Goal: Information Seeking & Learning: Learn about a topic

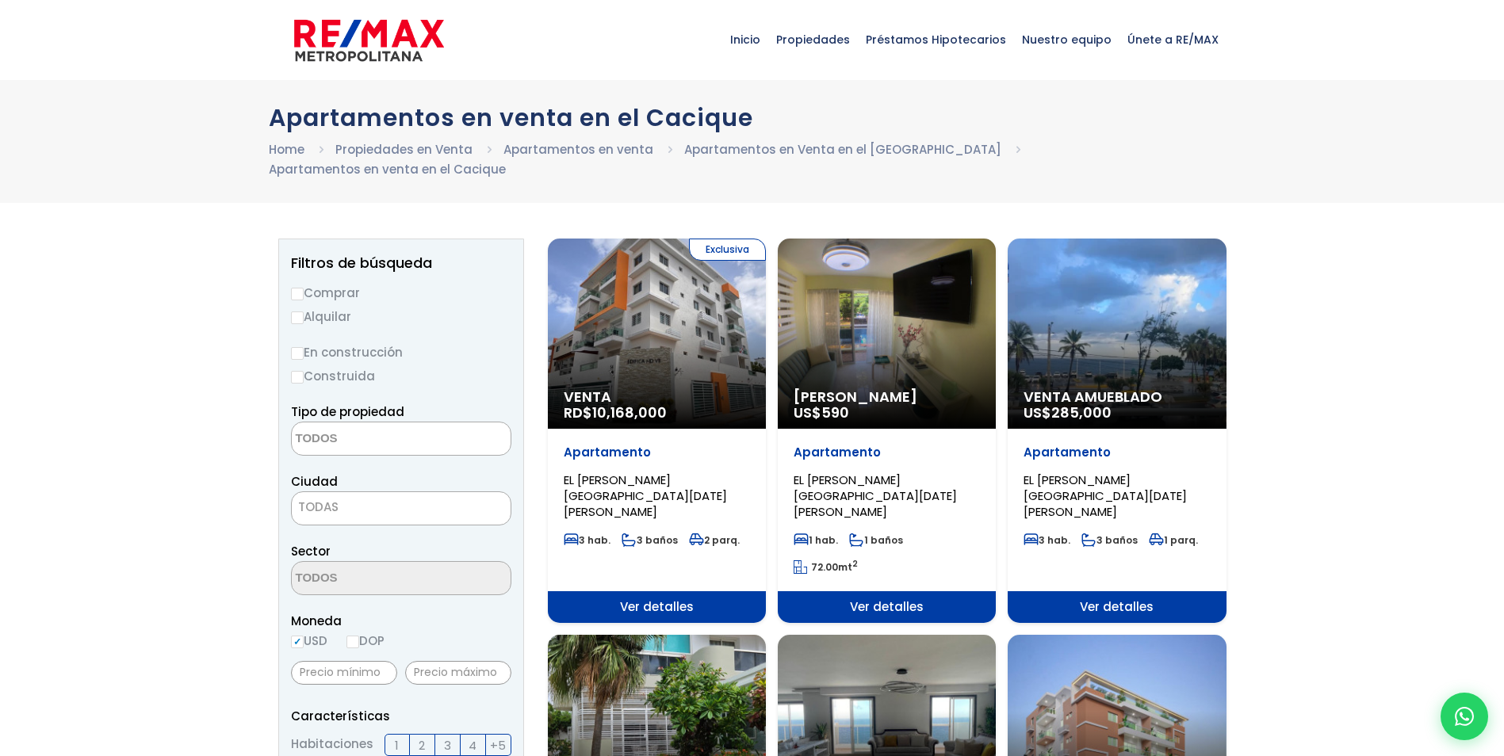
select select
click at [698, 340] on div "Exclusiva Venta RD$ 10,168,000" at bounding box center [657, 334] width 218 height 190
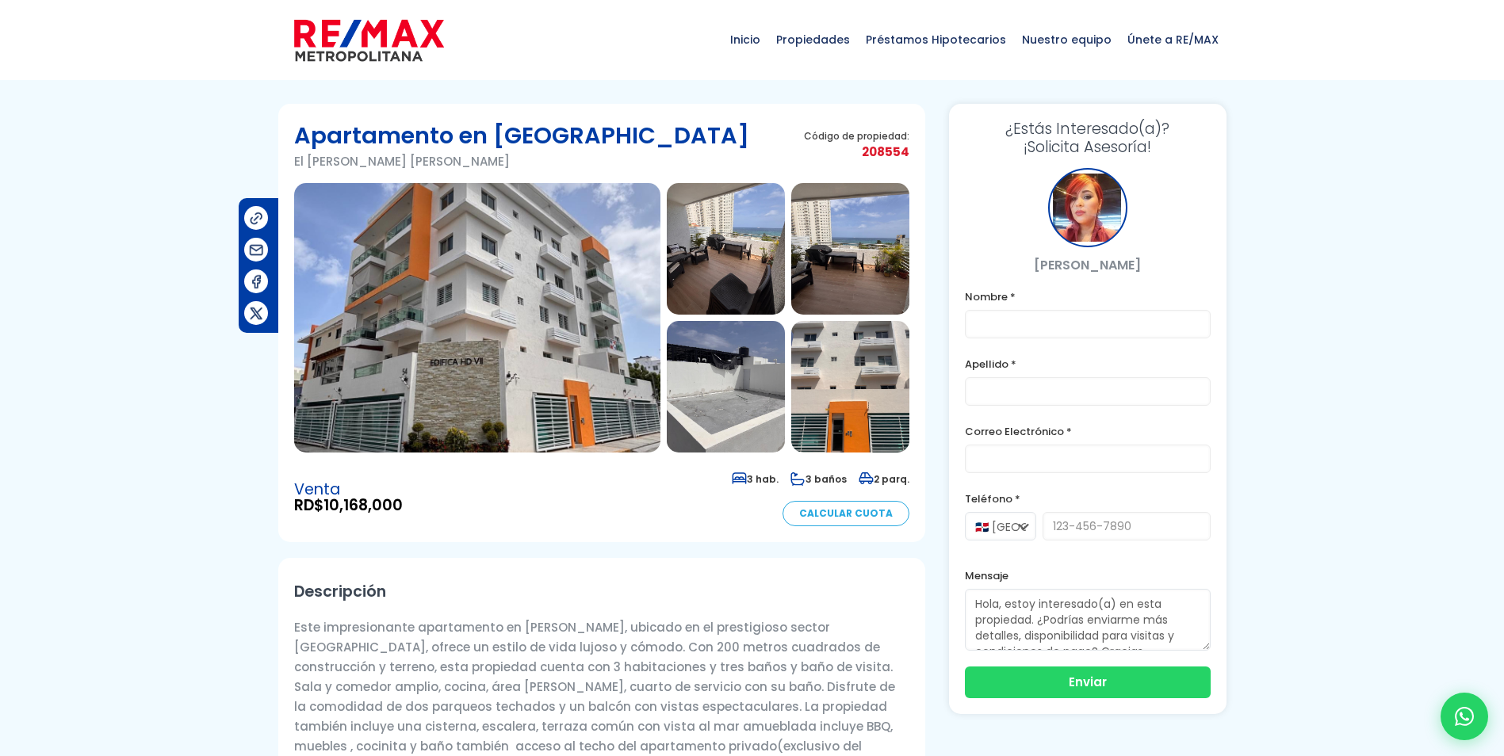
click at [519, 285] on img at bounding box center [477, 318] width 366 height 270
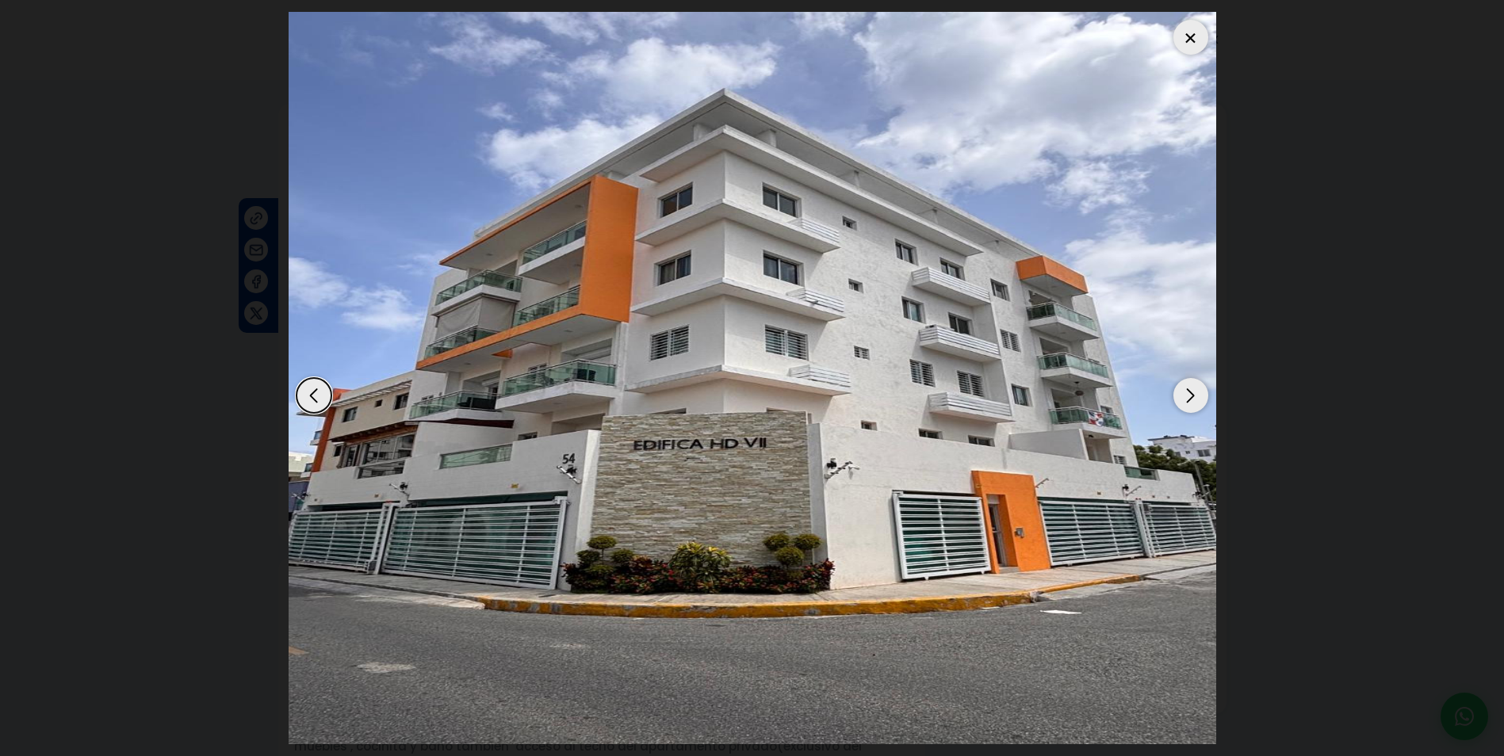
click at [1195, 392] on div "Next slide" at bounding box center [1190, 395] width 35 height 35
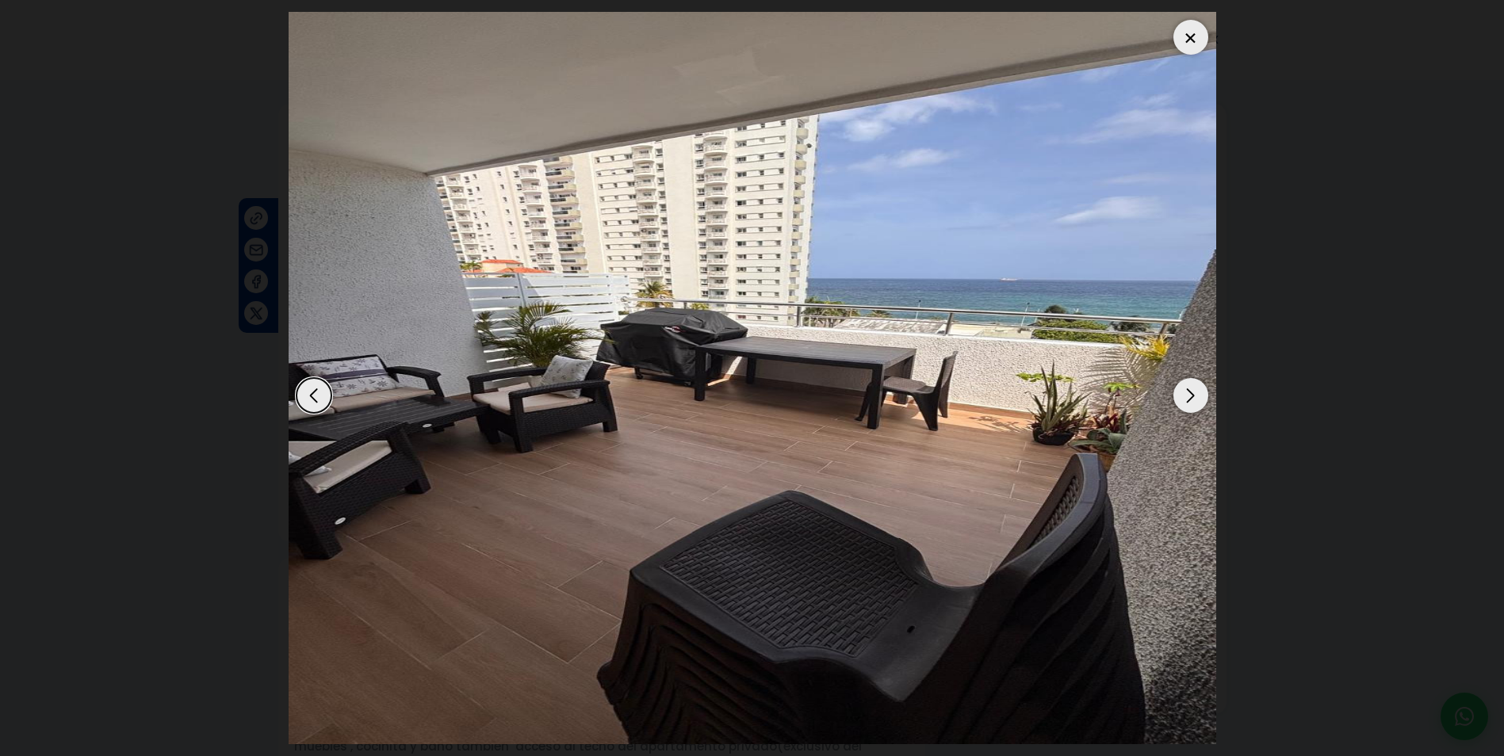
click at [1195, 392] on div "Next slide" at bounding box center [1190, 395] width 35 height 35
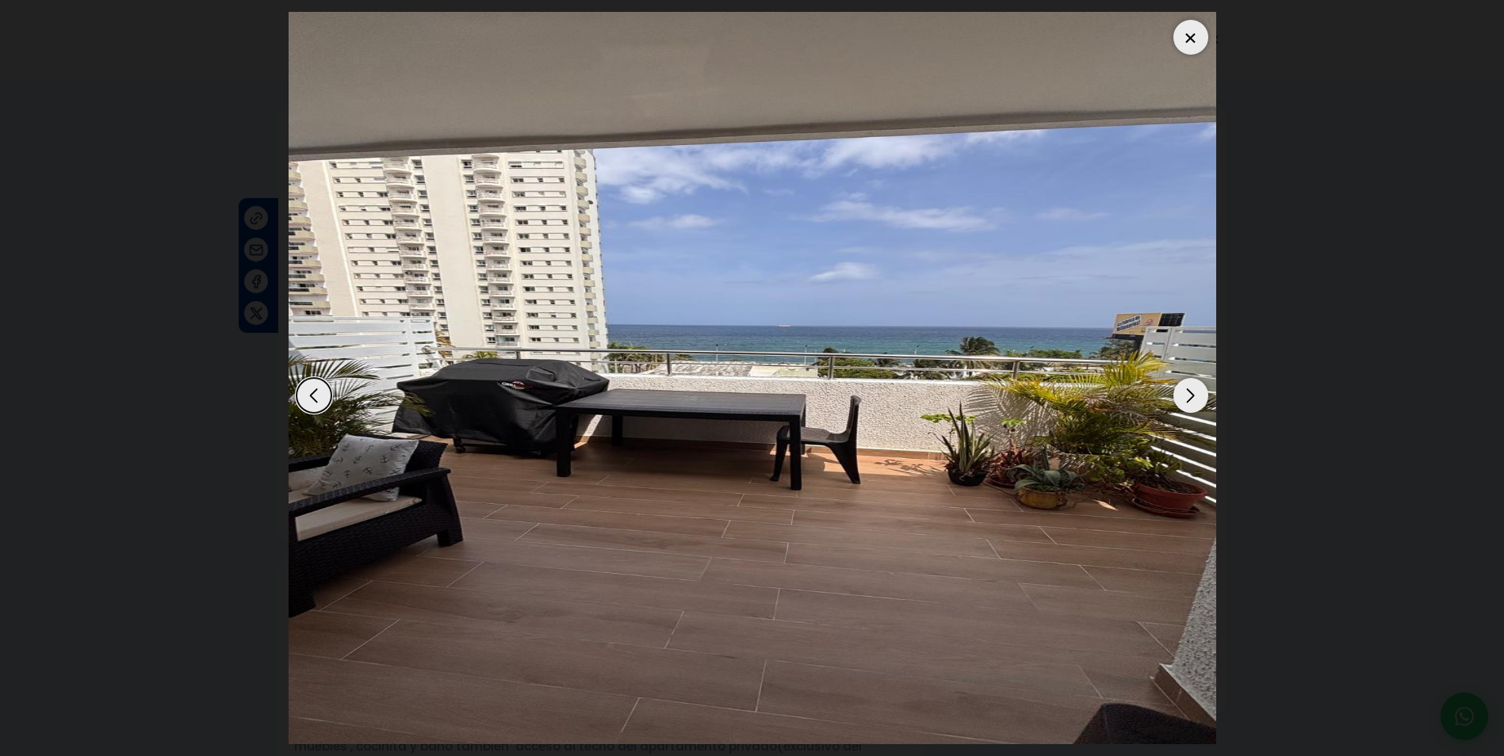
click at [1188, 393] on div "Next slide" at bounding box center [1190, 395] width 35 height 35
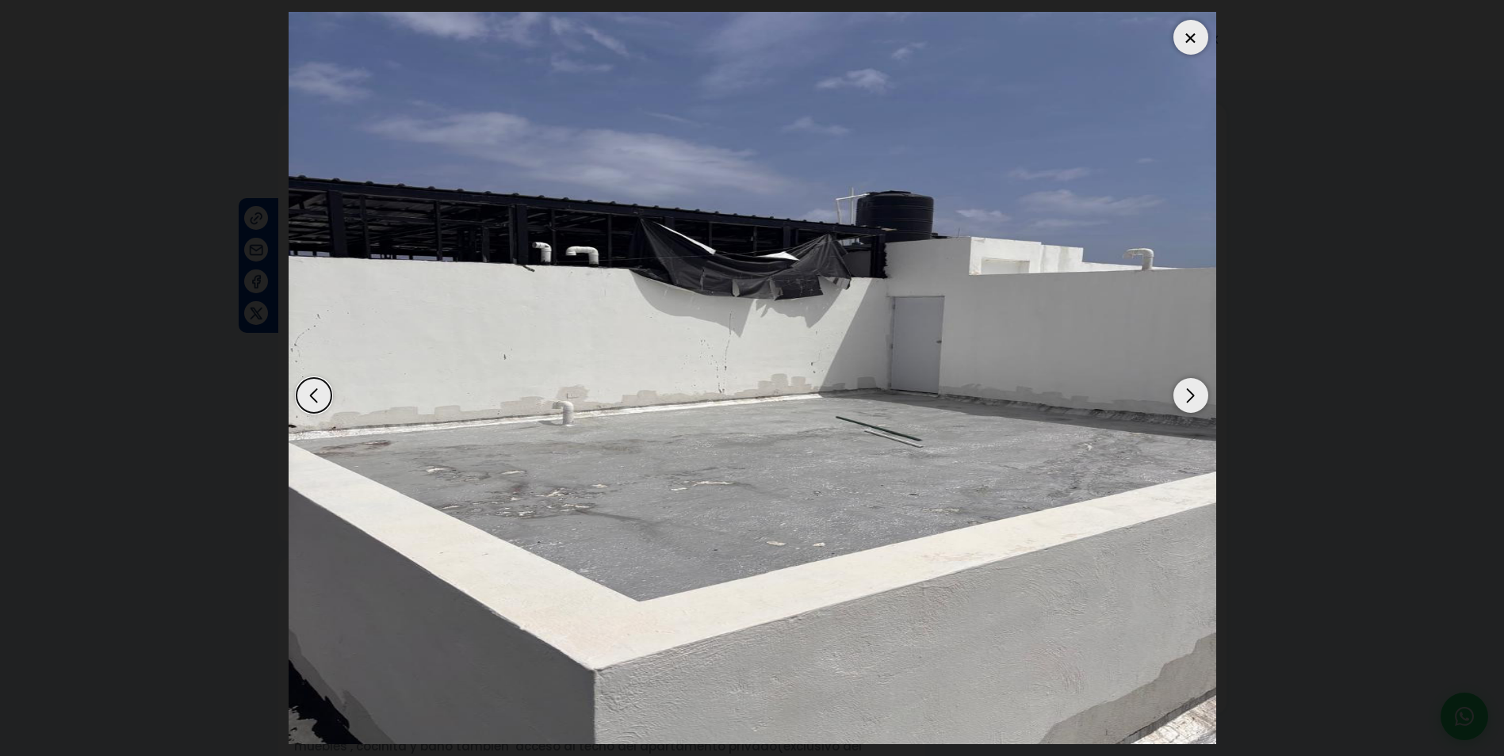
click at [1188, 393] on div "Next slide" at bounding box center [1190, 395] width 35 height 35
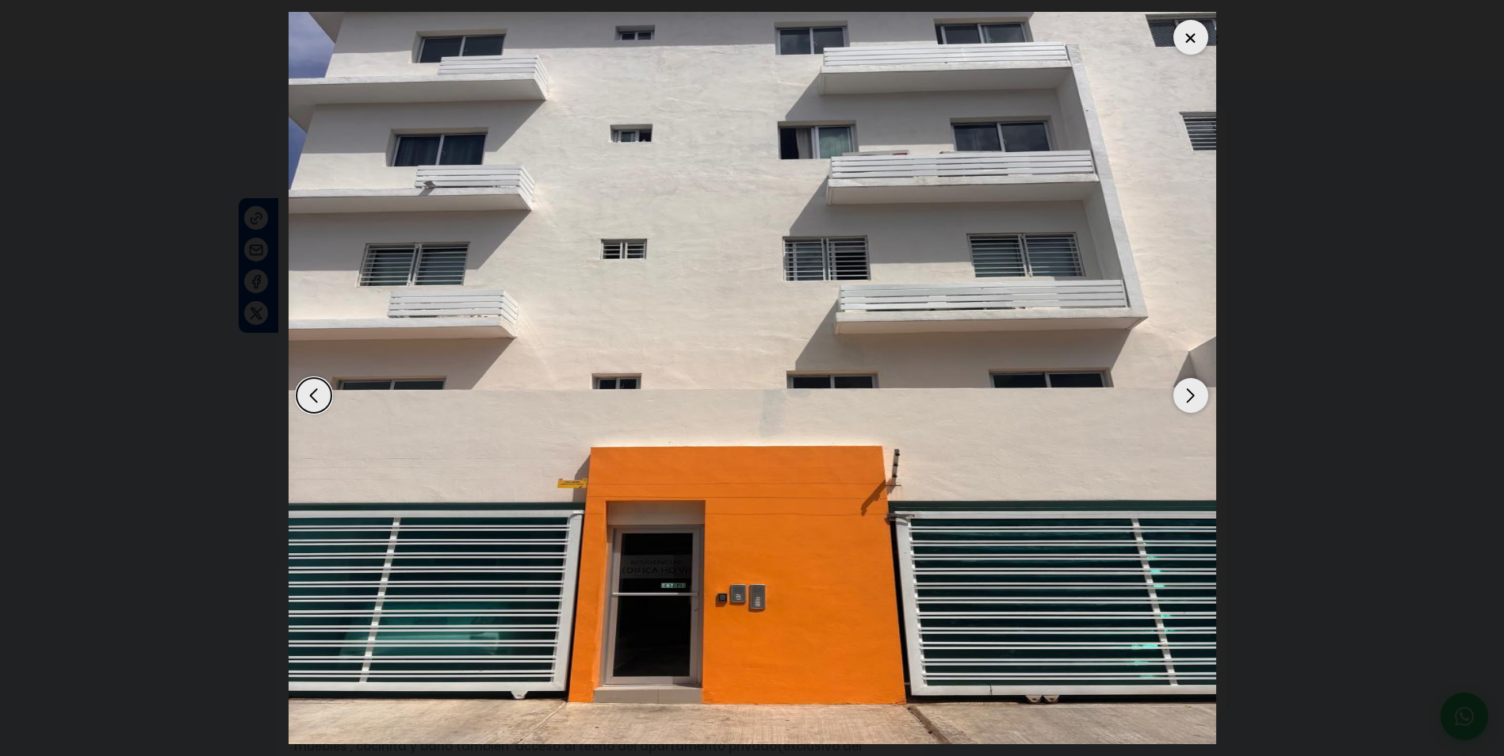
click at [1191, 396] on div "Next slide" at bounding box center [1190, 395] width 35 height 35
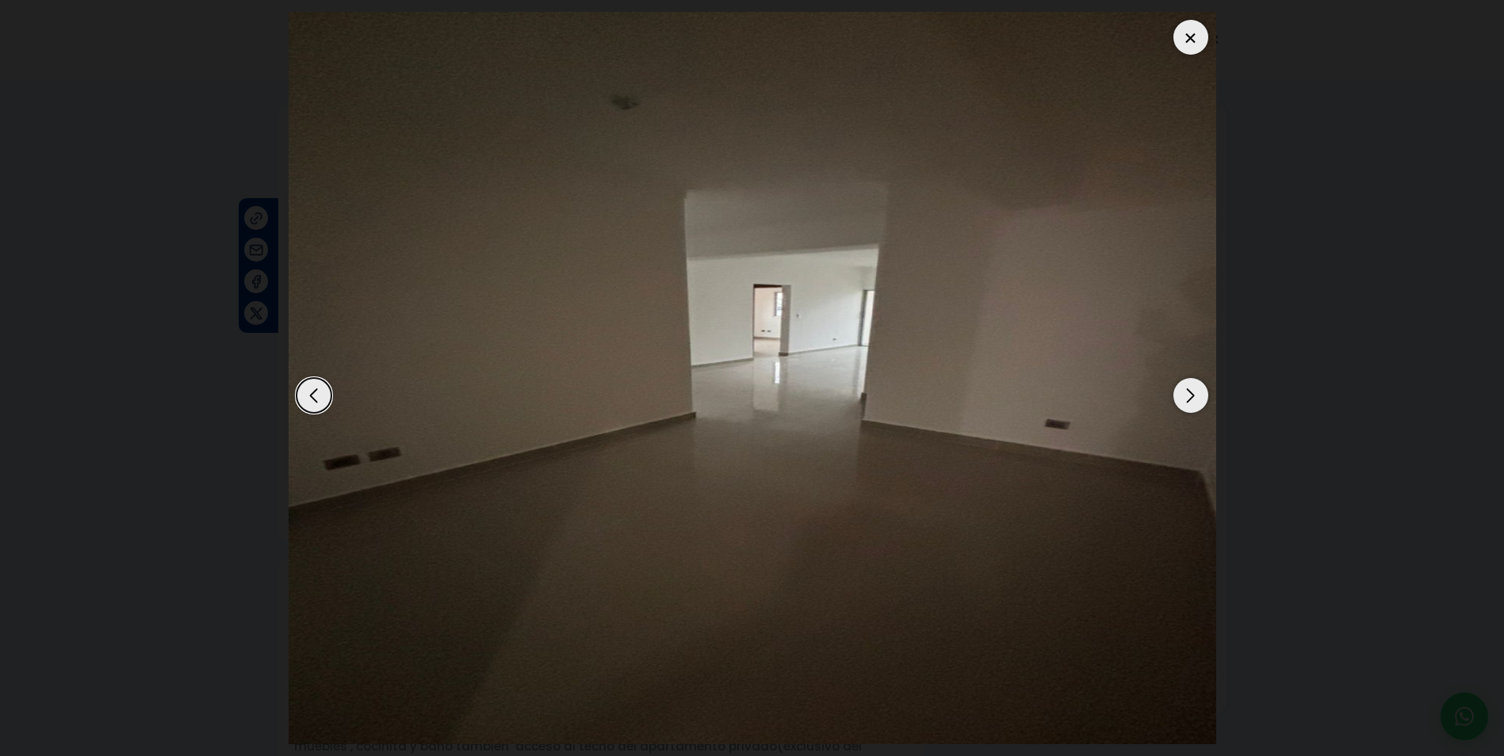
click at [1191, 396] on div "Next slide" at bounding box center [1190, 395] width 35 height 35
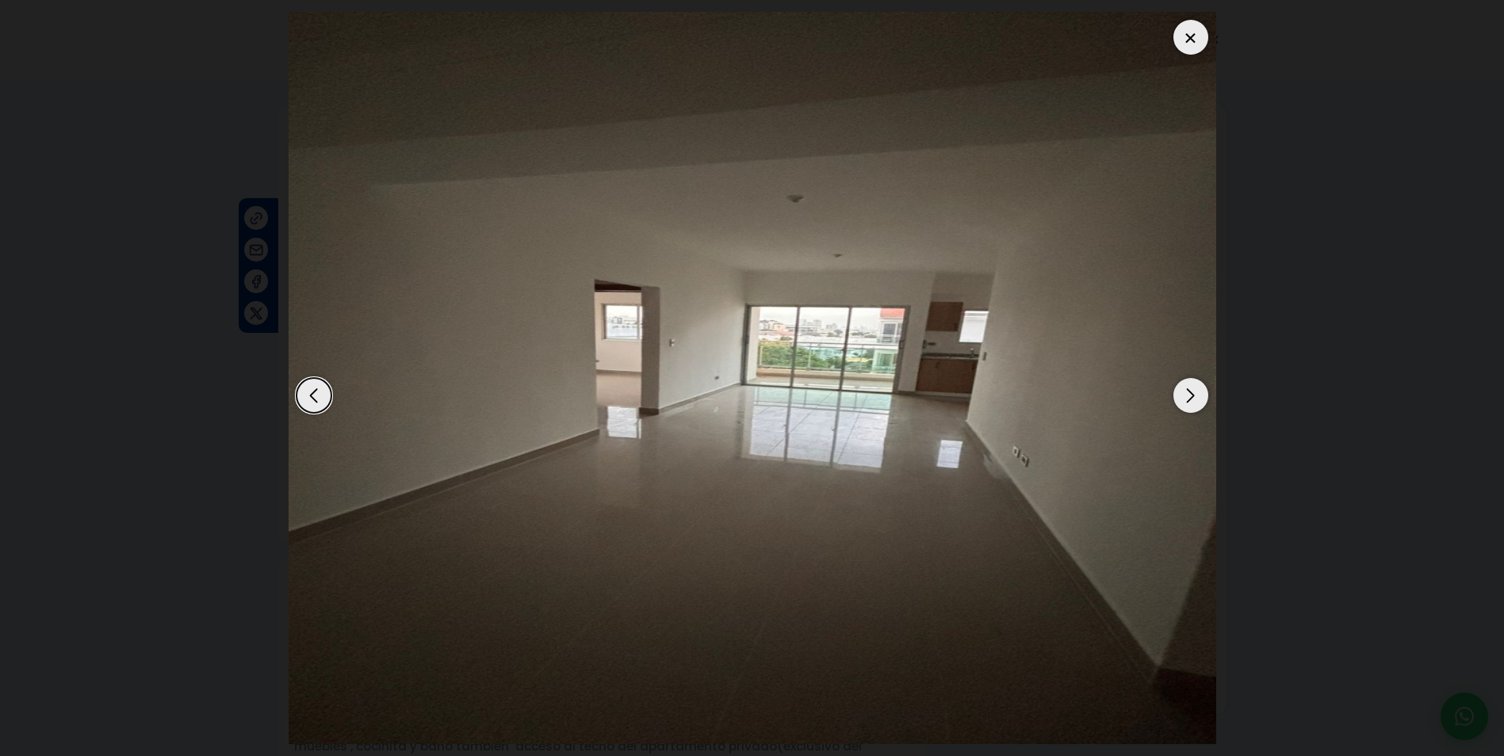
click at [1191, 388] on div "Next slide" at bounding box center [1190, 395] width 35 height 35
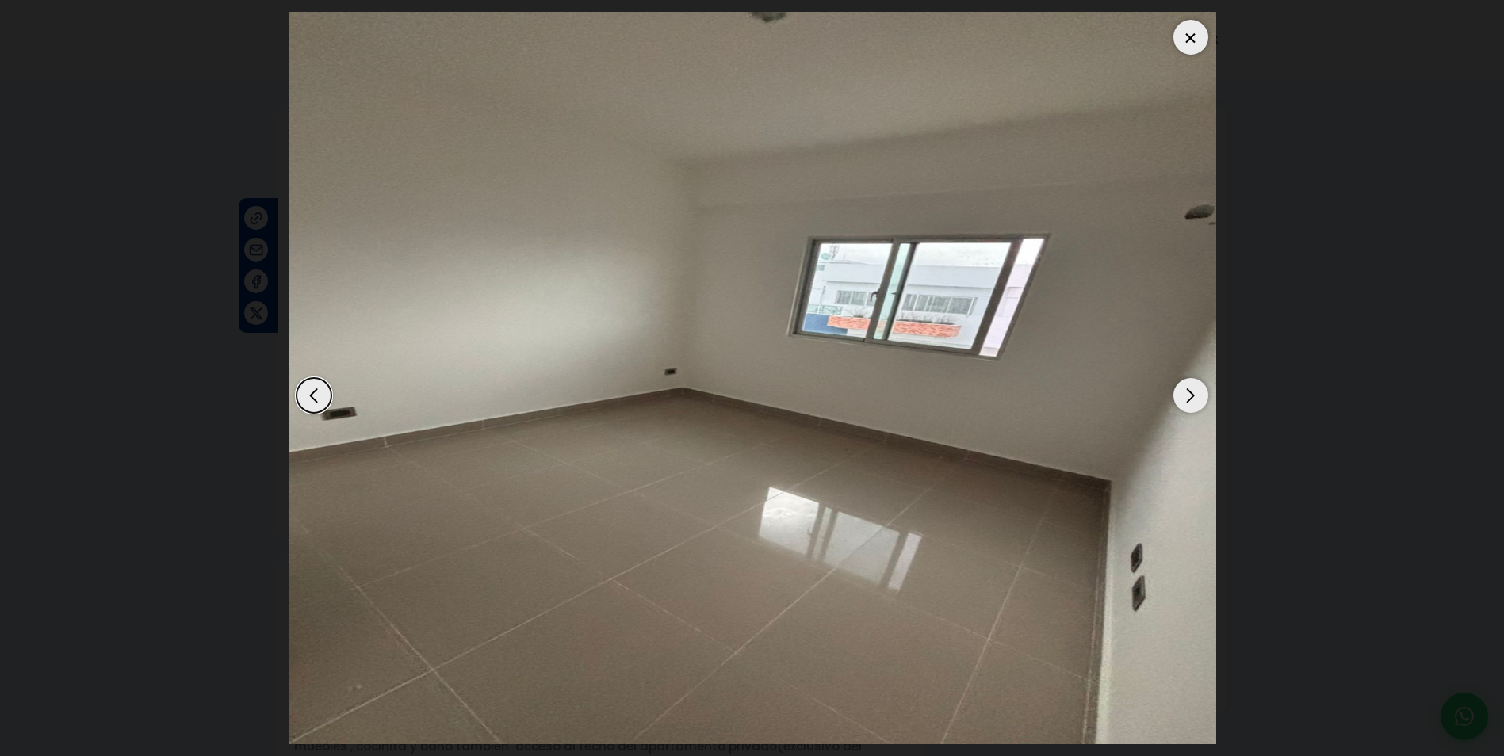
click at [1191, 388] on div "Next slide" at bounding box center [1190, 395] width 35 height 35
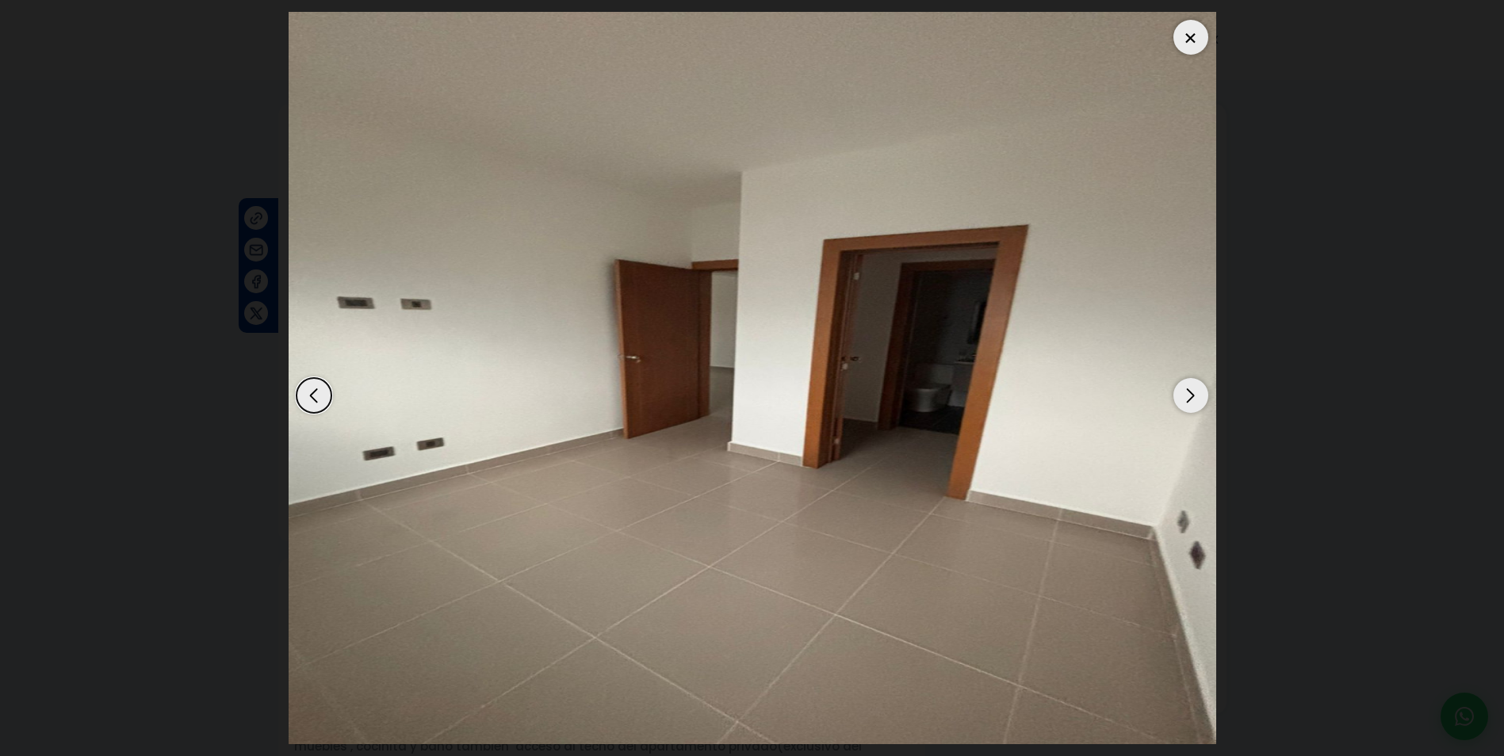
click at [1191, 388] on div "Next slide" at bounding box center [1190, 395] width 35 height 35
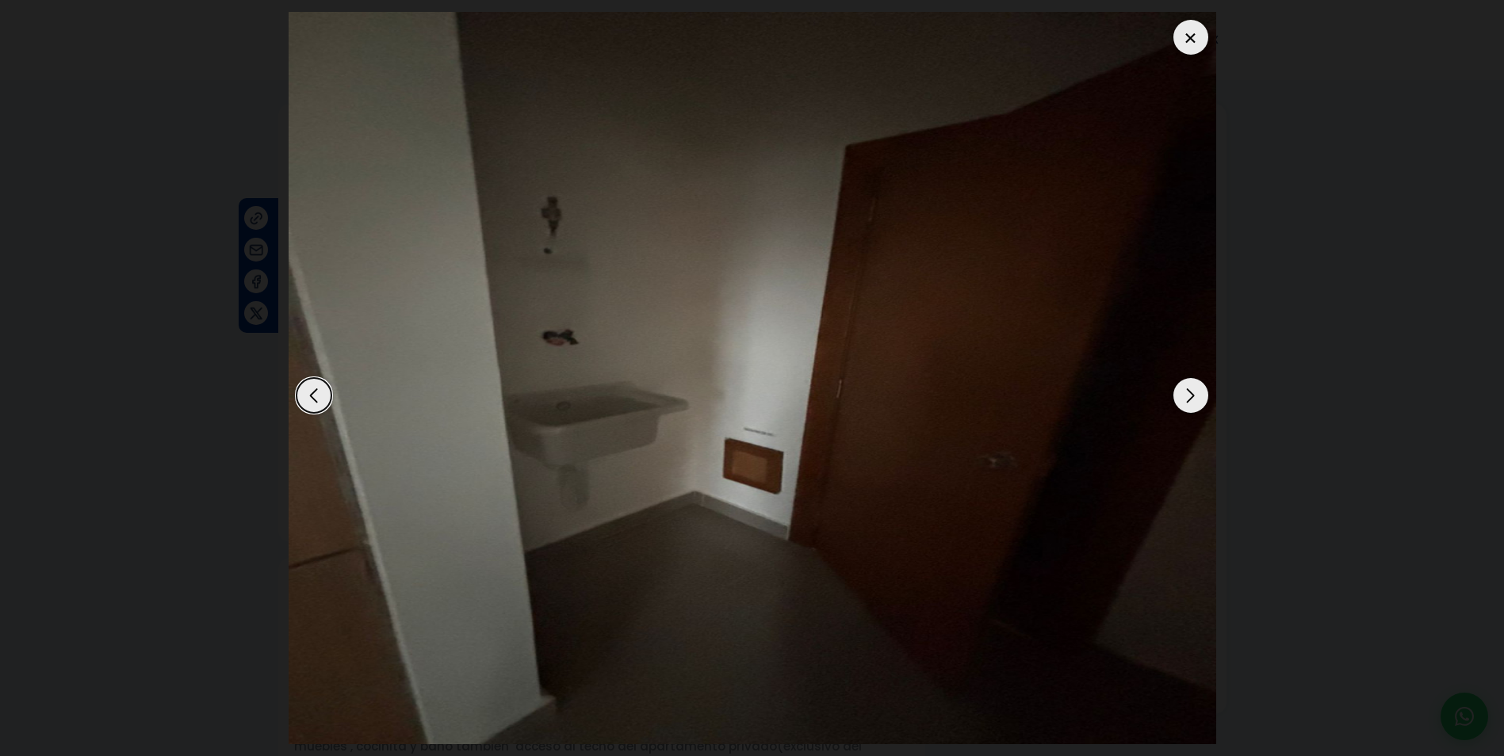
click at [1191, 388] on div "Next slide" at bounding box center [1190, 395] width 35 height 35
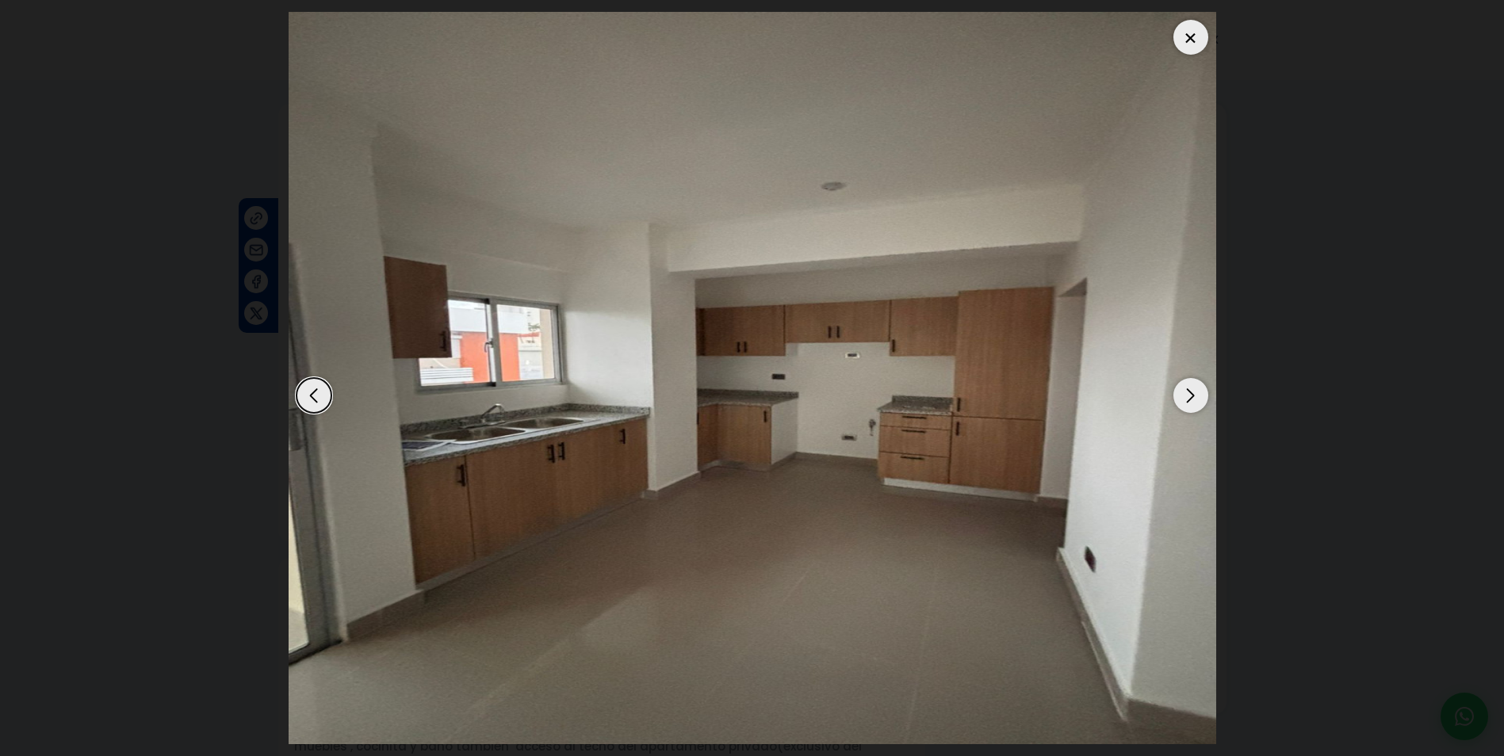
click at [1191, 395] on div "Next slide" at bounding box center [1190, 395] width 35 height 35
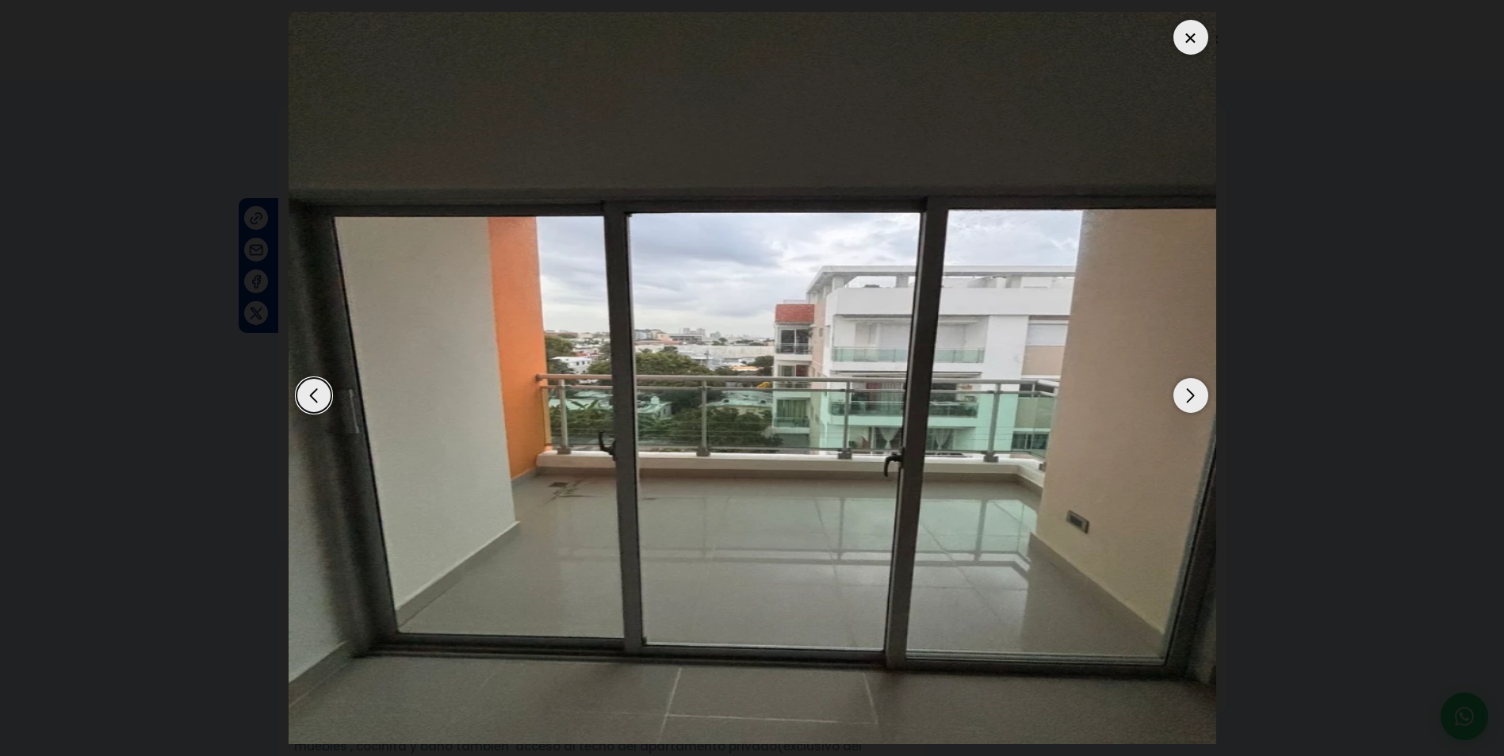
click at [1191, 395] on div "Next slide" at bounding box center [1190, 395] width 35 height 35
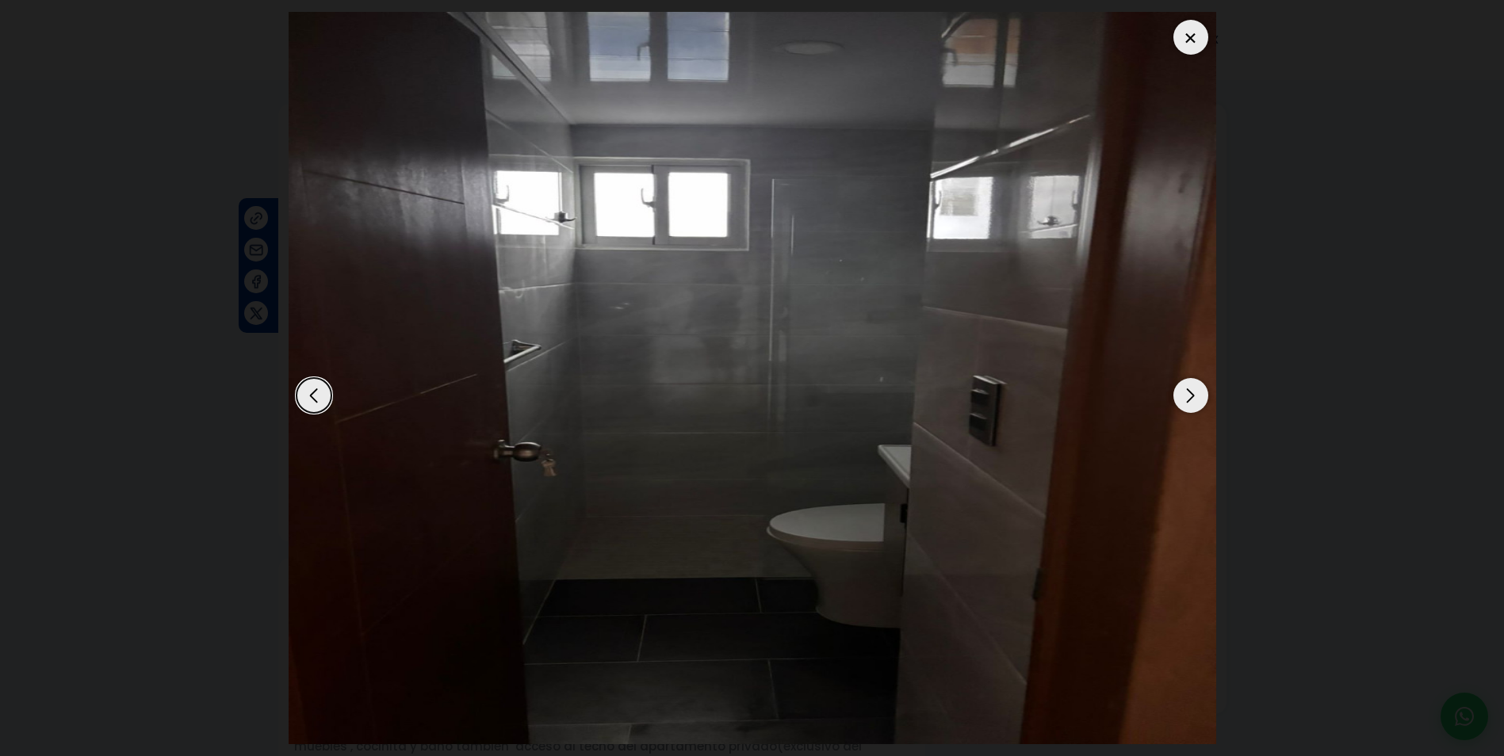
click at [323, 396] on div "Previous slide" at bounding box center [313, 395] width 35 height 35
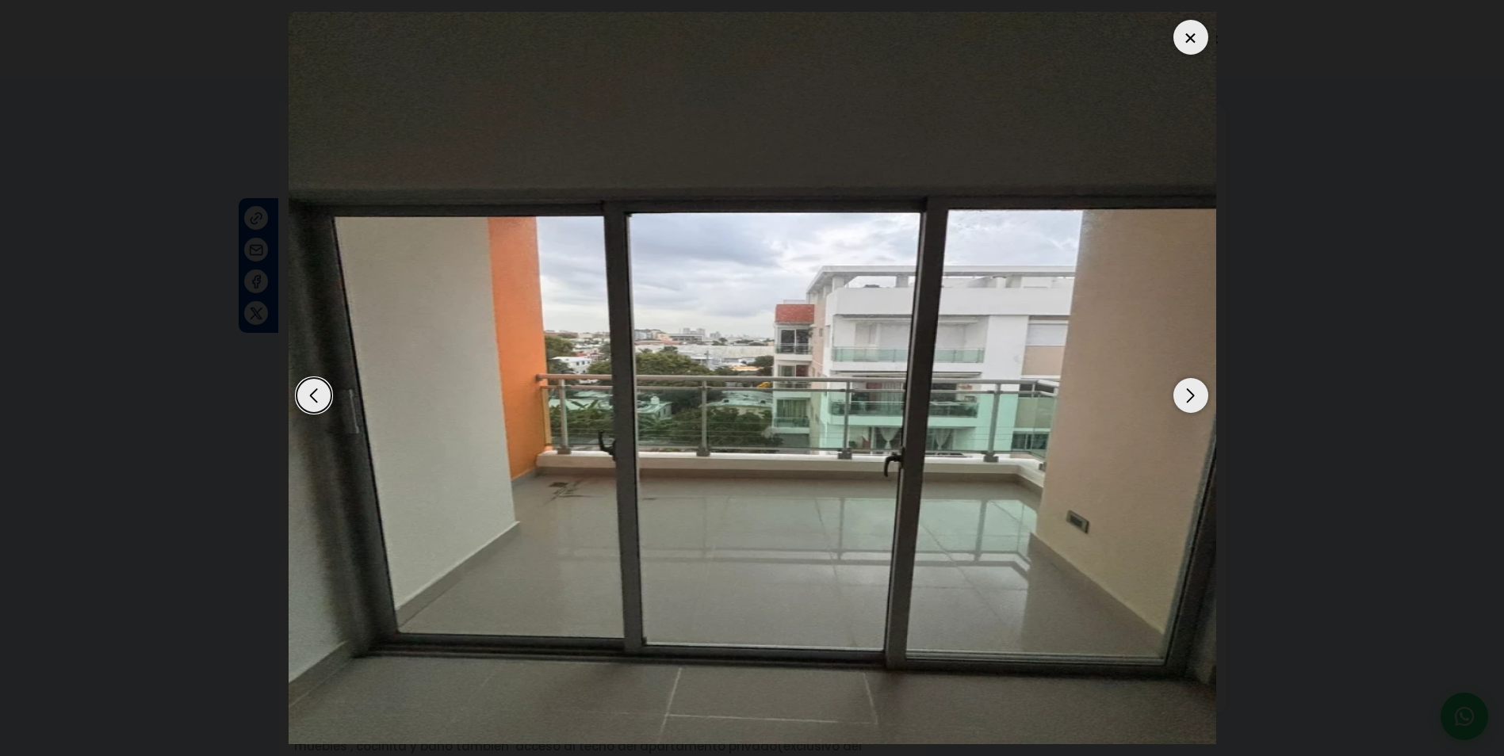
click at [1195, 392] on div "Next slide" at bounding box center [1190, 395] width 35 height 35
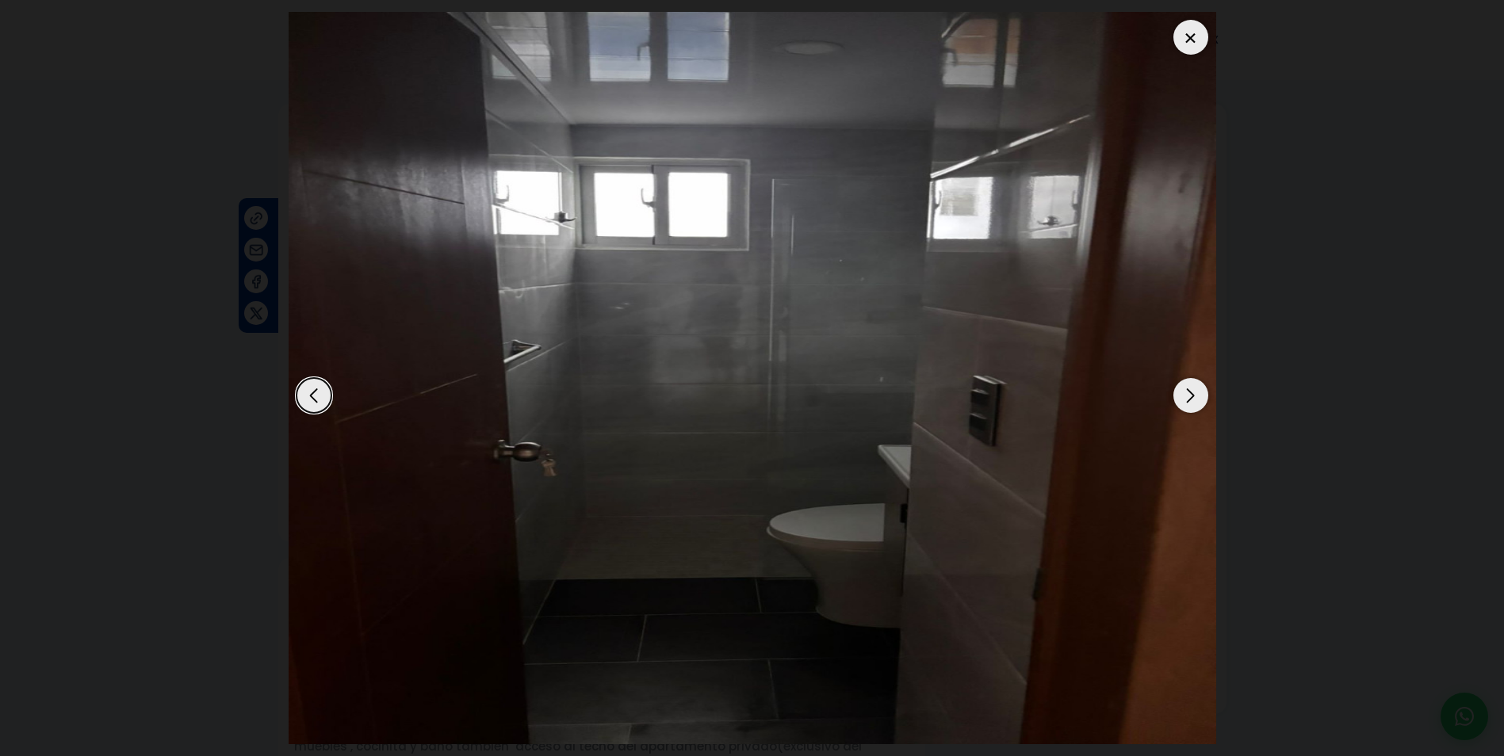
click at [1187, 400] on div "Next slide" at bounding box center [1190, 395] width 35 height 35
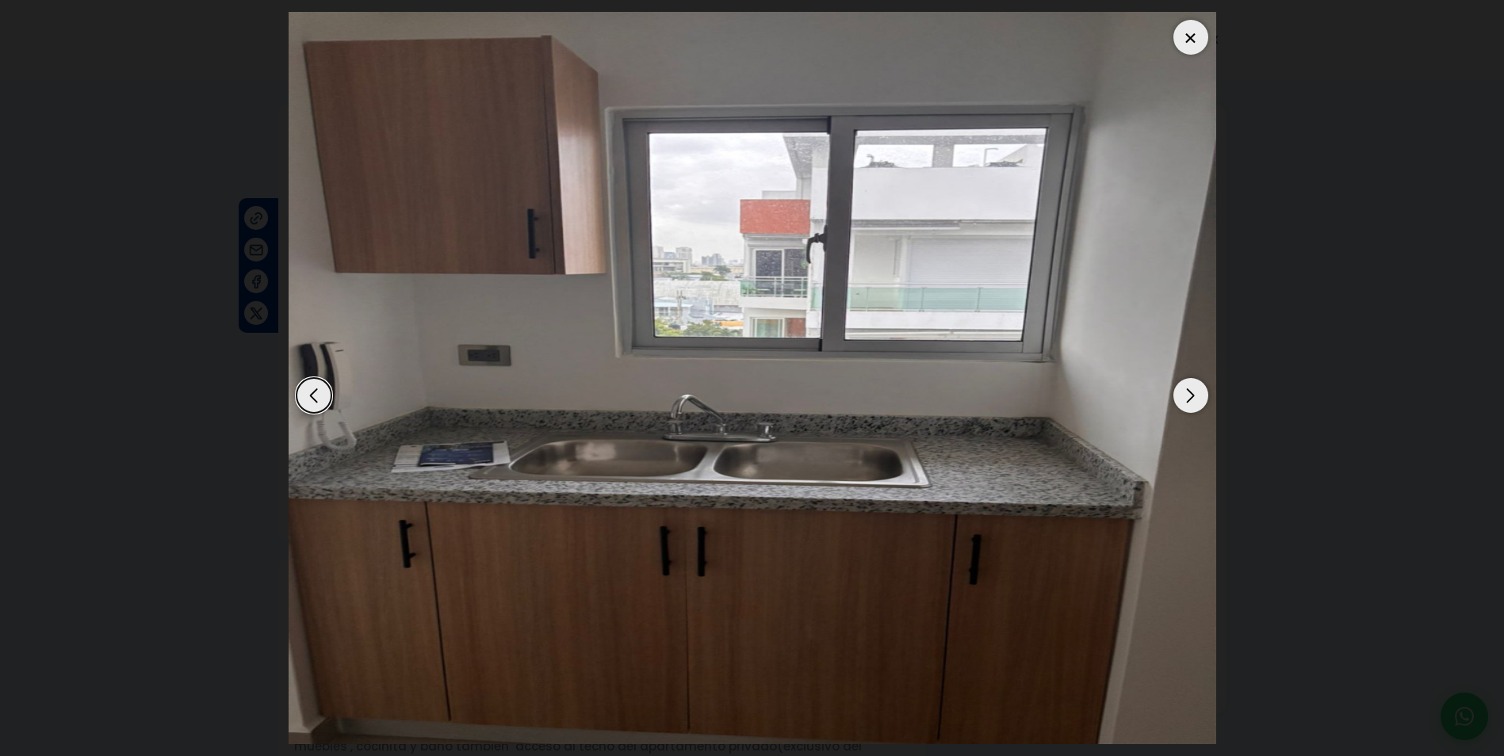
click at [1192, 400] on div "Next slide" at bounding box center [1190, 395] width 35 height 35
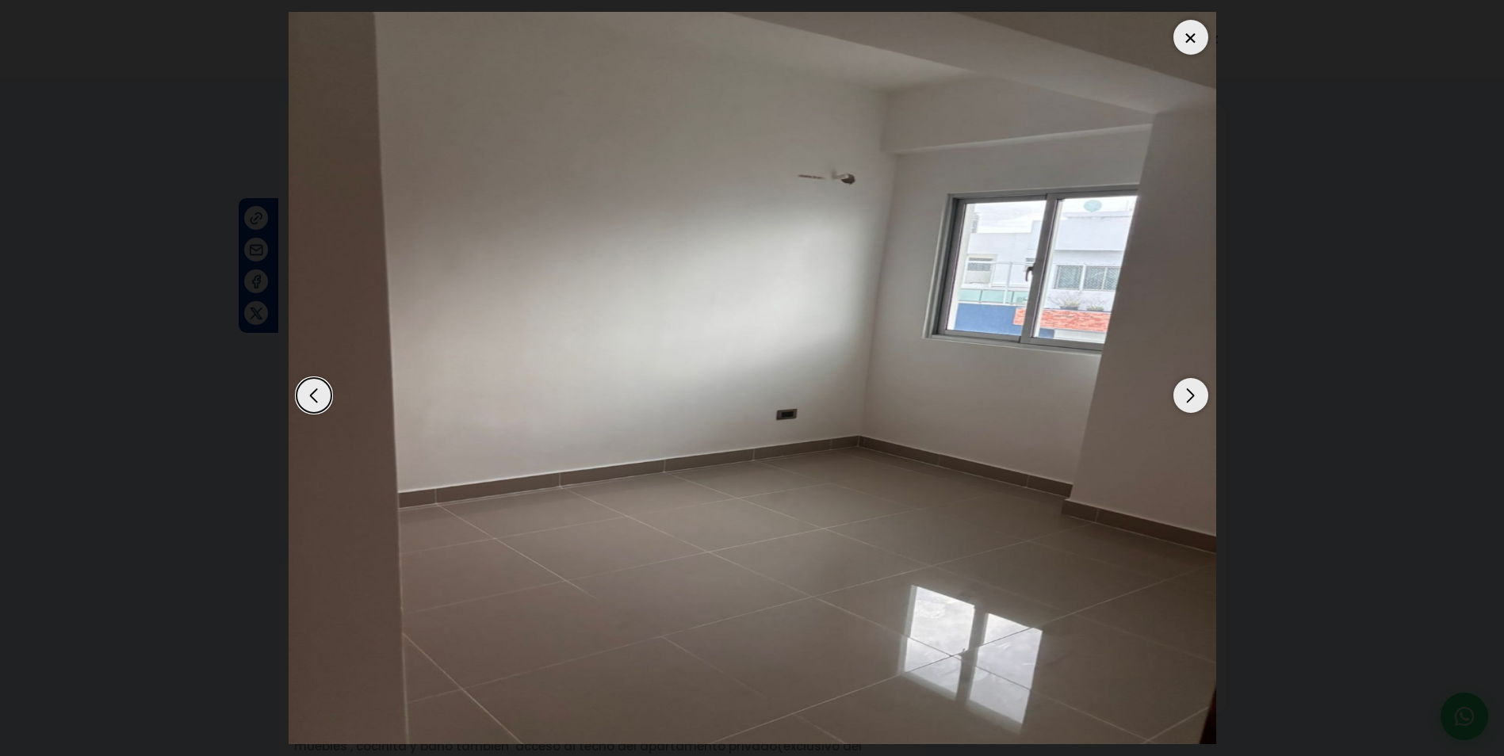
click at [1194, 401] on div "Next slide" at bounding box center [1190, 395] width 35 height 35
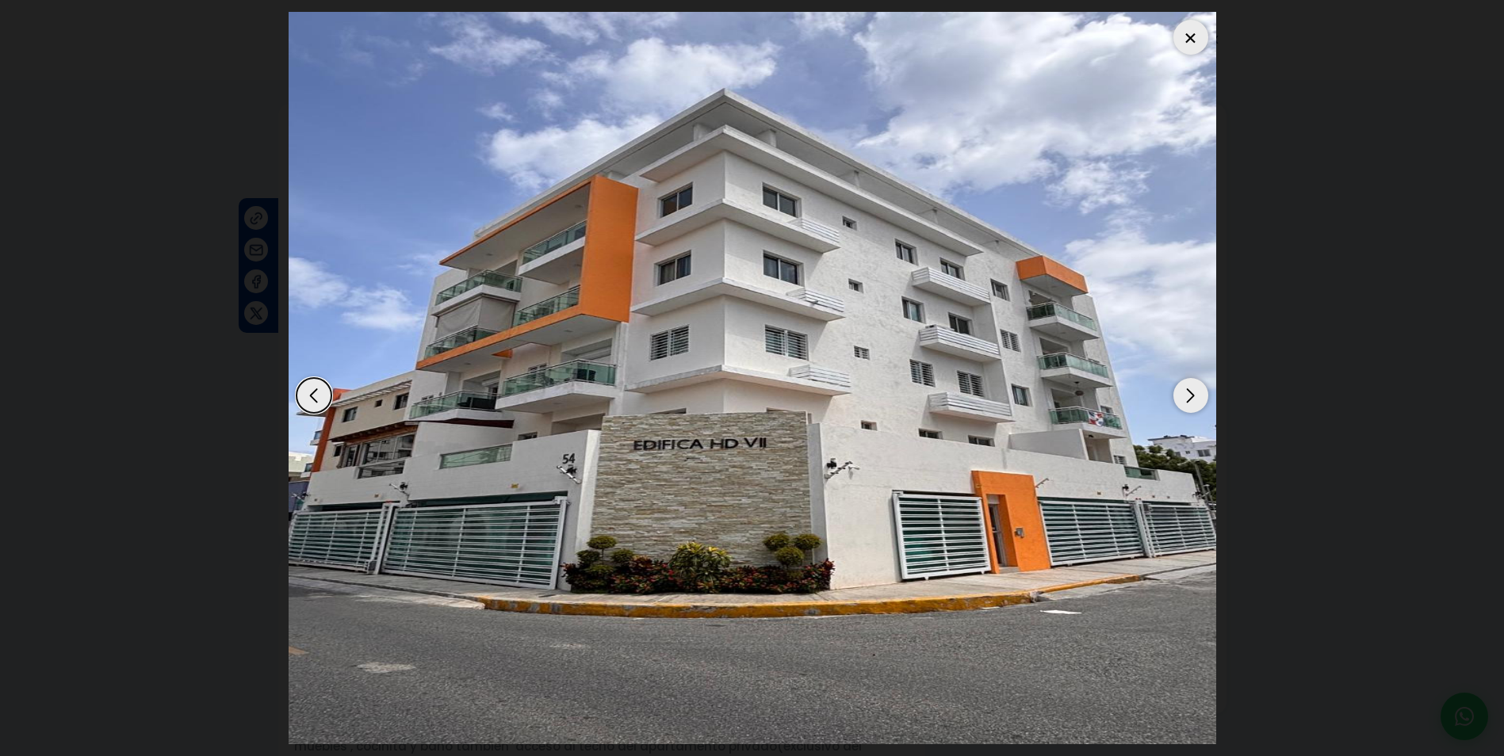
click at [1194, 397] on div "Next slide" at bounding box center [1190, 395] width 35 height 35
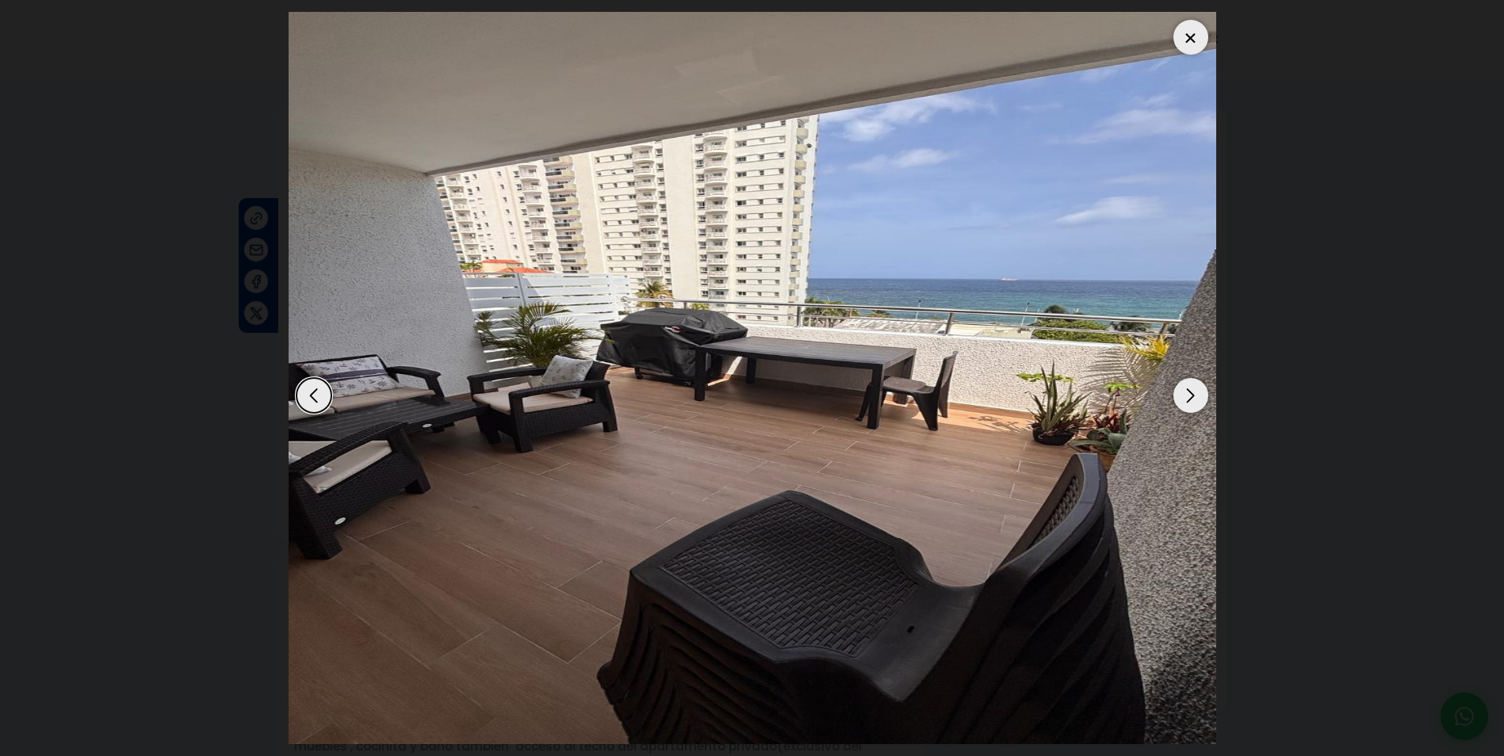
click at [1185, 38] on div at bounding box center [1190, 37] width 35 height 35
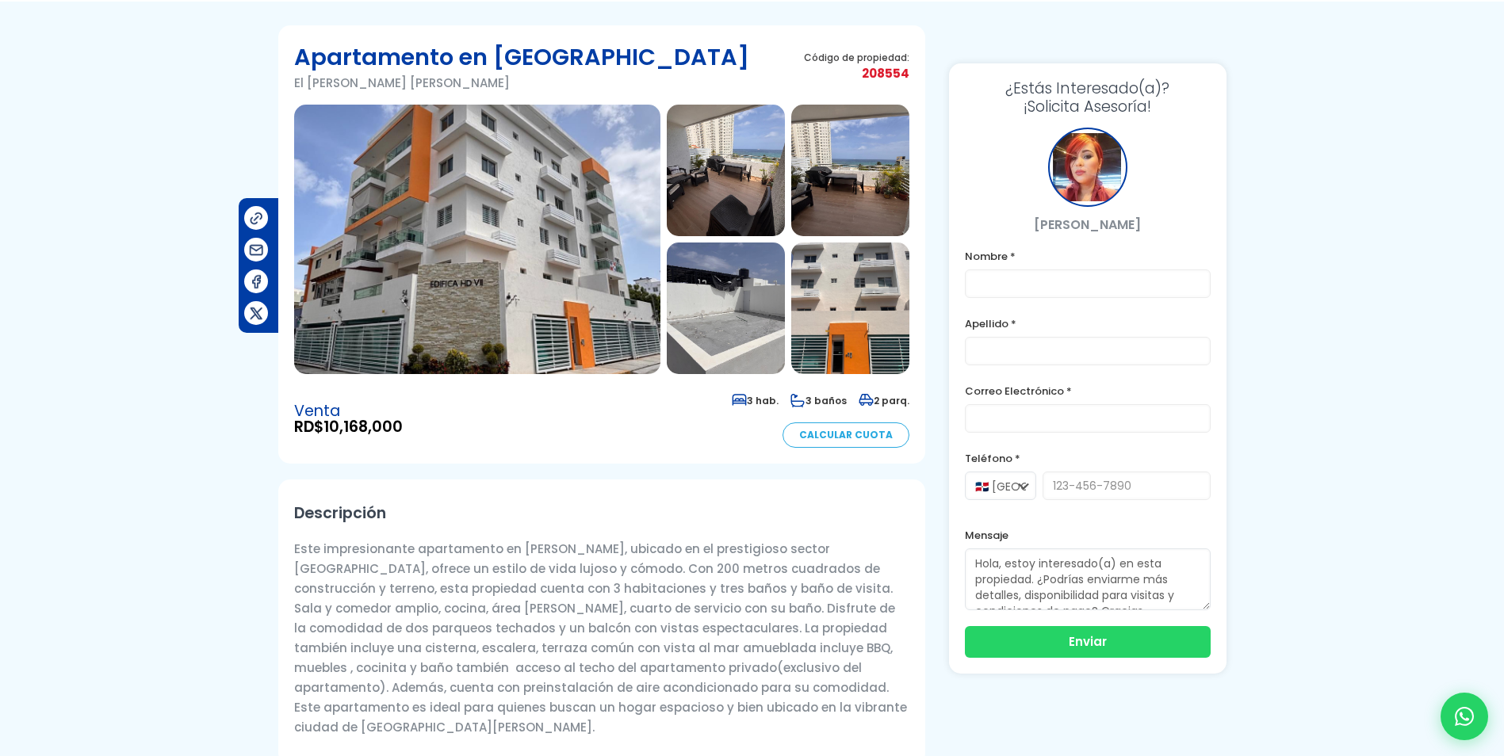
scroll to position [79, 0]
click at [766, 312] on img at bounding box center [726, 308] width 118 height 132
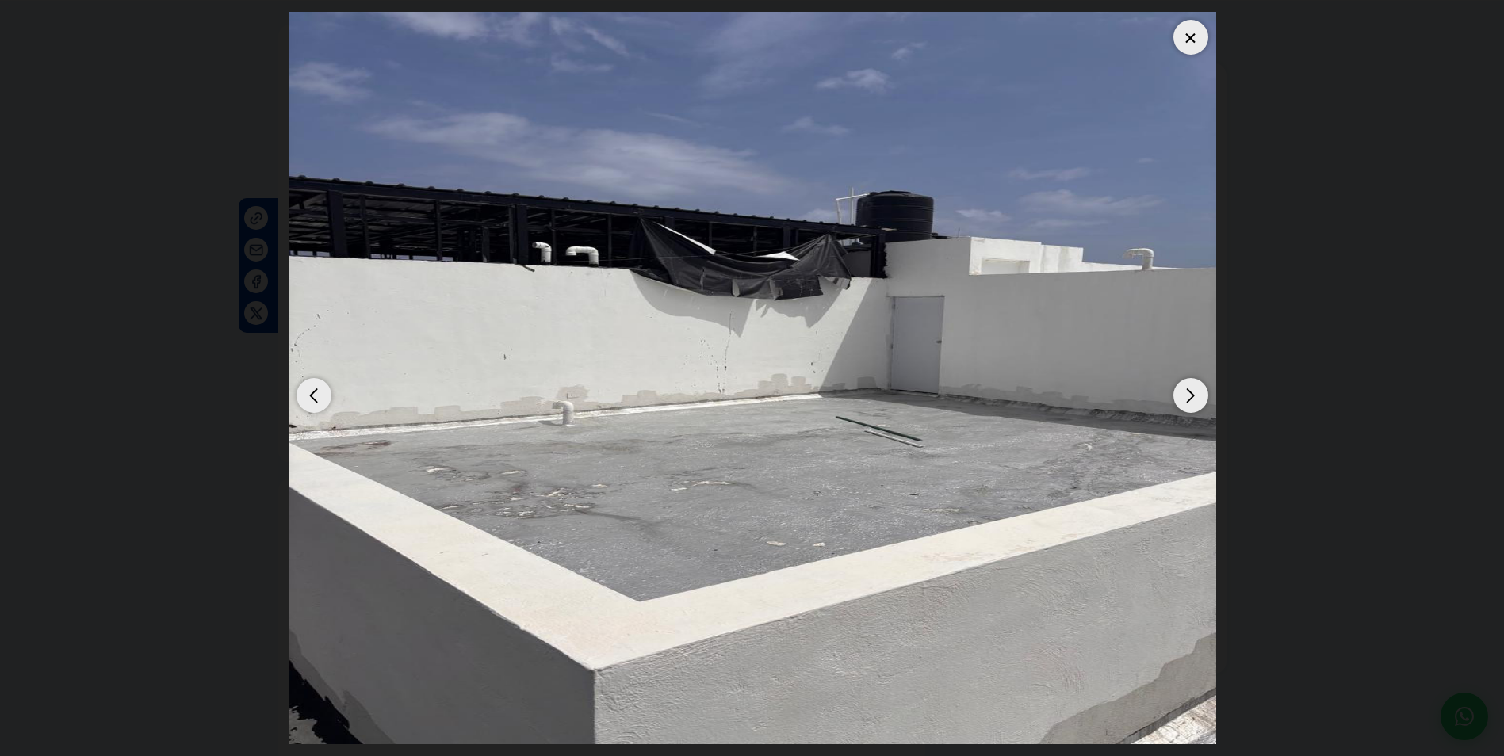
click at [1185, 398] on div "Next slide" at bounding box center [1190, 395] width 35 height 35
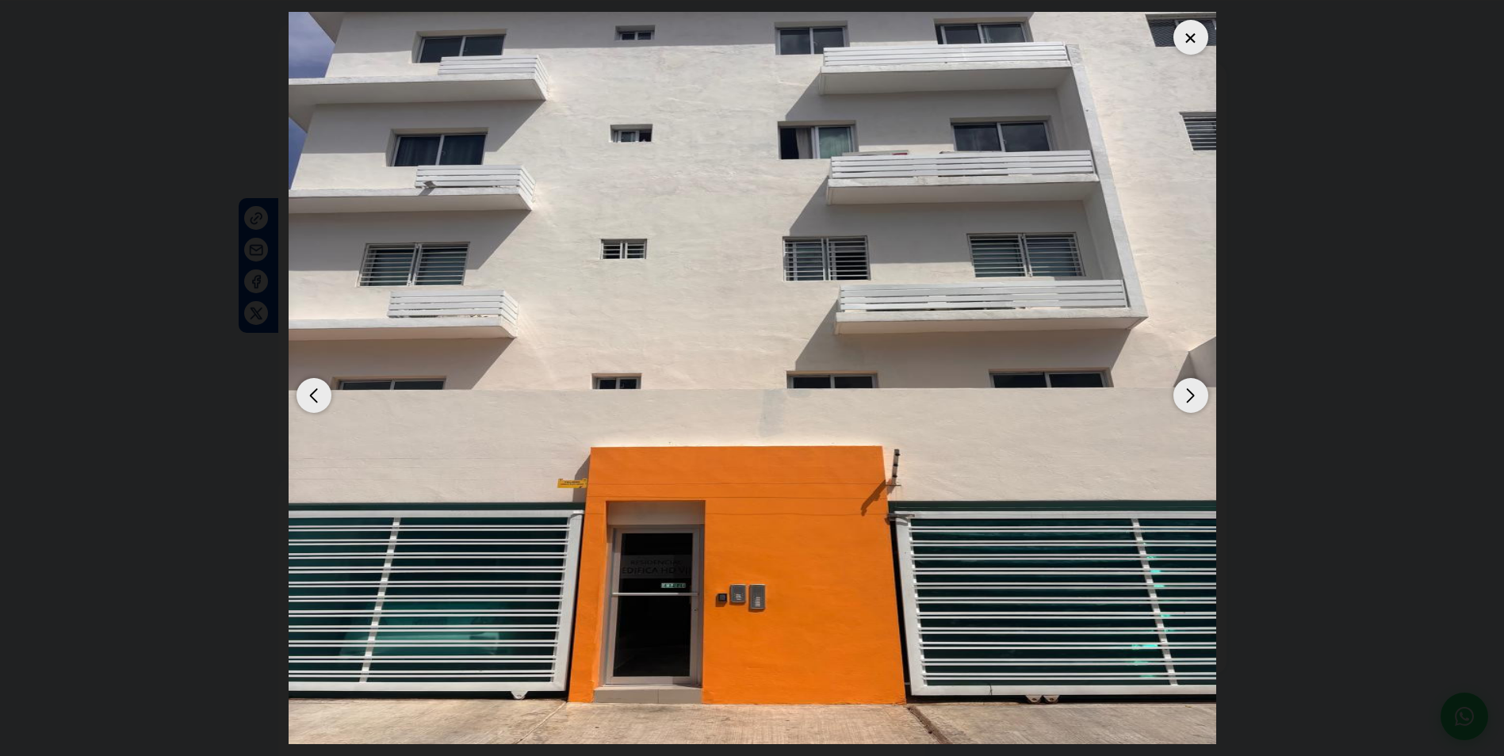
click at [1185, 398] on div "Next slide" at bounding box center [1190, 395] width 35 height 35
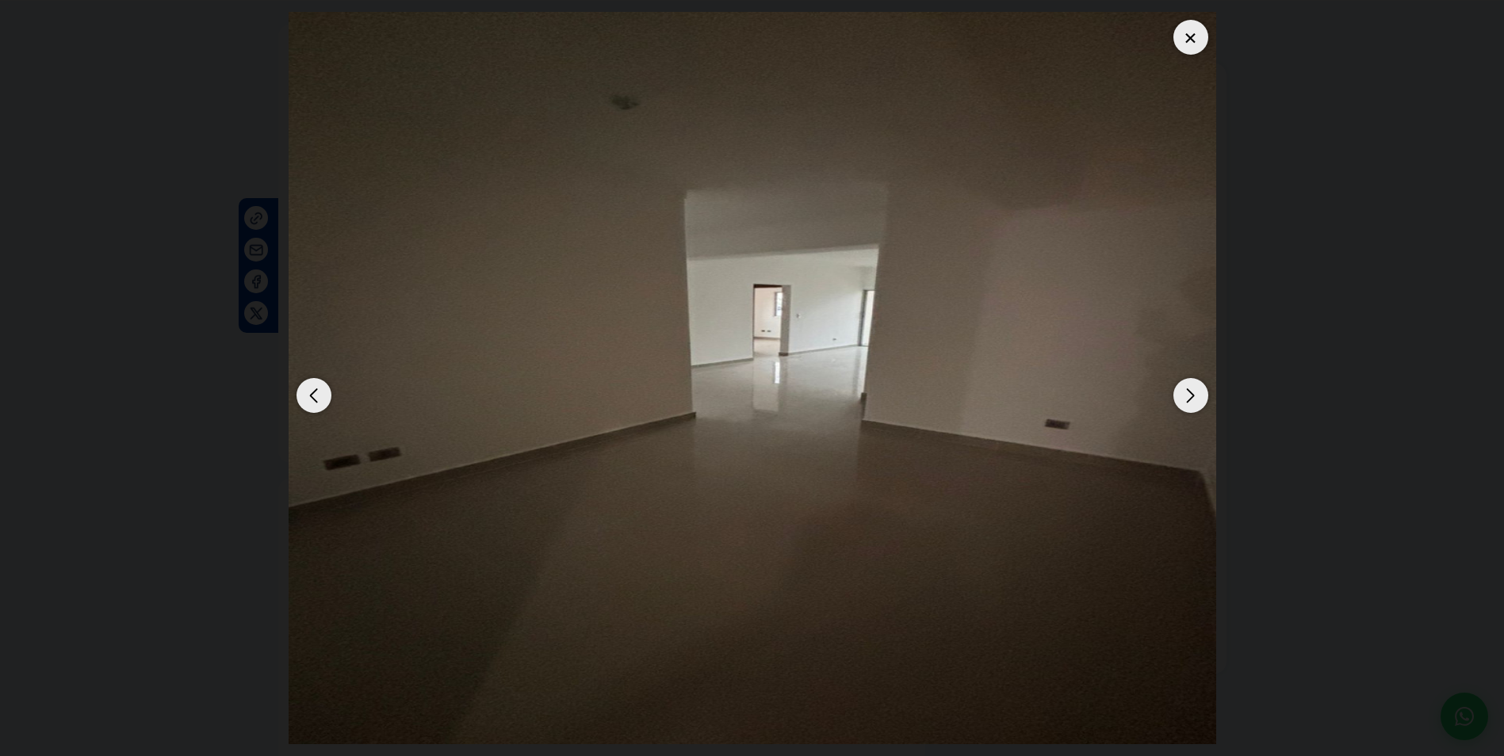
click at [1185, 398] on div "Next slide" at bounding box center [1190, 395] width 35 height 35
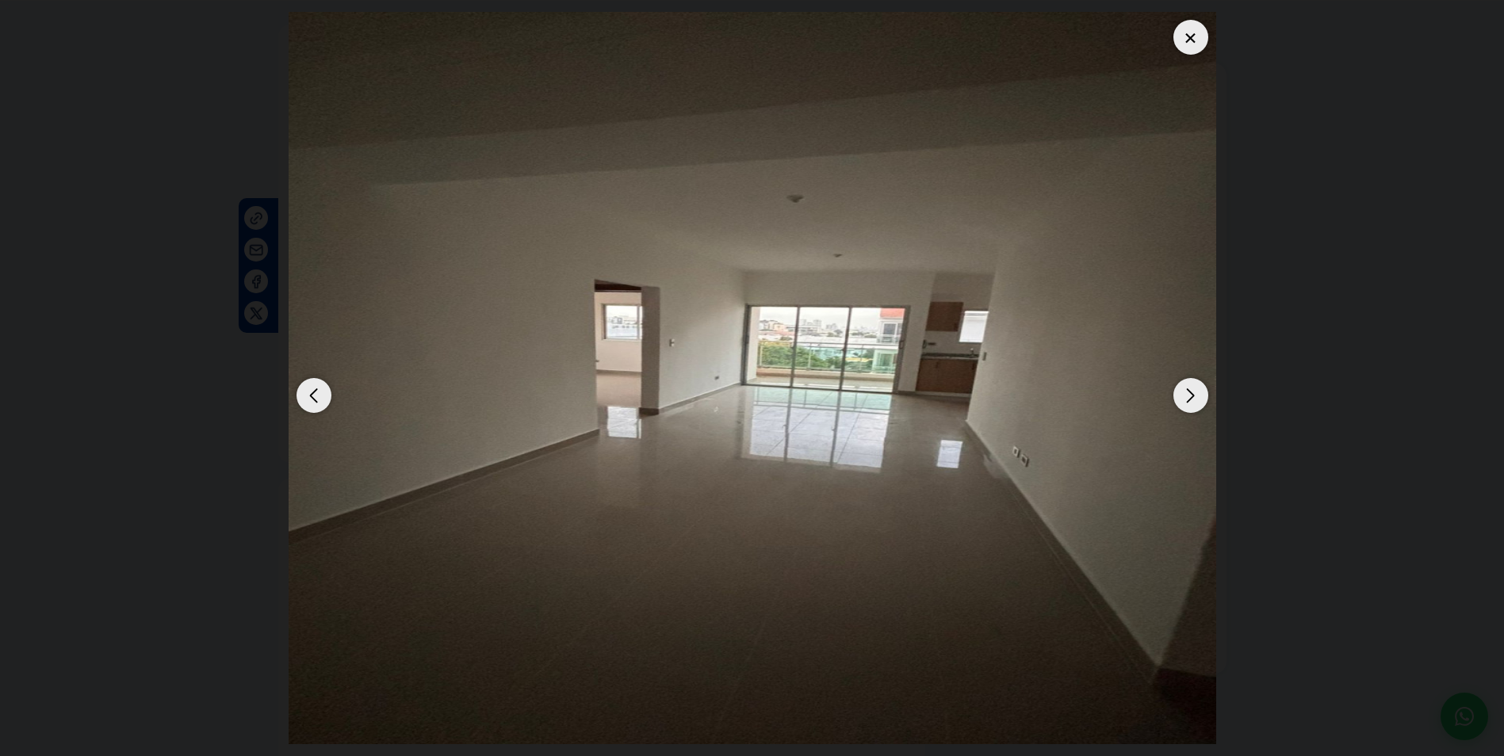
click at [1185, 398] on div "Next slide" at bounding box center [1190, 395] width 35 height 35
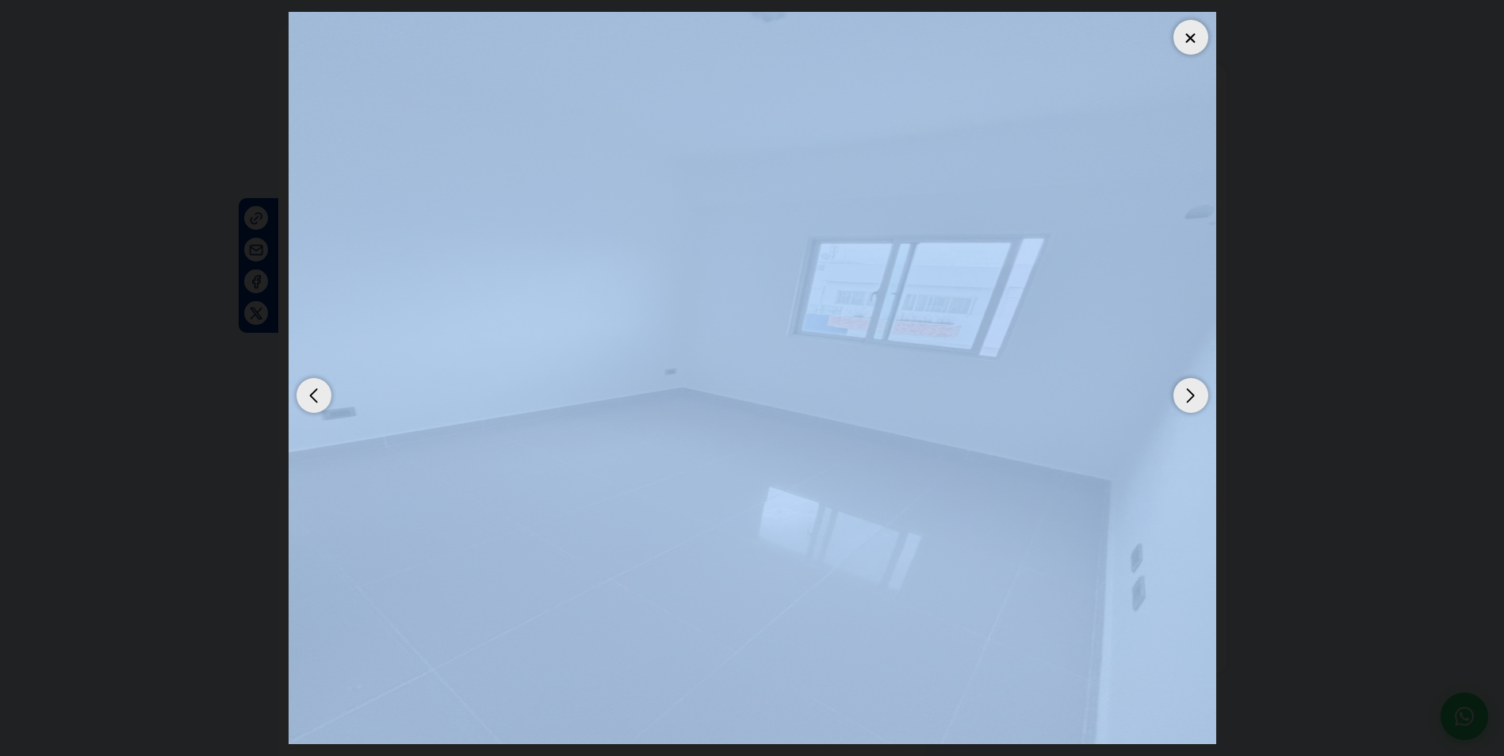
click at [1185, 398] on div "Next slide" at bounding box center [1190, 395] width 35 height 35
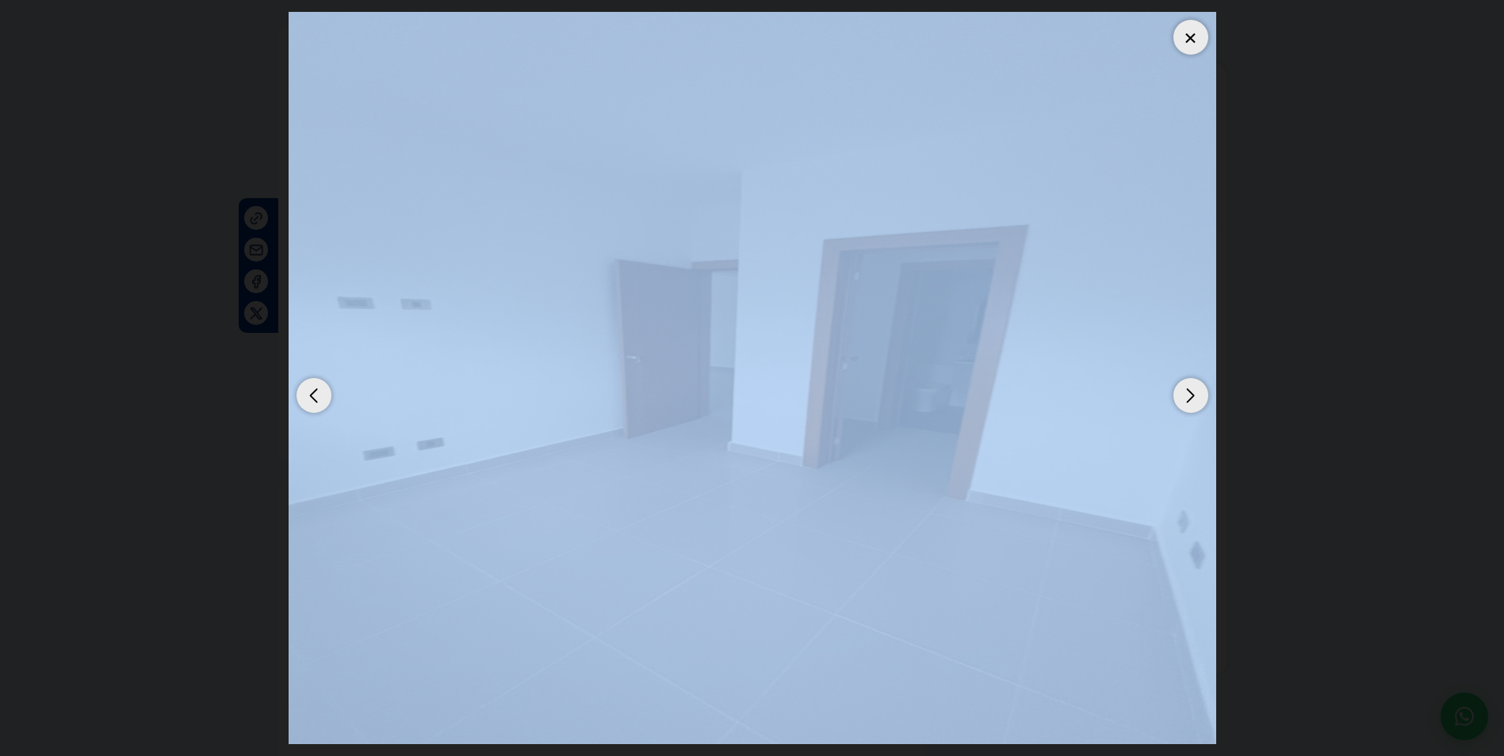
click at [1185, 398] on div "Next slide" at bounding box center [1190, 395] width 35 height 35
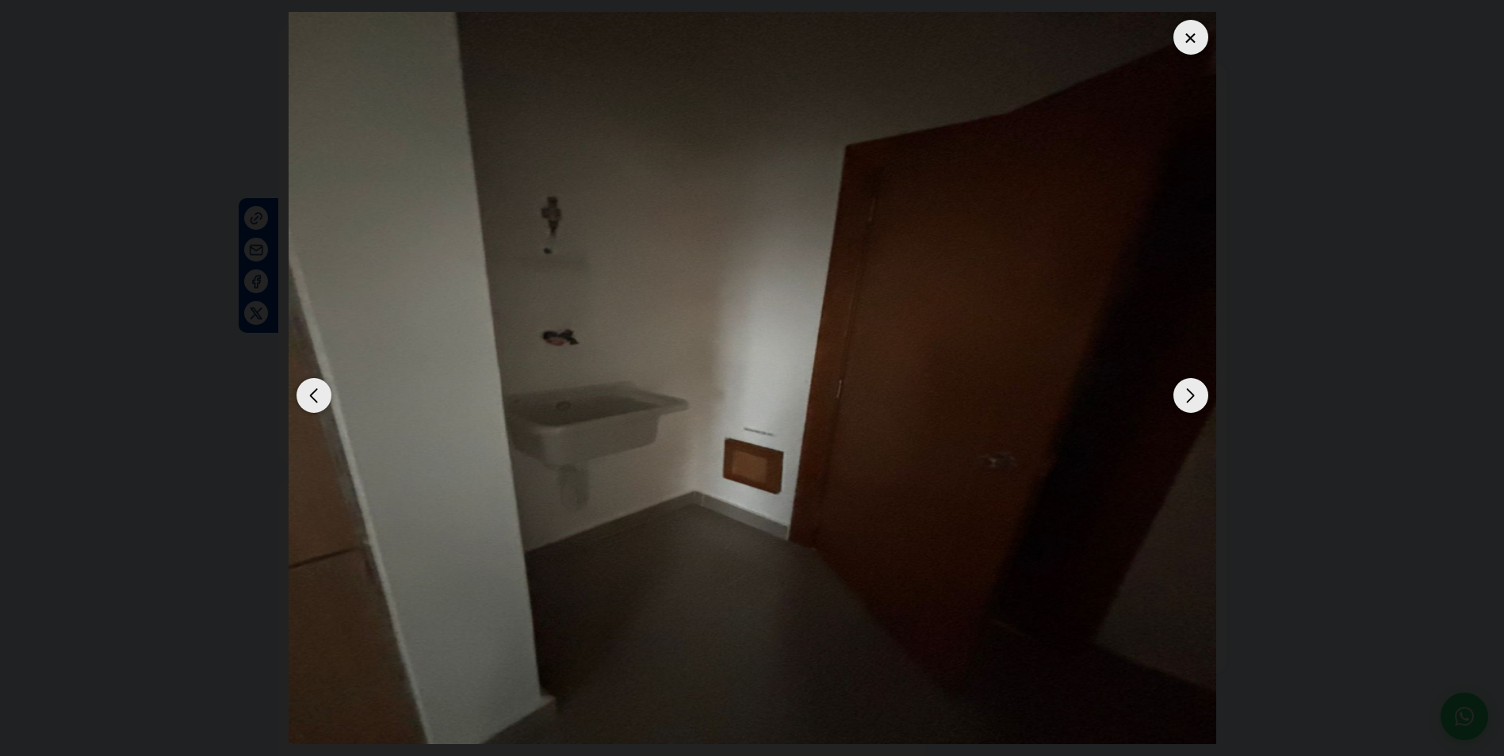
click at [1186, 396] on div "Next slide" at bounding box center [1190, 395] width 35 height 35
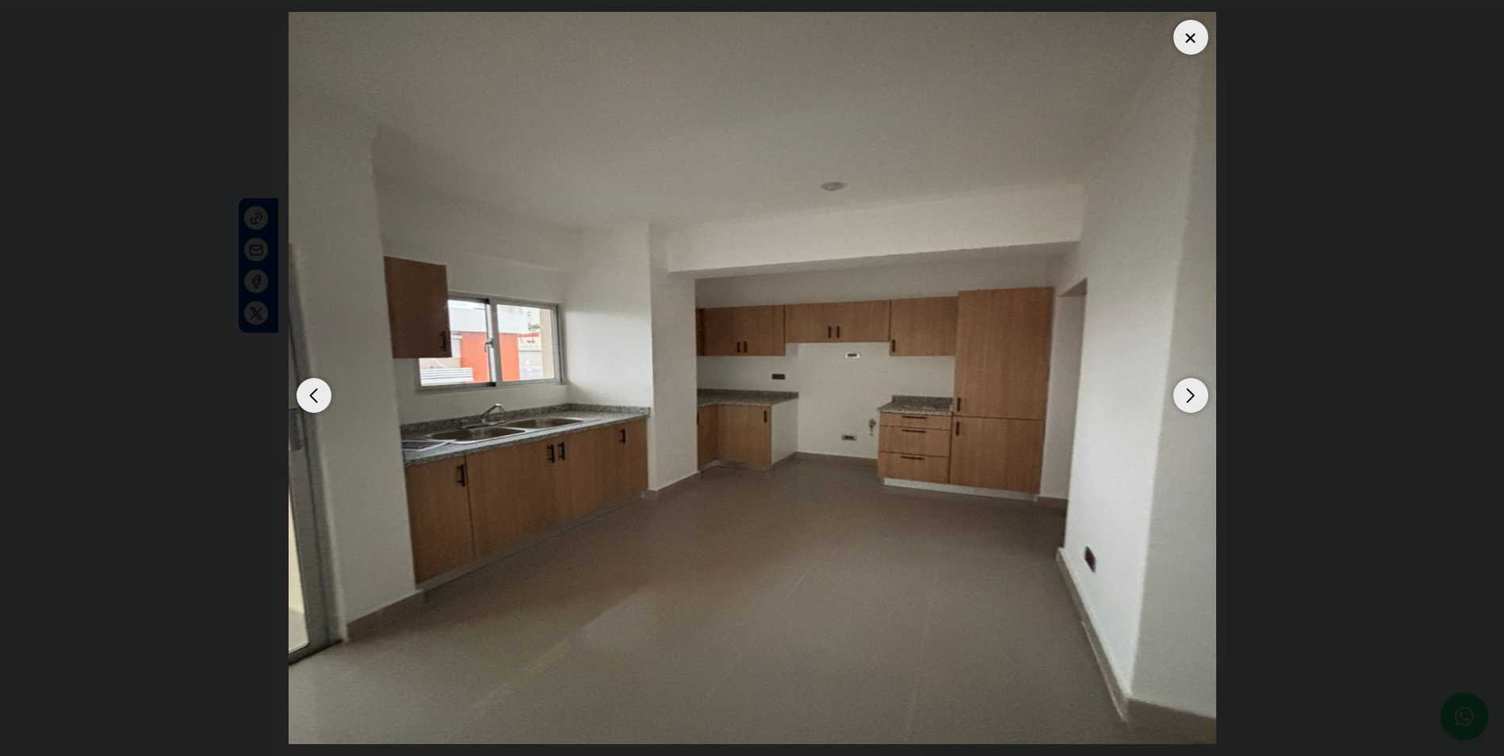
click at [1184, 395] on div "Next slide" at bounding box center [1190, 395] width 35 height 35
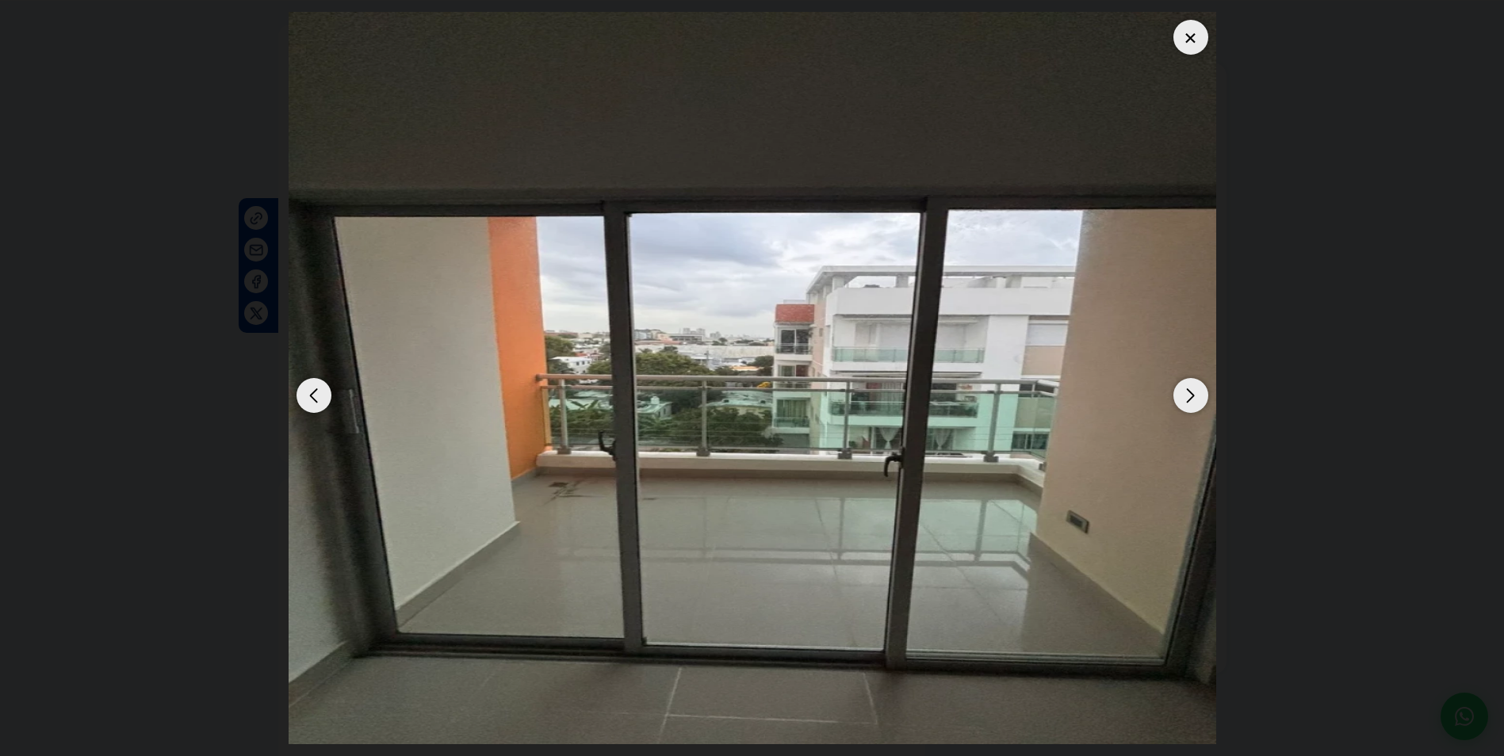
click at [1184, 395] on div "Next slide" at bounding box center [1190, 395] width 35 height 35
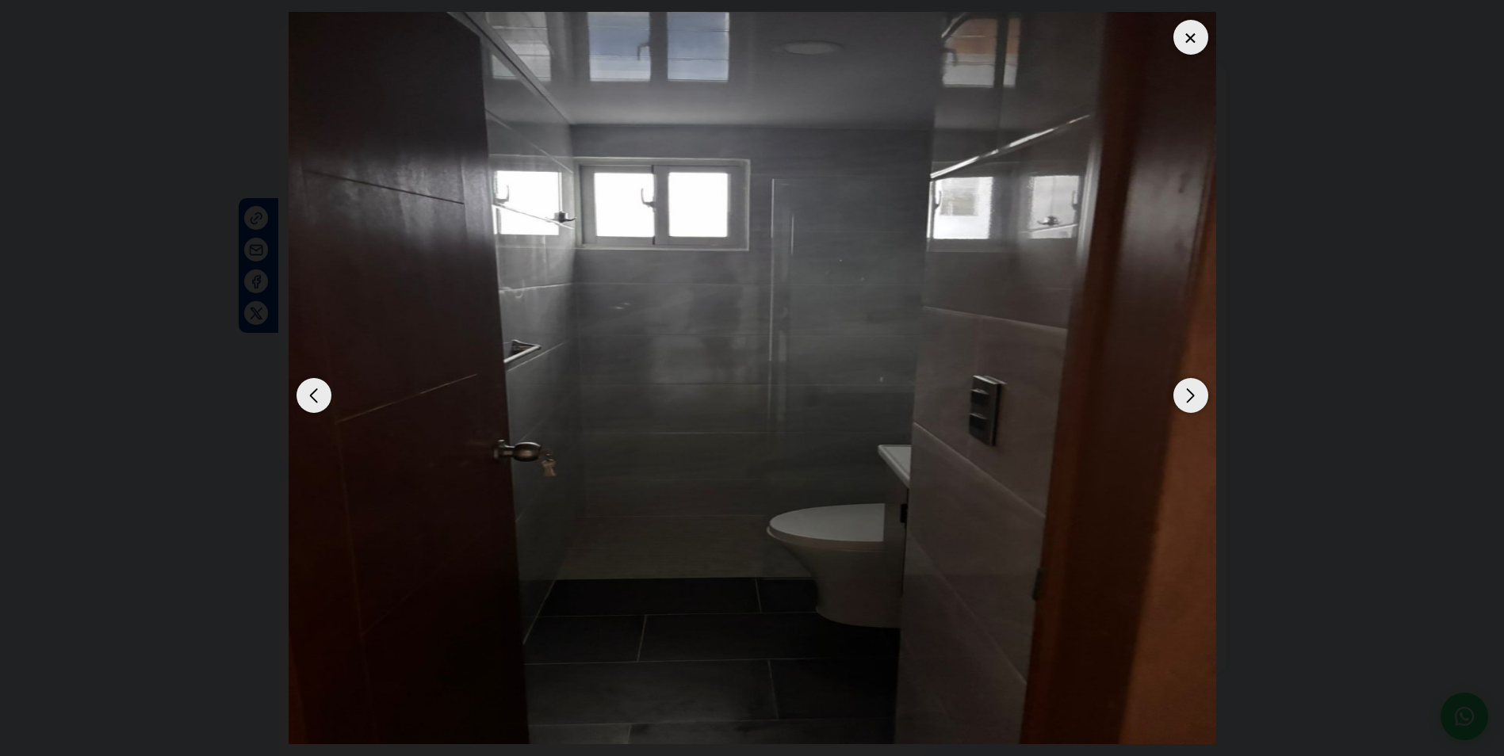
click at [1192, 41] on div at bounding box center [1190, 37] width 35 height 35
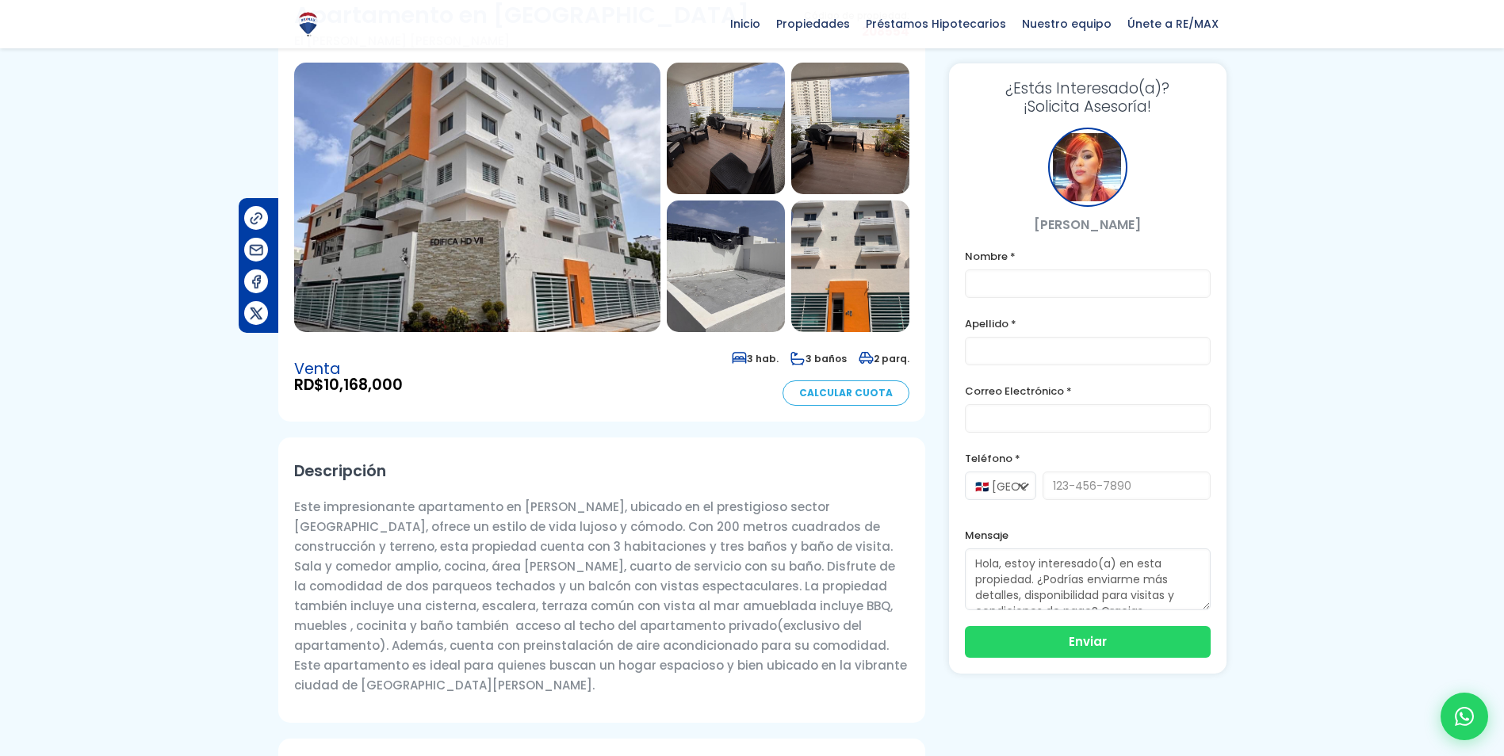
scroll to position [0, 0]
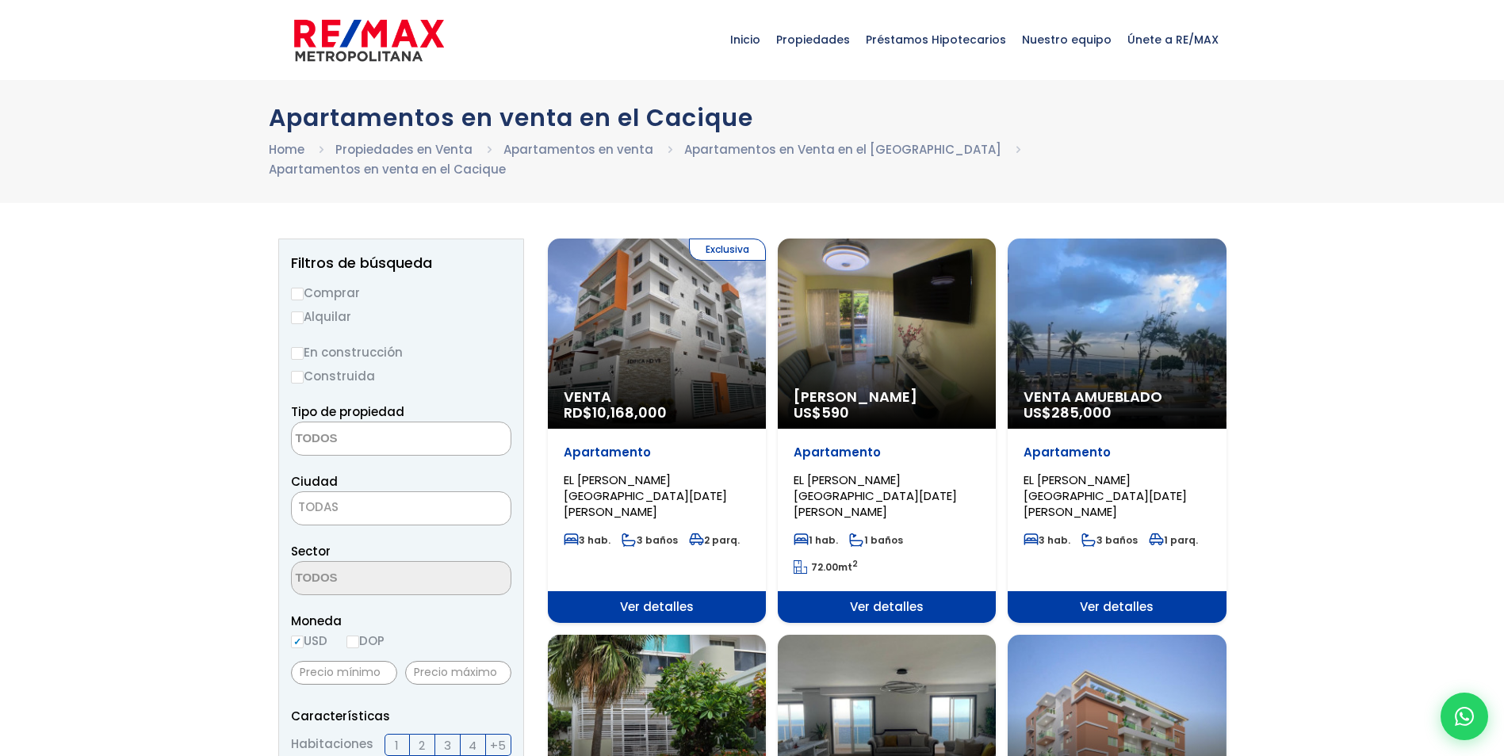
select select
click at [766, 314] on div "Venta Amueblado US$ 285,000" at bounding box center [657, 334] width 218 height 190
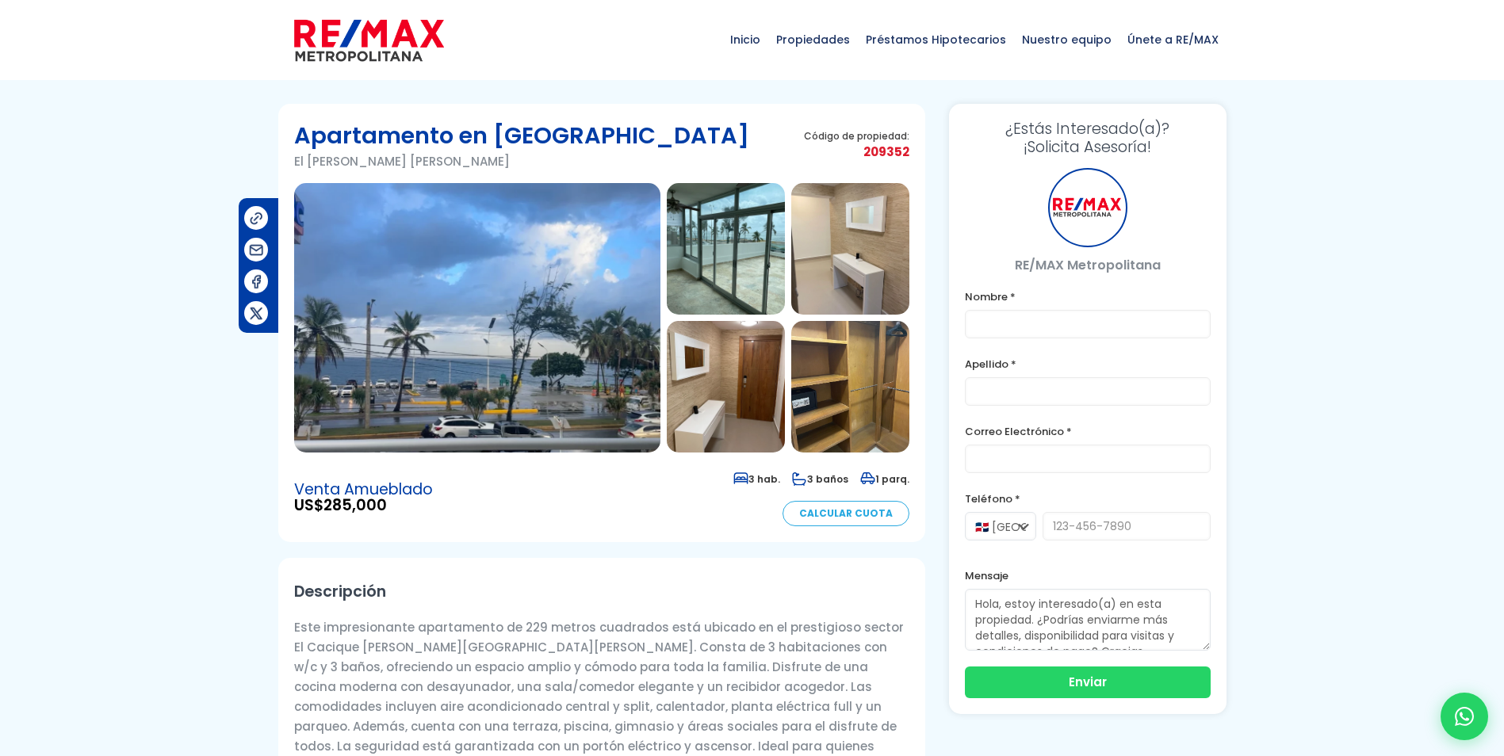
click at [546, 327] on img at bounding box center [477, 318] width 366 height 270
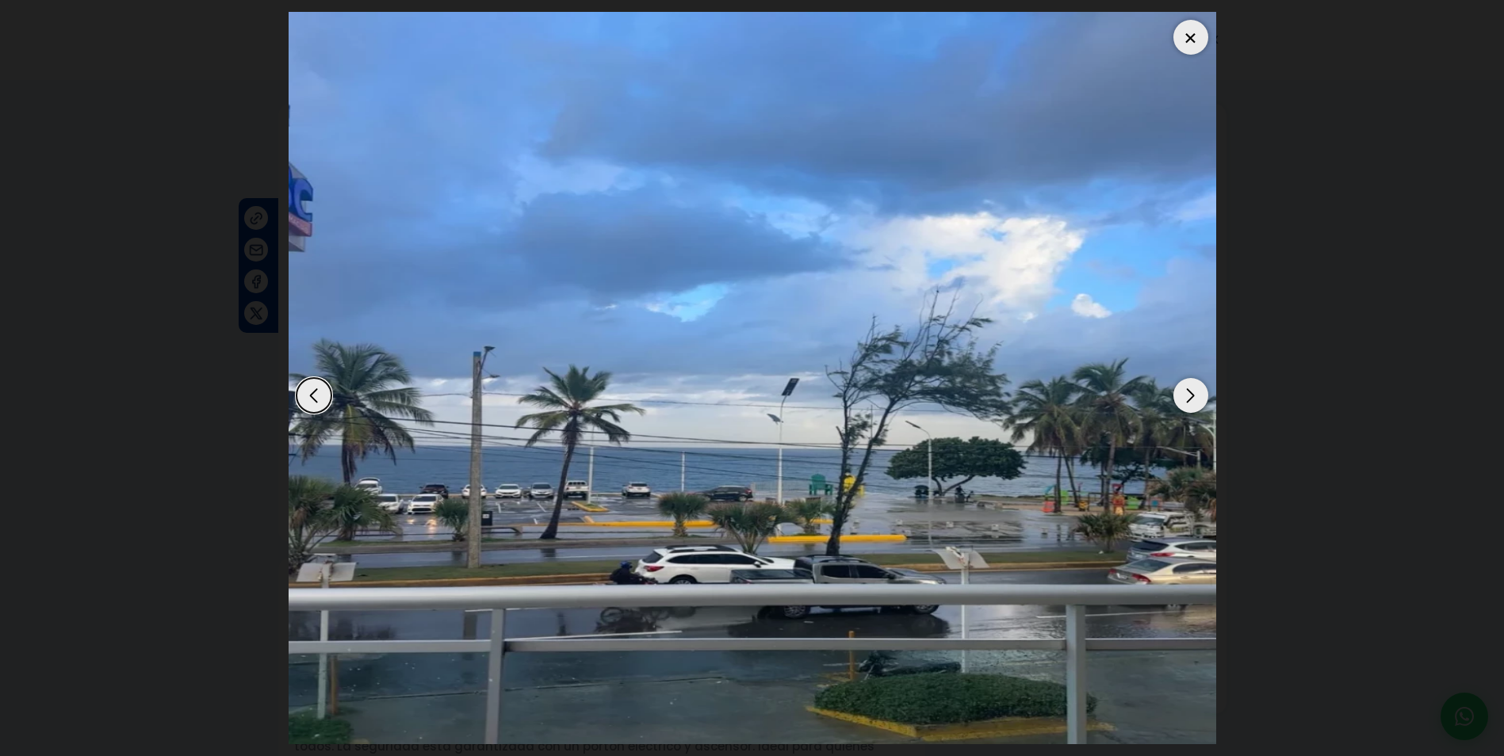
click at [1193, 391] on div "Next slide" at bounding box center [1190, 395] width 35 height 35
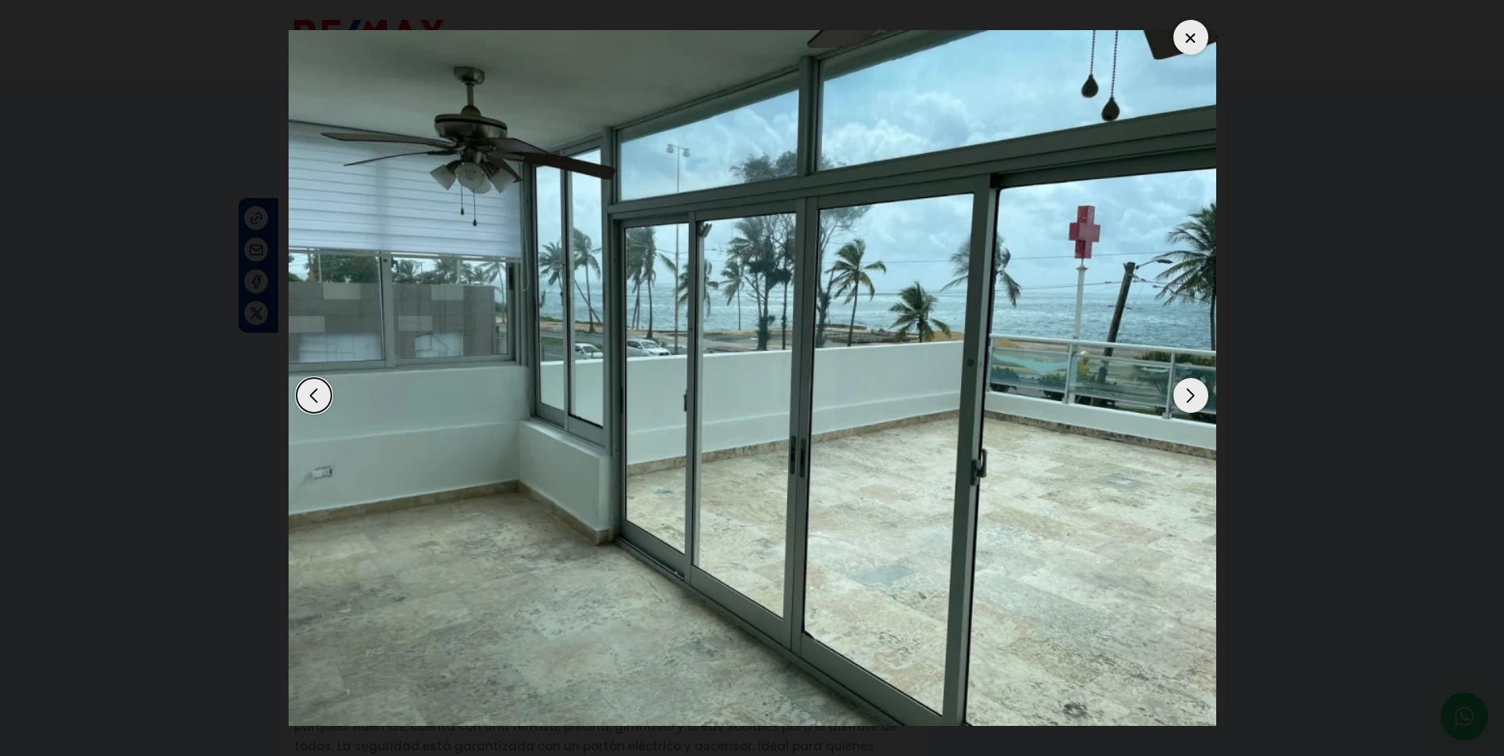
click at [1193, 391] on div "Next slide" at bounding box center [1190, 395] width 35 height 35
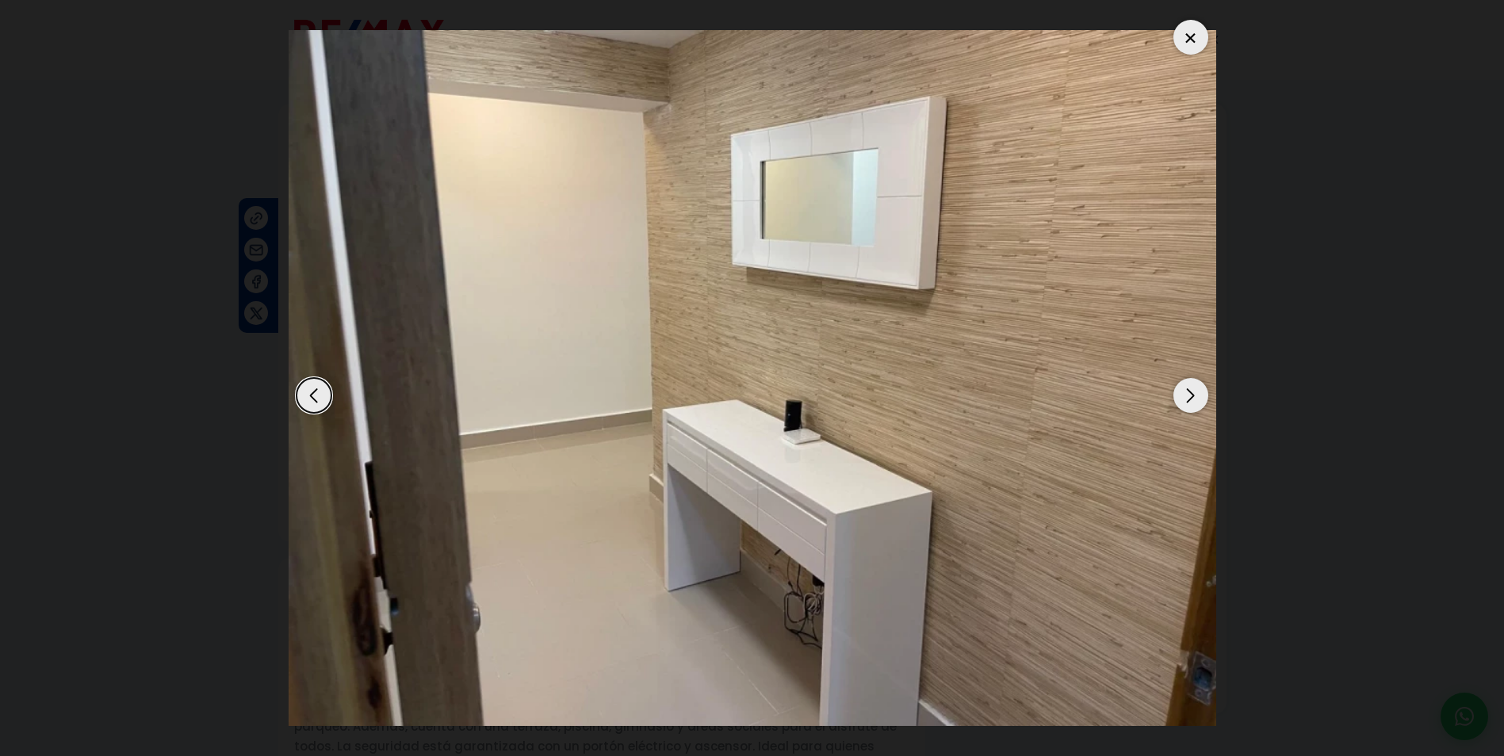
click at [1193, 391] on div "Next slide" at bounding box center [1190, 395] width 35 height 35
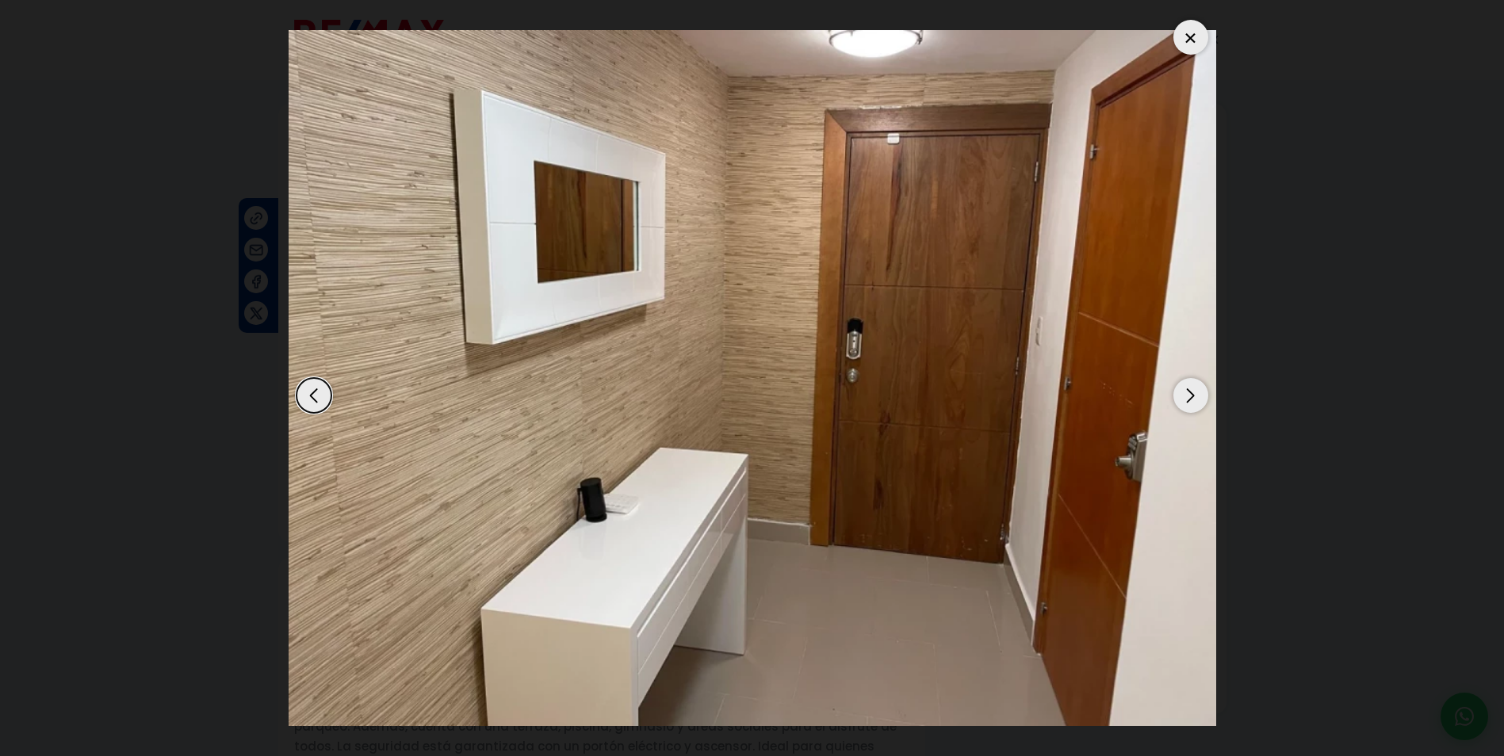
click at [1193, 391] on div "Next slide" at bounding box center [1190, 395] width 35 height 35
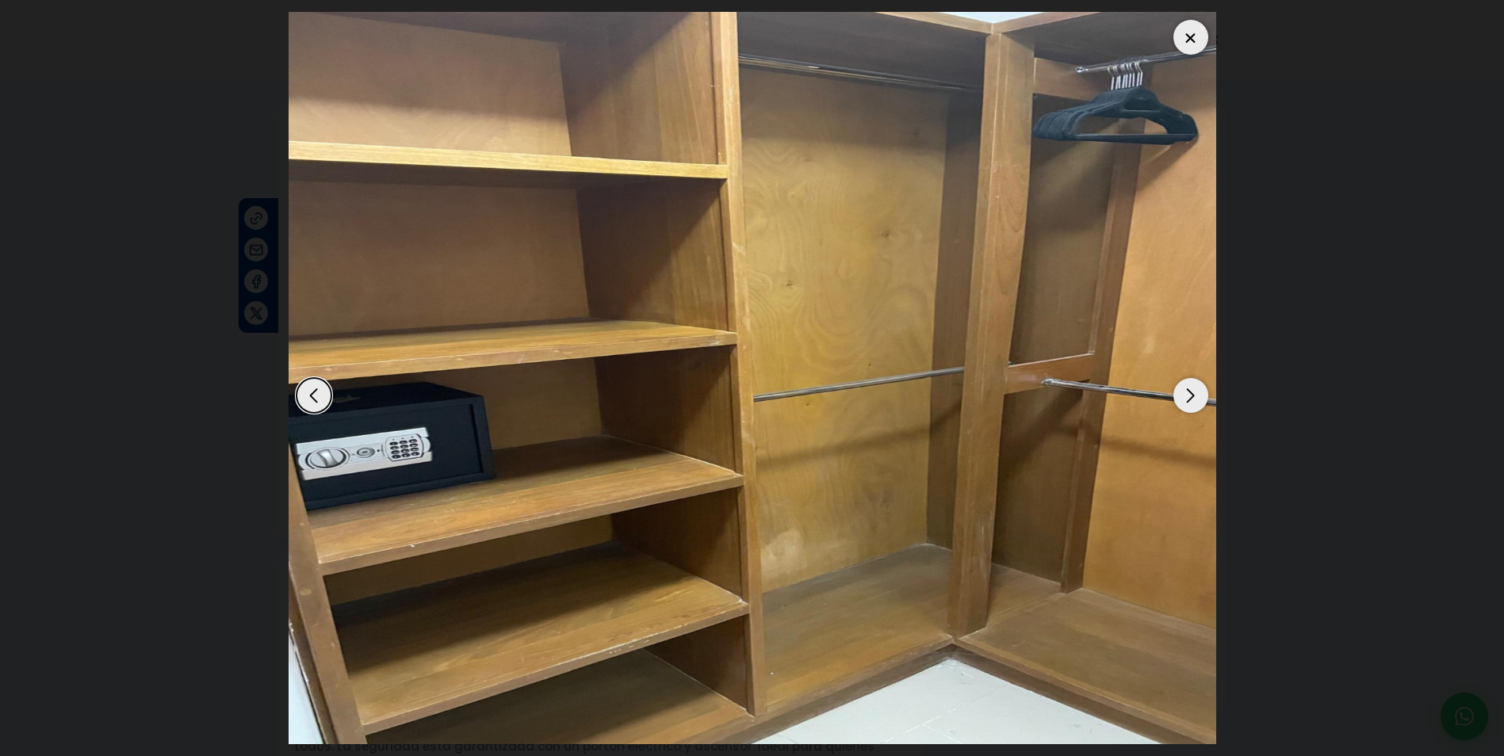
click at [1193, 391] on div "Next slide" at bounding box center [1190, 395] width 35 height 35
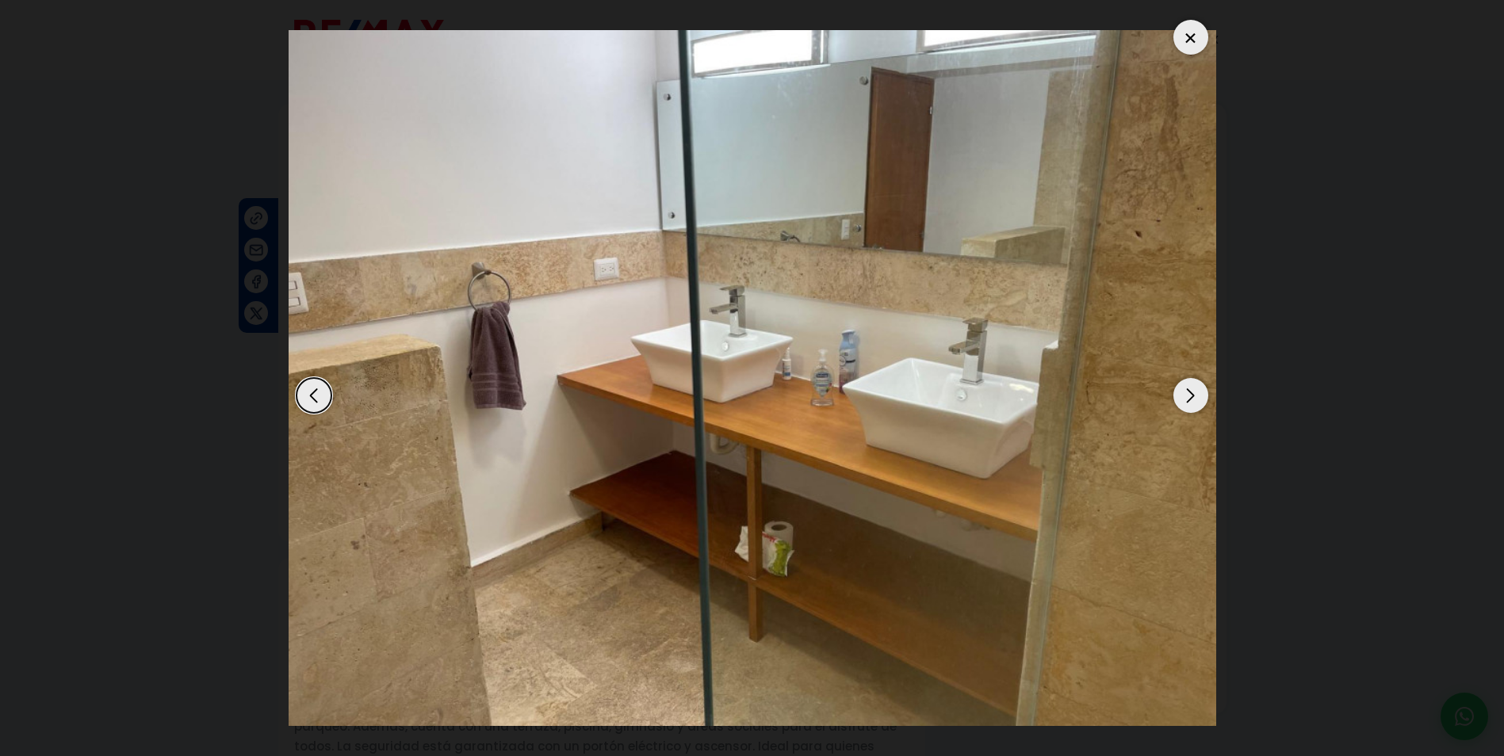
click at [1193, 391] on div "Next slide" at bounding box center [1190, 395] width 35 height 35
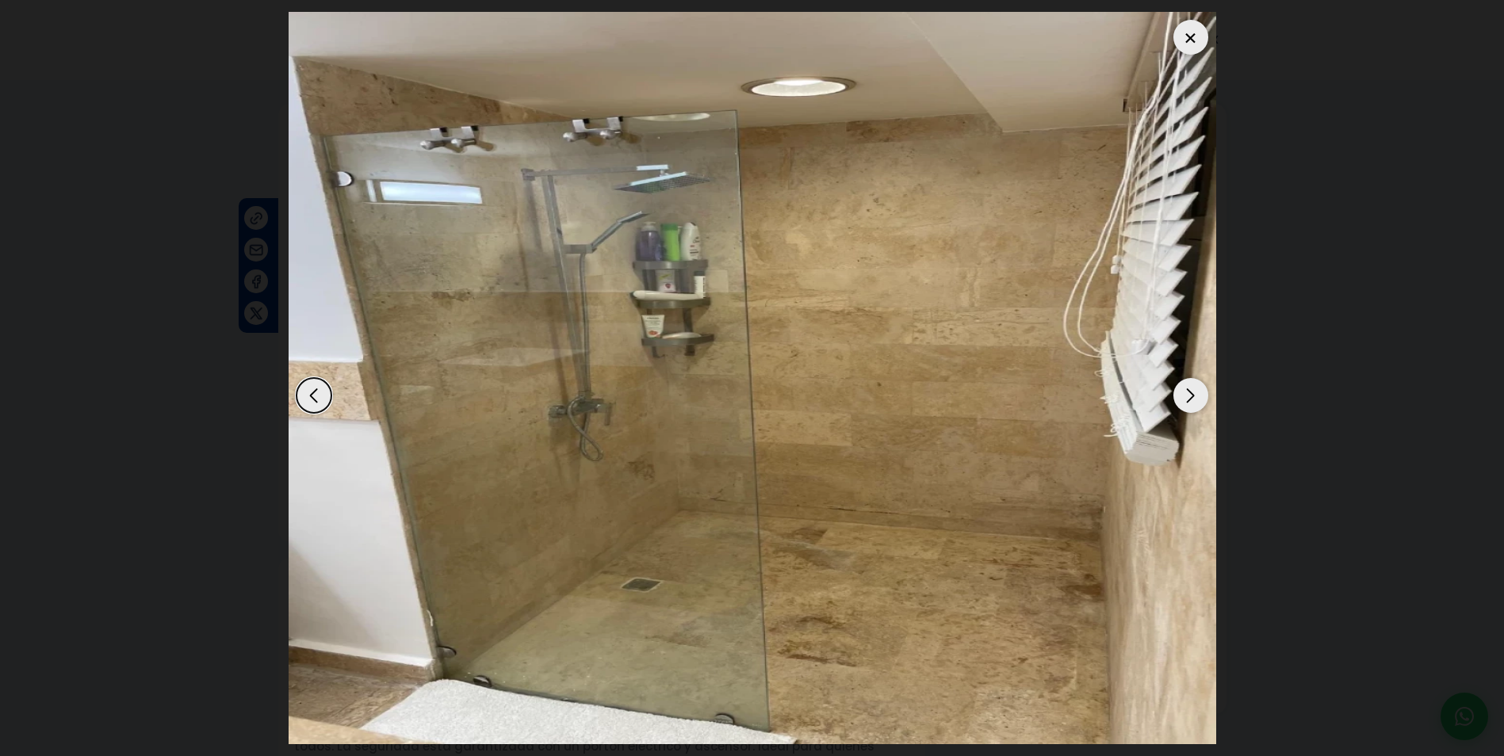
click at [1193, 391] on div "Next slide" at bounding box center [1190, 395] width 35 height 35
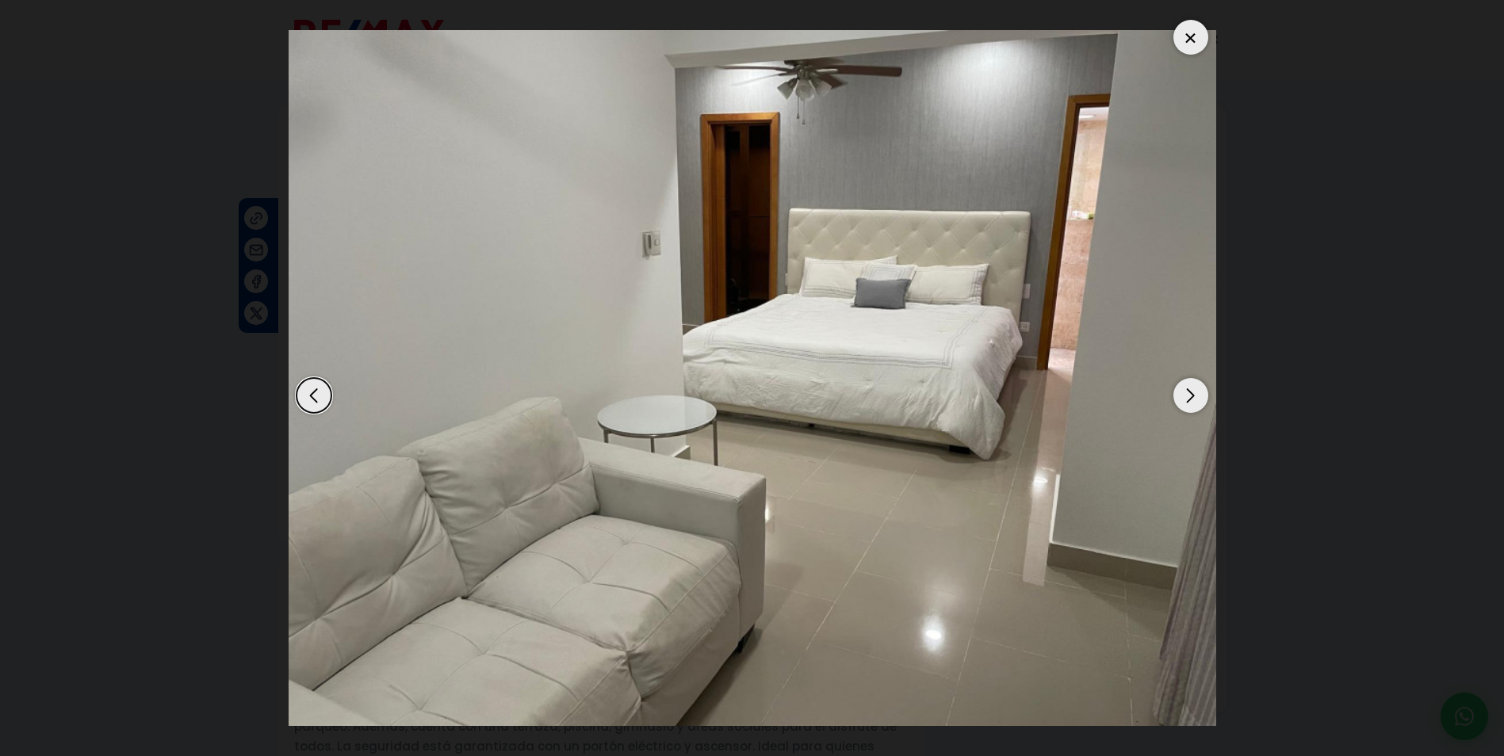
click at [1193, 391] on div "Next slide" at bounding box center [1190, 395] width 35 height 35
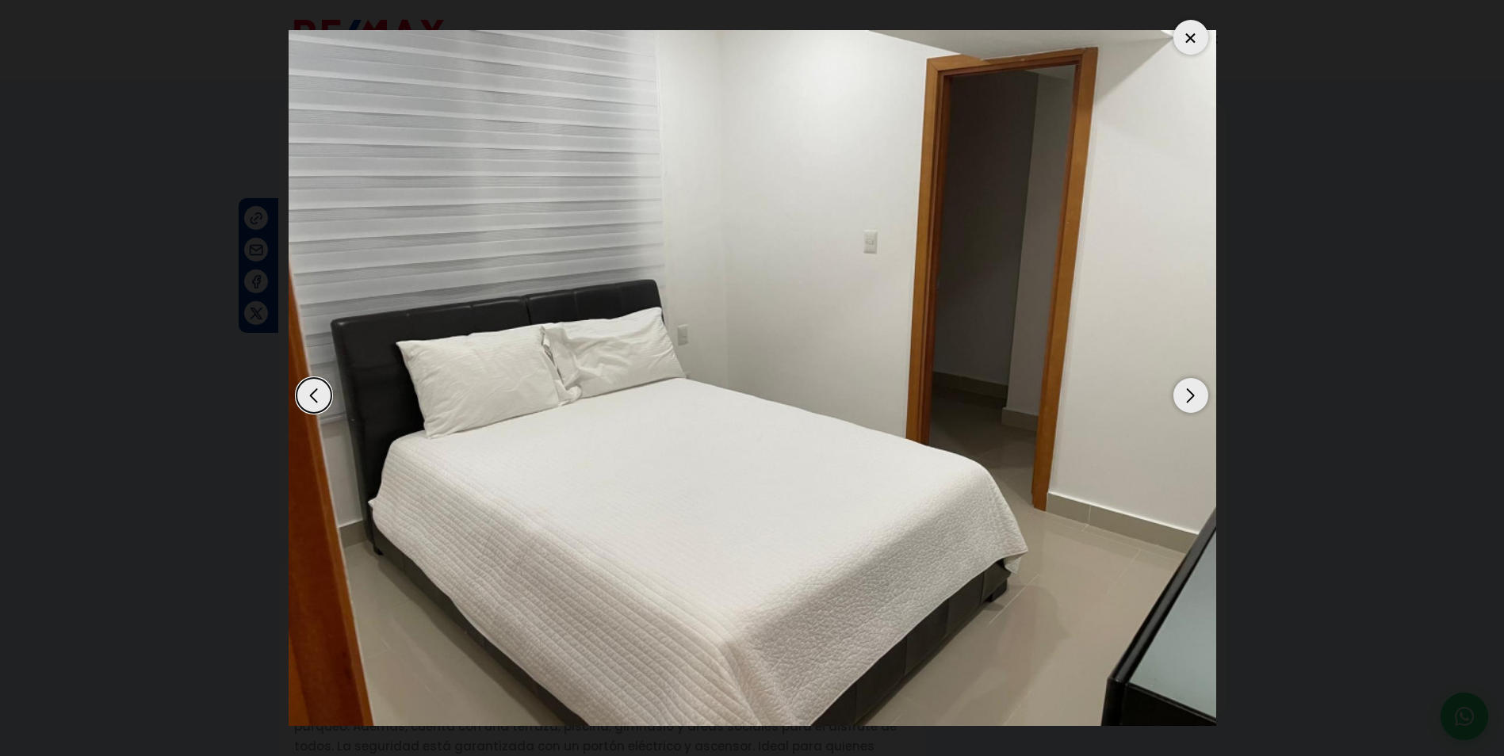
click at [1193, 391] on div "Next slide" at bounding box center [1190, 395] width 35 height 35
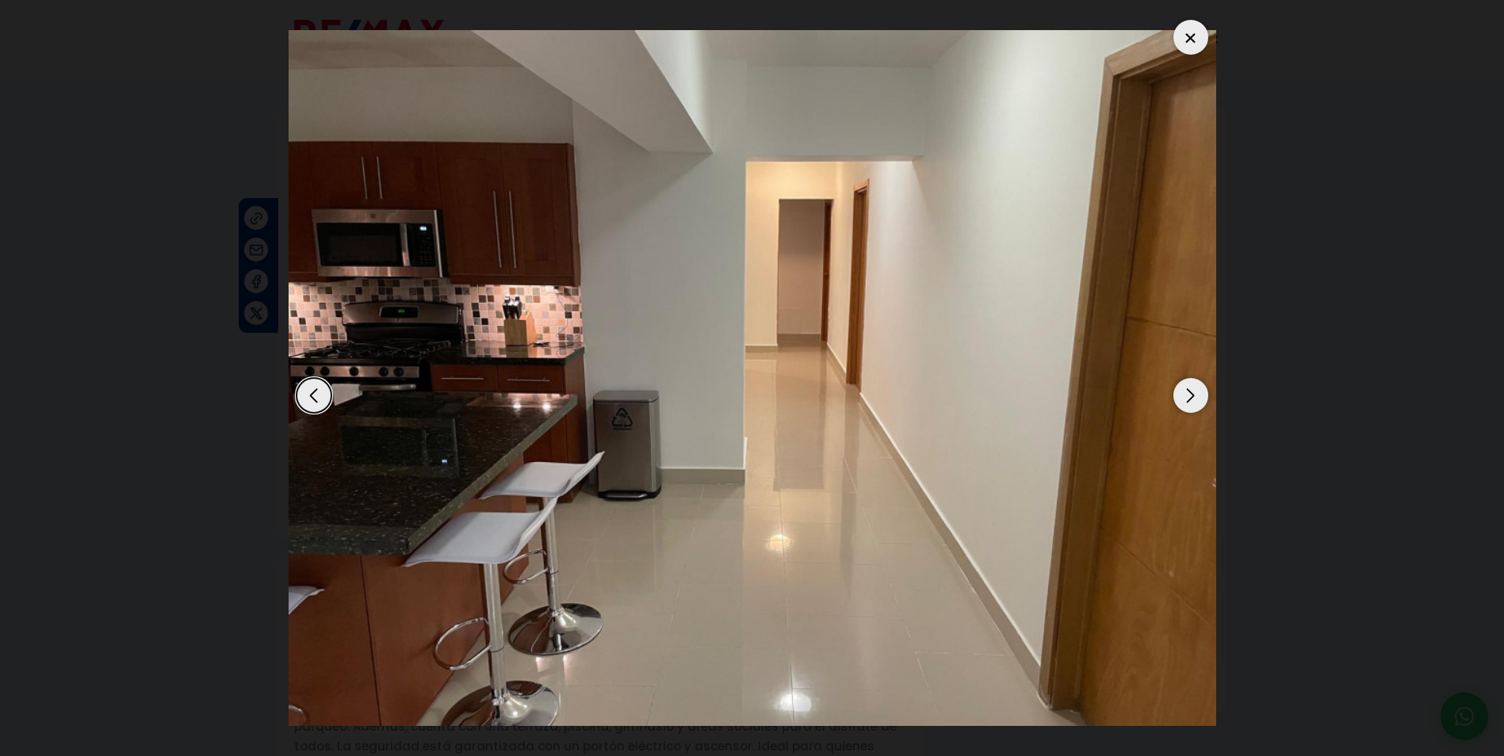
click at [1193, 391] on div "Next slide" at bounding box center [1190, 395] width 35 height 35
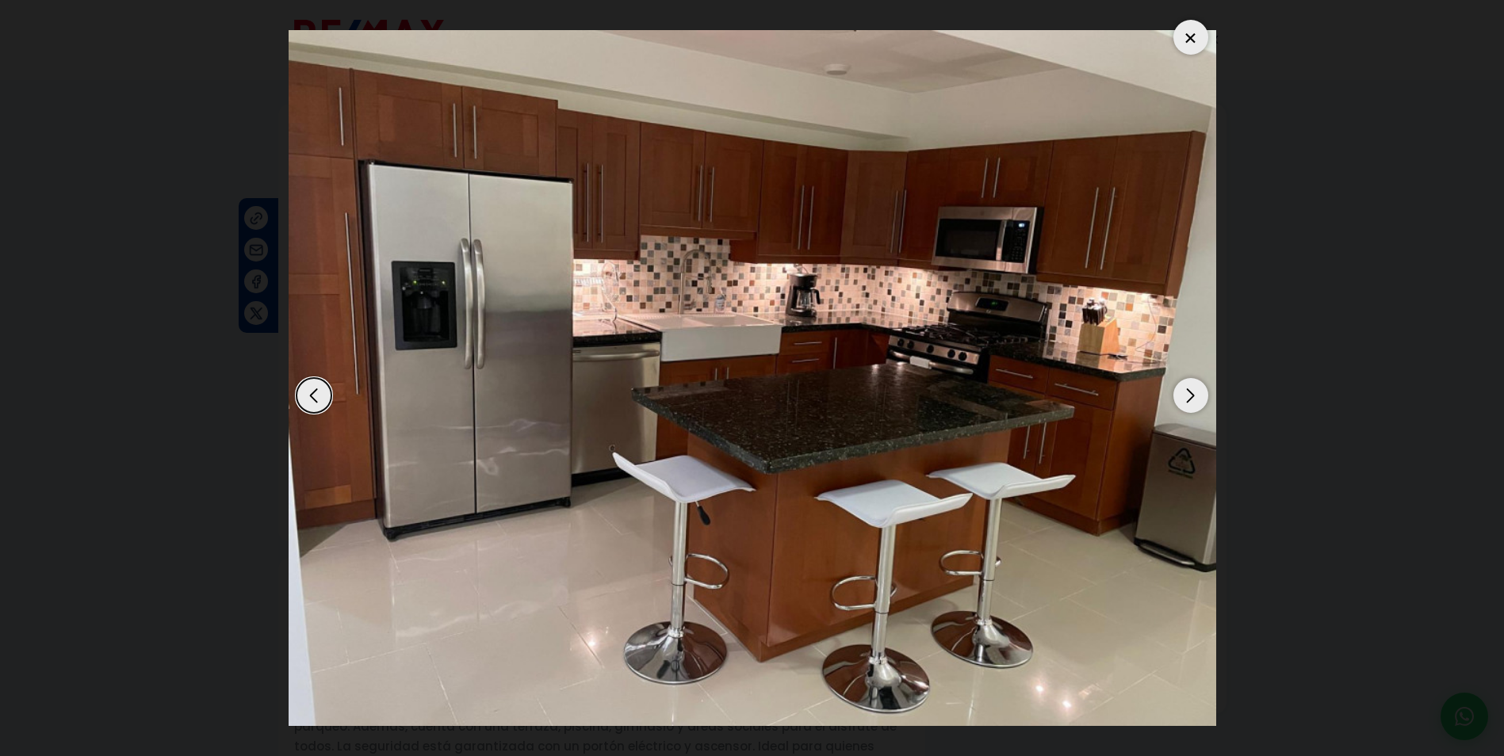
click at [1193, 391] on div "Next slide" at bounding box center [1190, 395] width 35 height 35
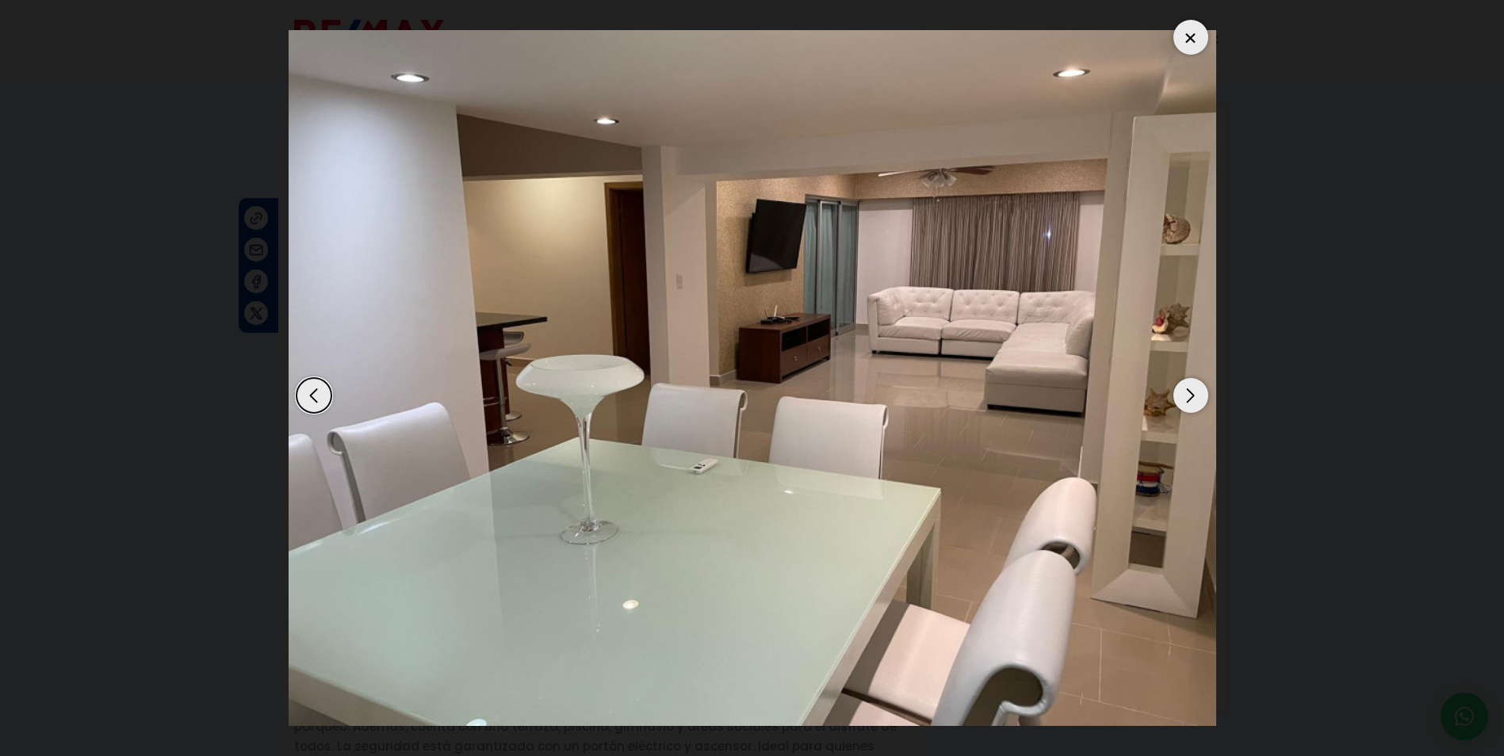
click at [1193, 391] on div "Next slide" at bounding box center [1190, 395] width 35 height 35
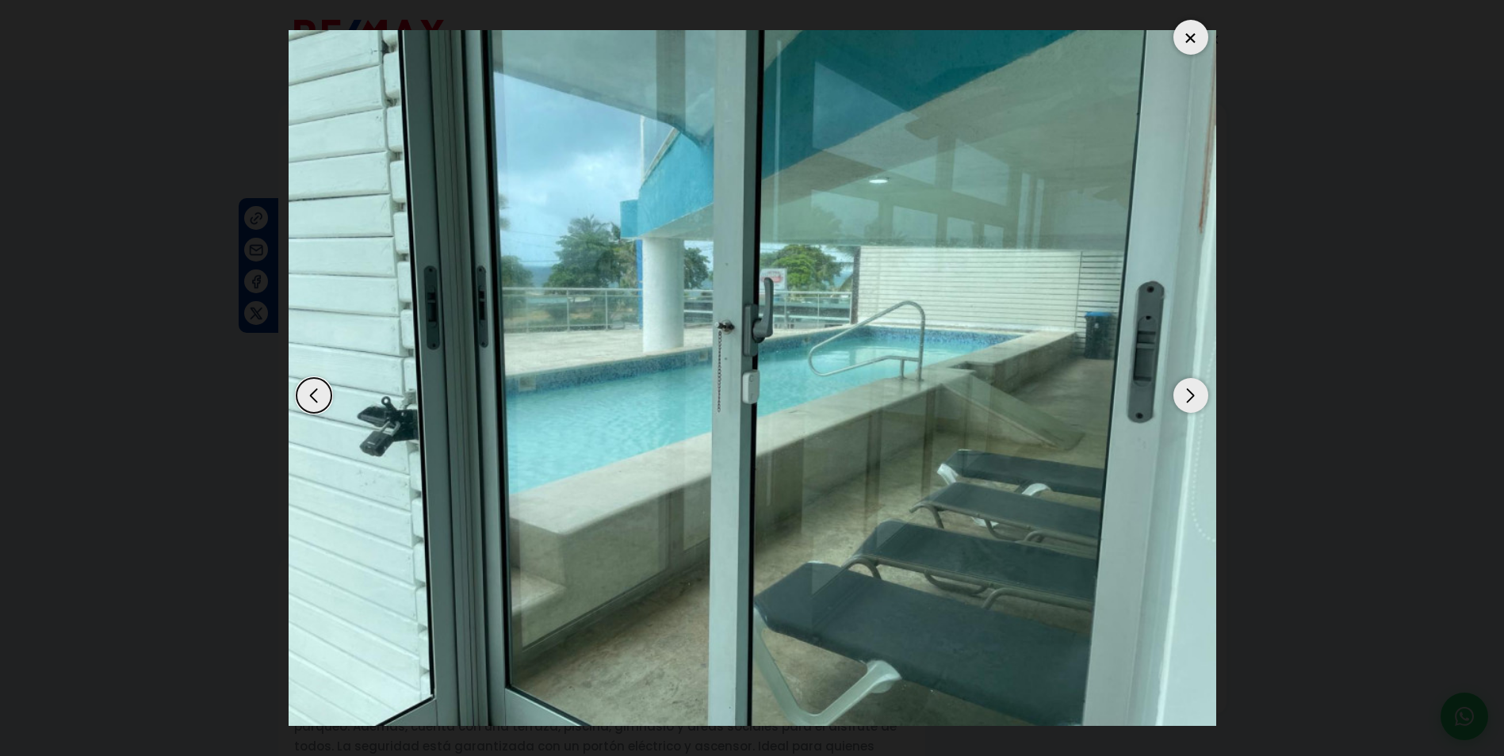
click at [1193, 395] on div "Next slide" at bounding box center [1190, 395] width 35 height 35
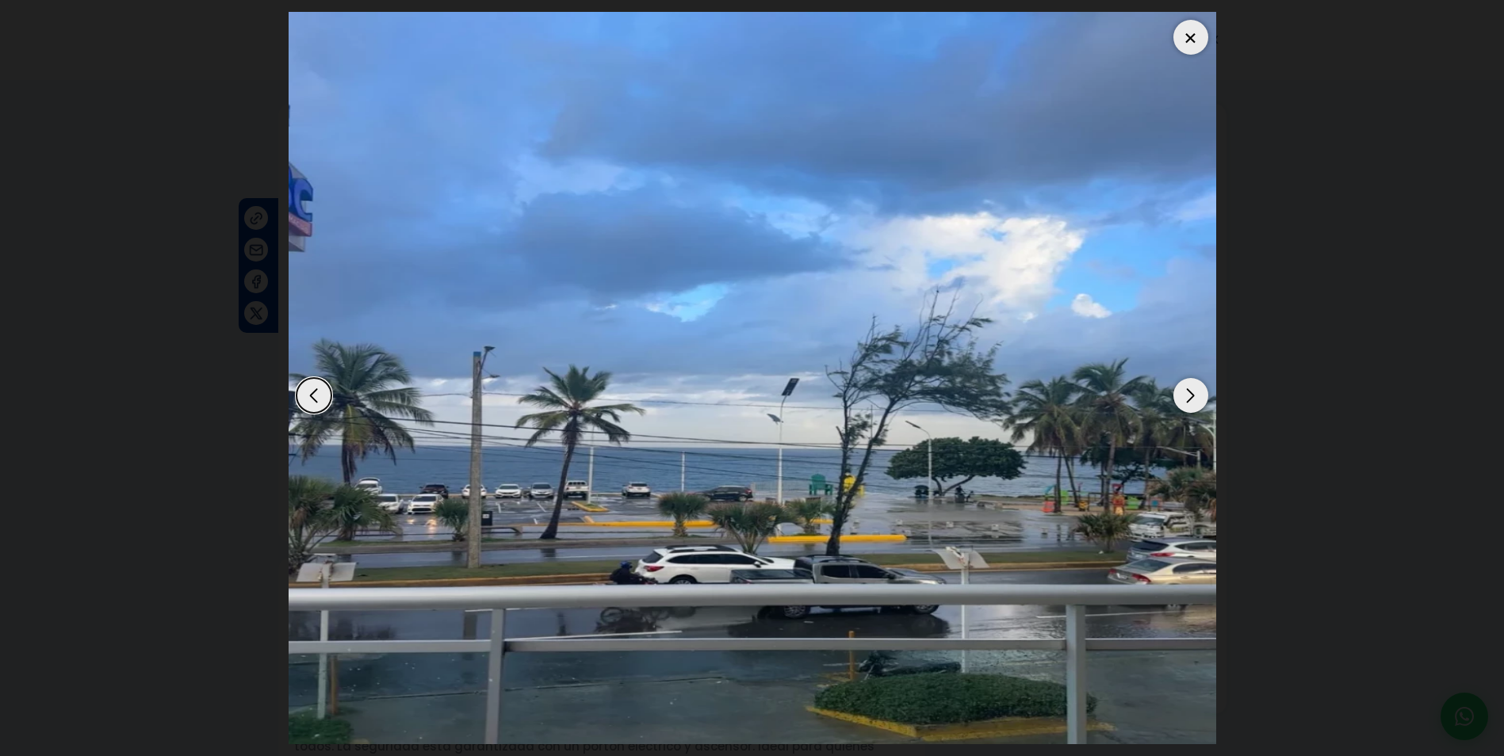
click at [1193, 395] on div "Next slide" at bounding box center [1190, 395] width 35 height 35
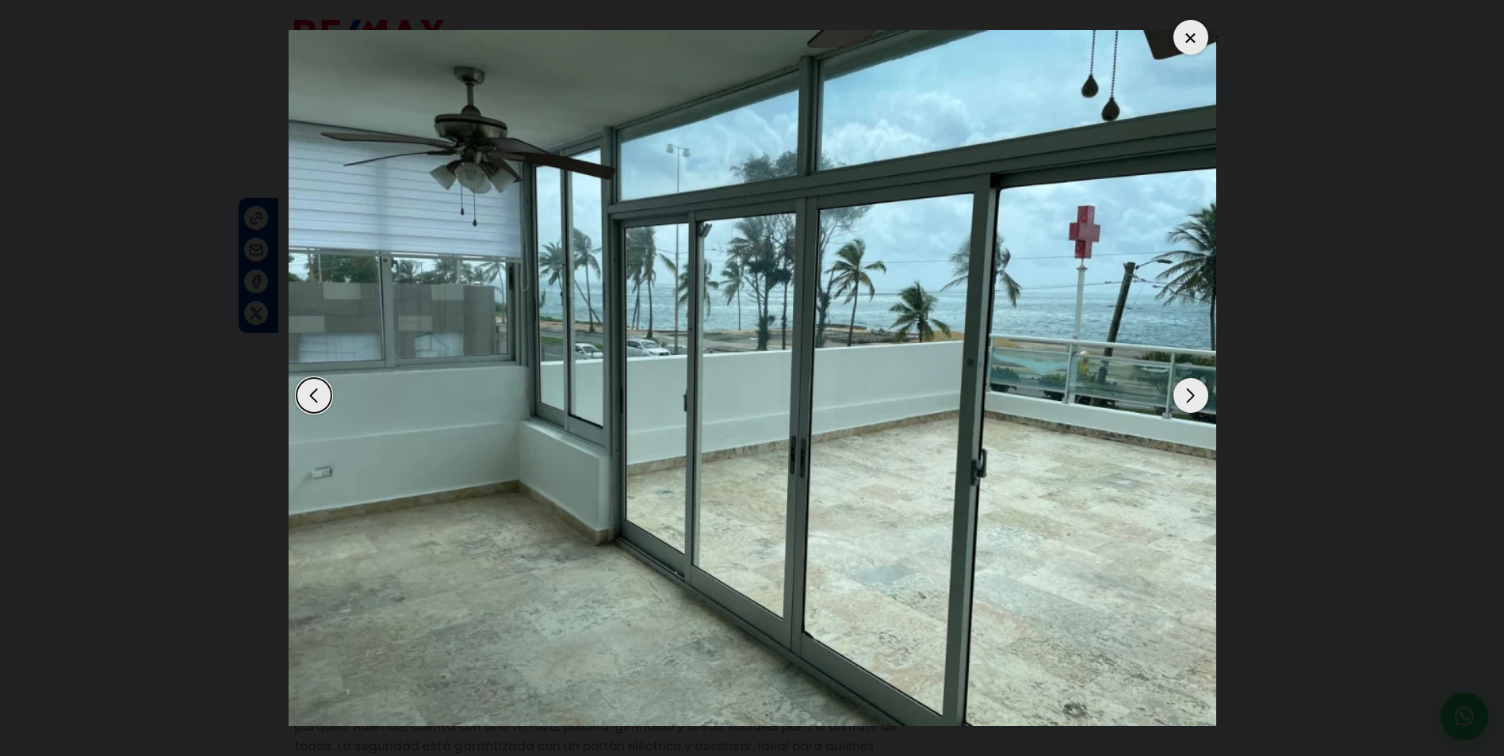
click at [1197, 32] on div at bounding box center [1190, 37] width 35 height 35
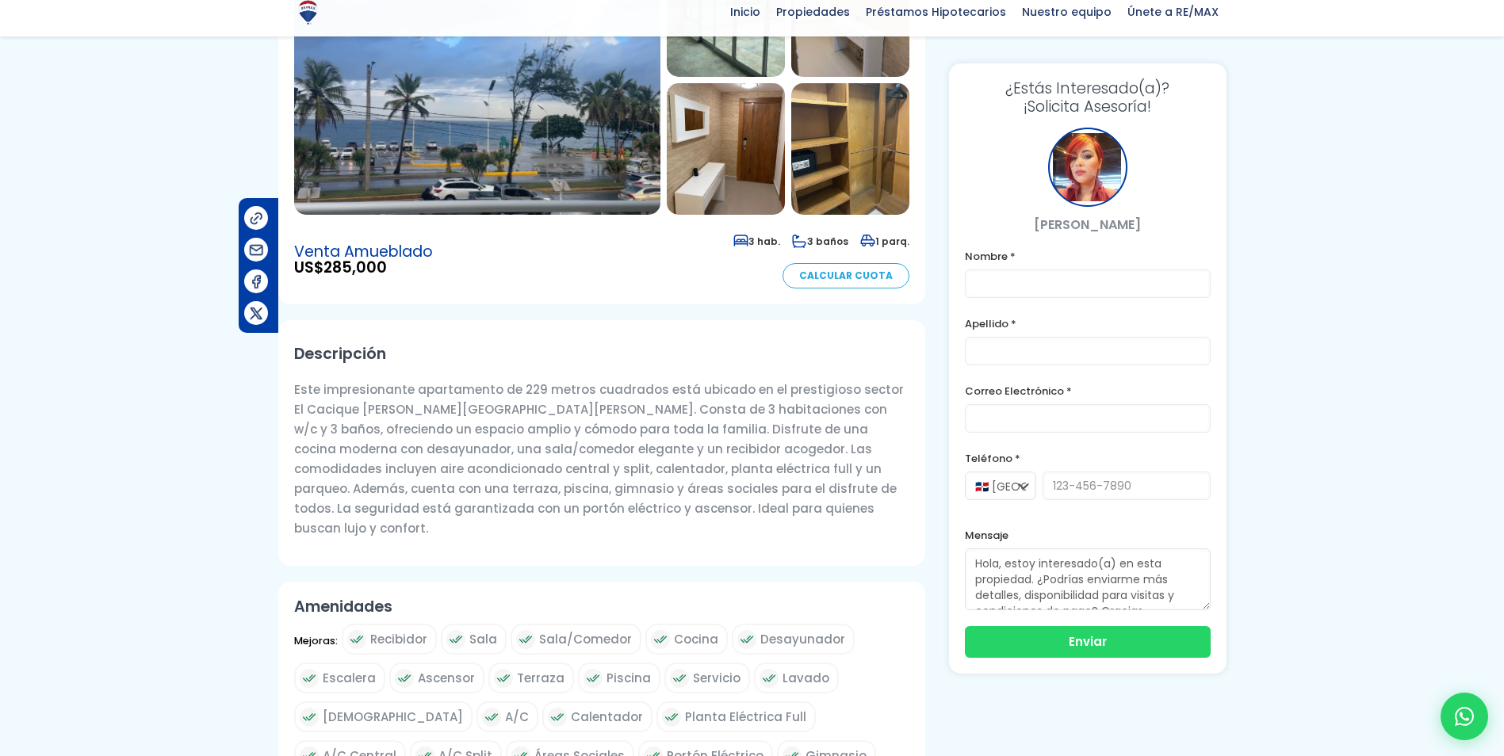
scroll to position [238, 0]
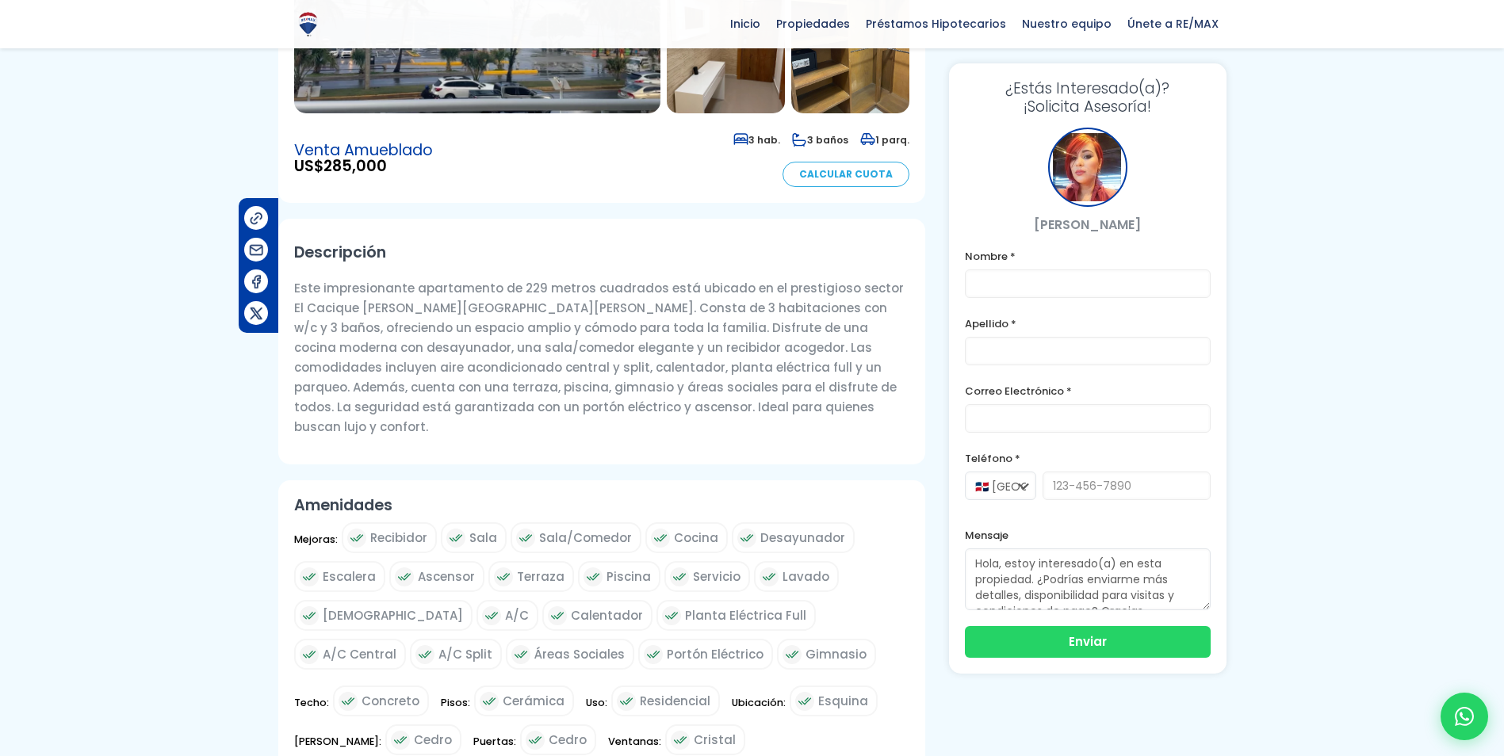
scroll to position [0, 0]
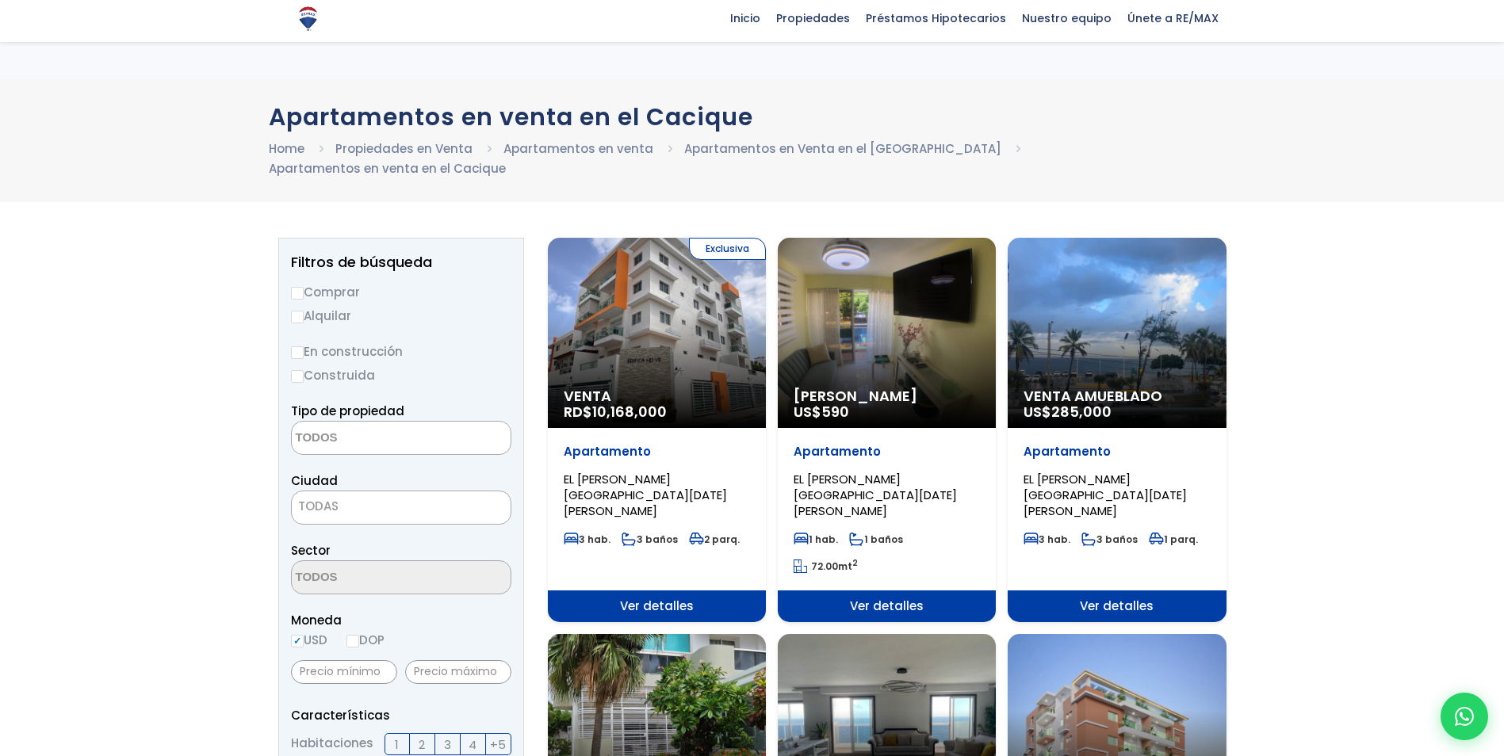
select select
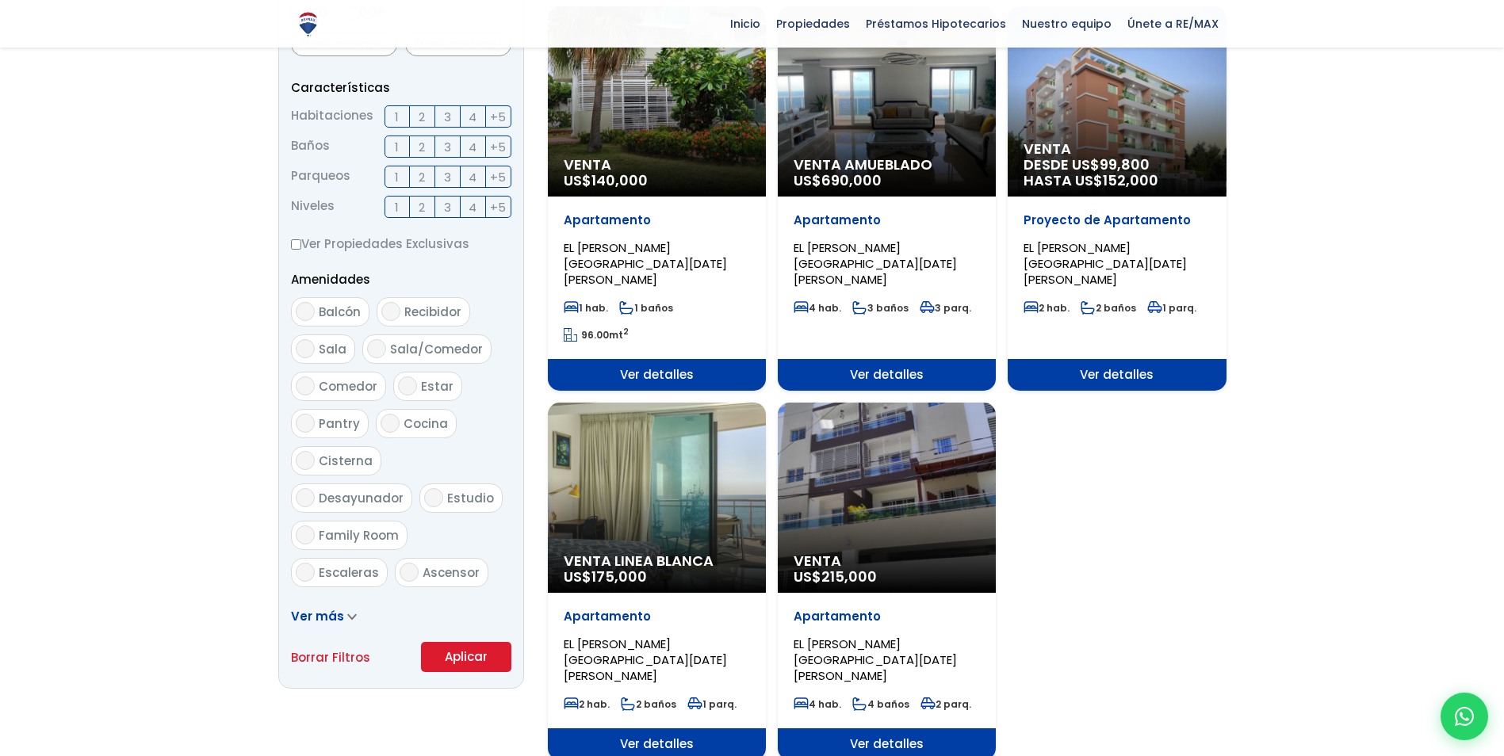
scroll to position [634, 0]
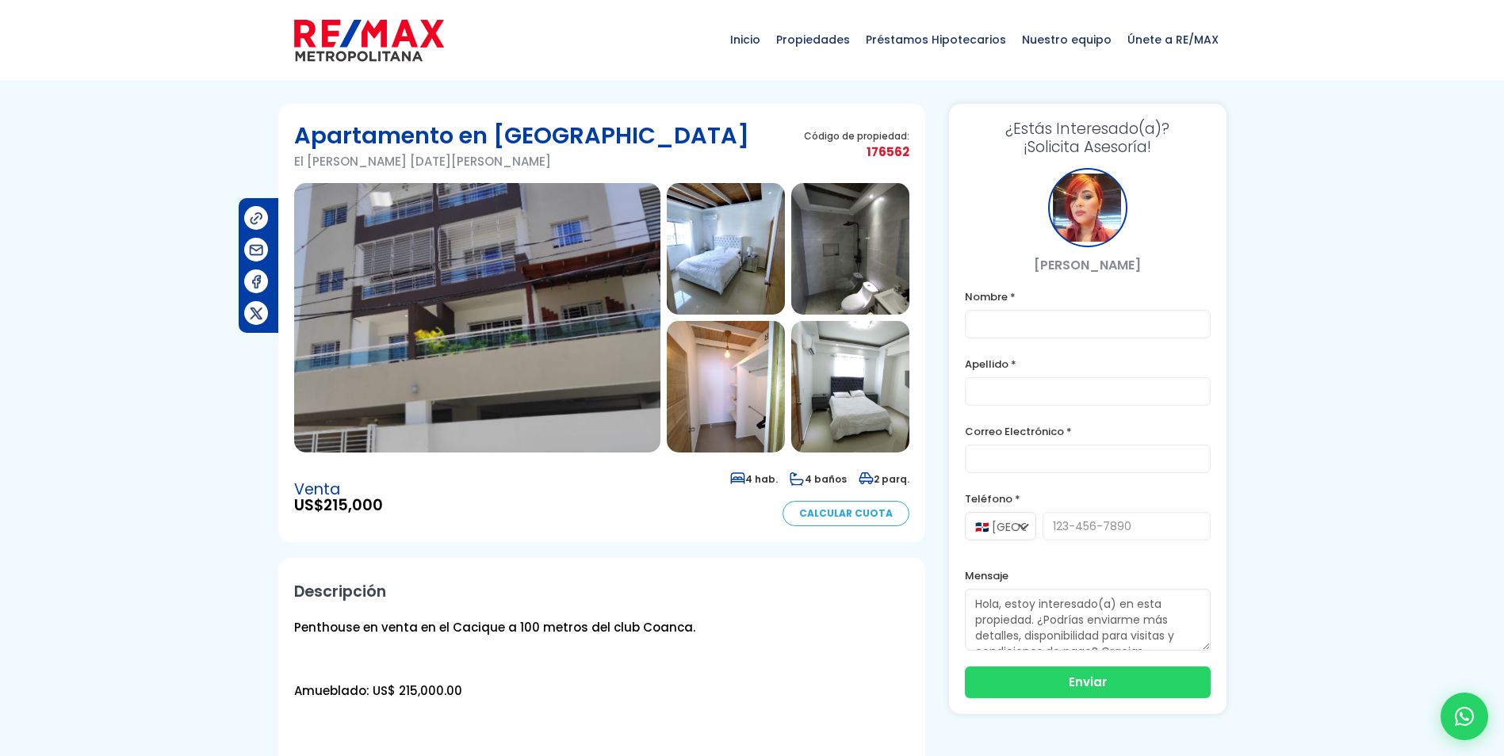
click at [515, 283] on img at bounding box center [477, 318] width 366 height 270
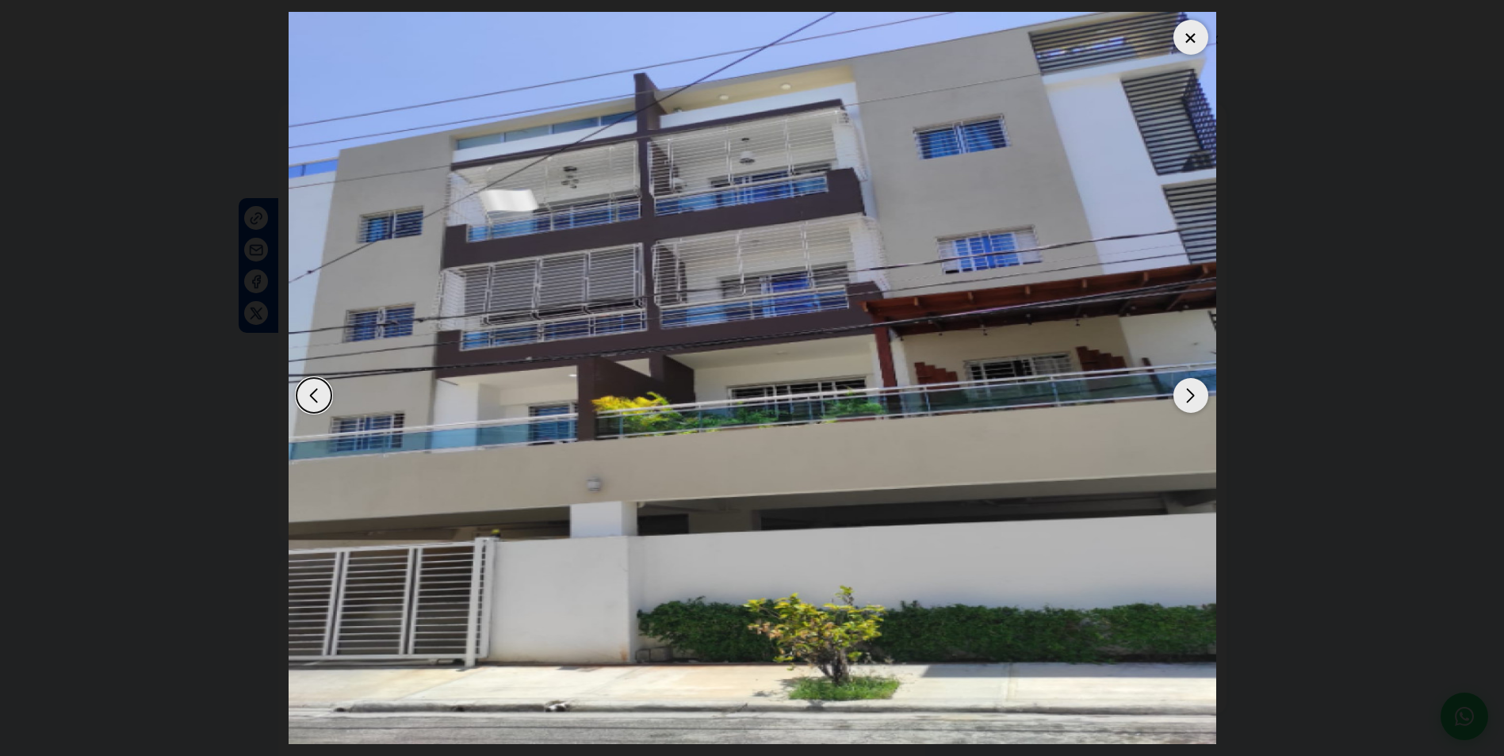
click at [1192, 390] on div "Next slide" at bounding box center [1190, 395] width 35 height 35
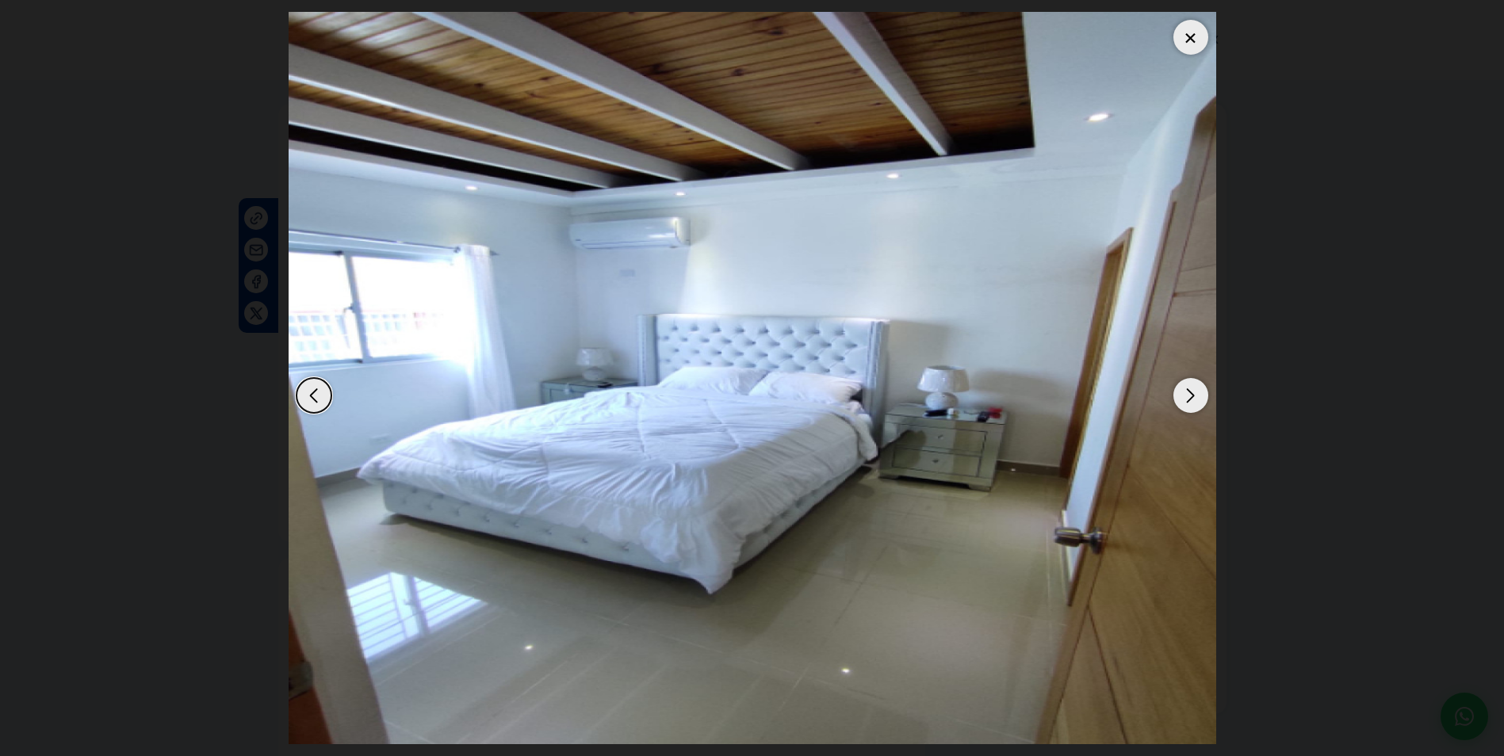
click at [1192, 390] on div "Next slide" at bounding box center [1190, 395] width 35 height 35
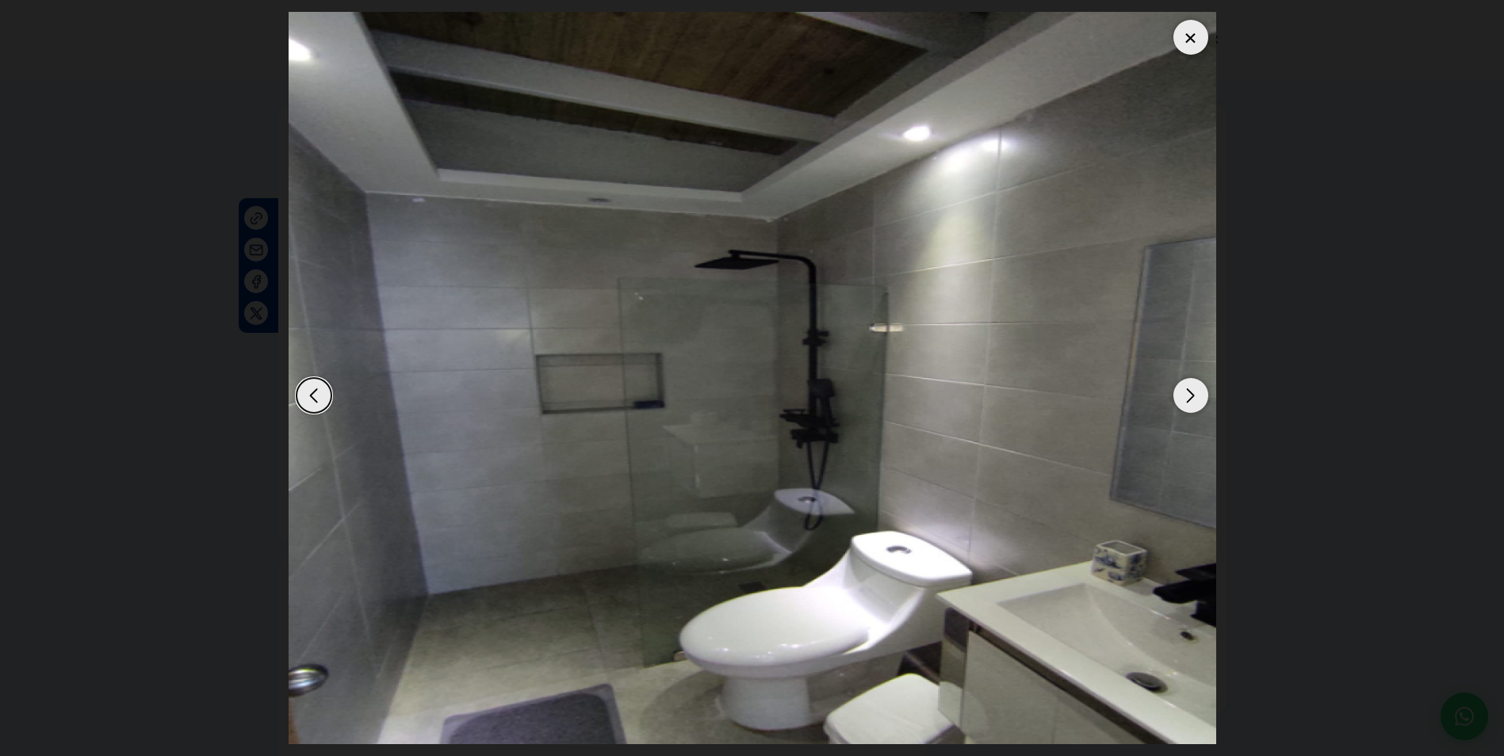
click at [1192, 390] on div "Next slide" at bounding box center [1190, 395] width 35 height 35
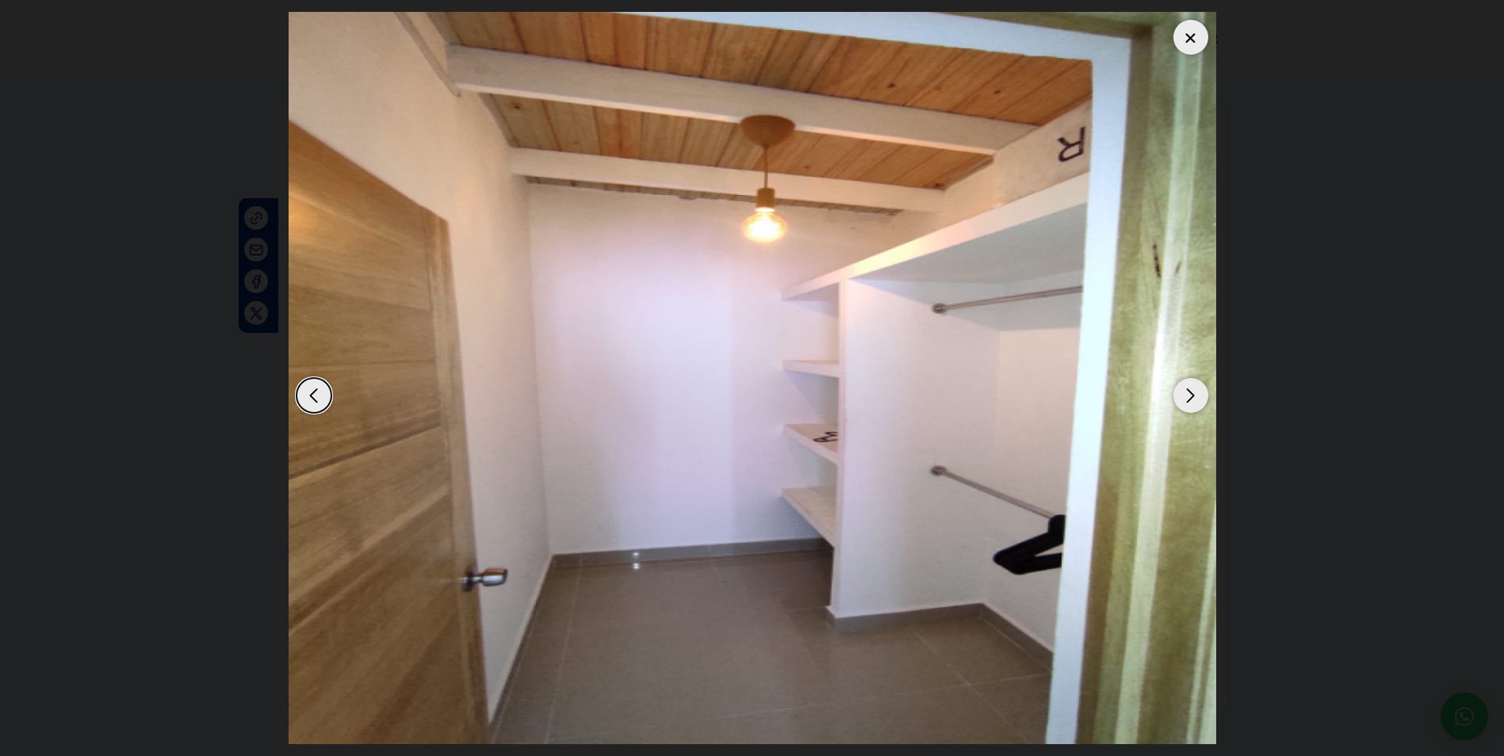
click at [1192, 390] on div "Next slide" at bounding box center [1190, 395] width 35 height 35
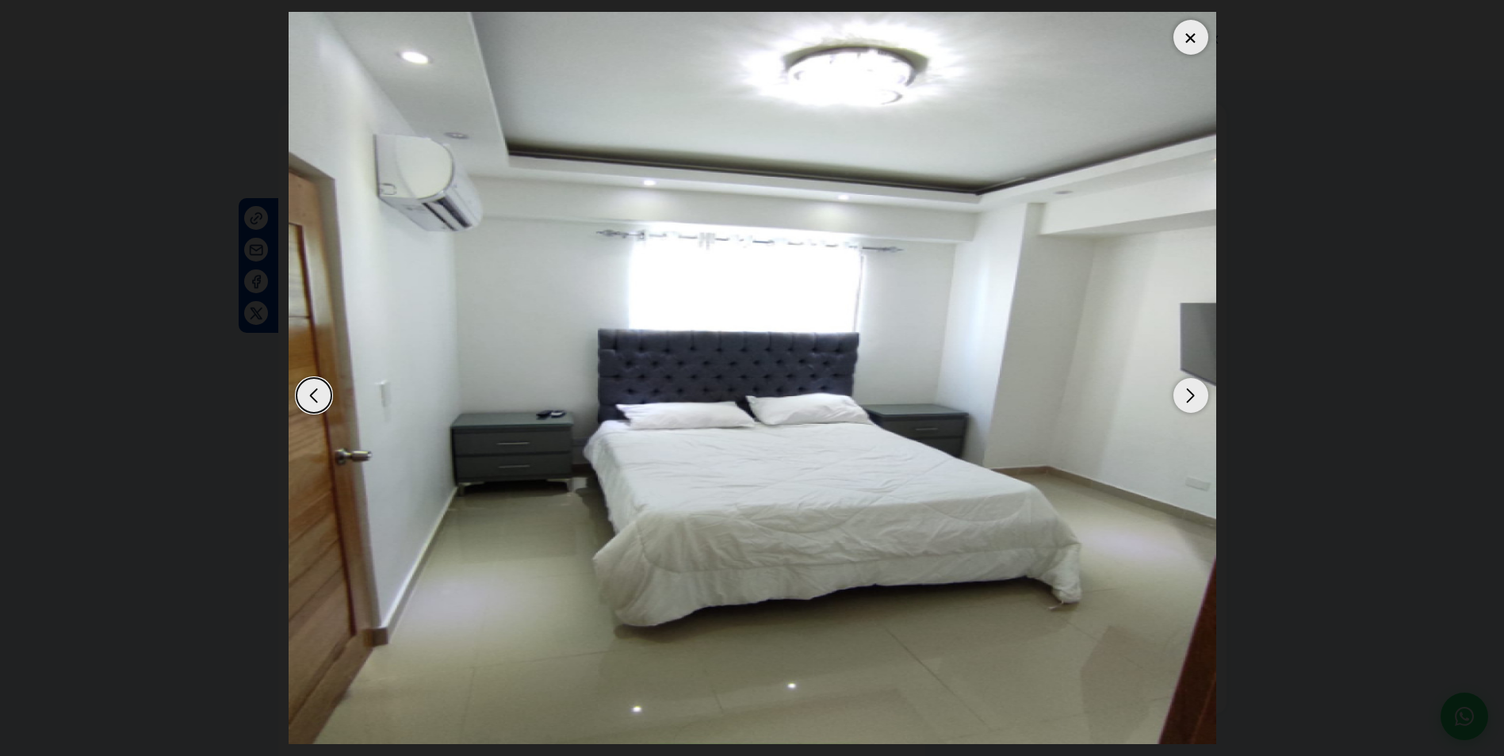
click at [1192, 390] on div "Next slide" at bounding box center [1190, 395] width 35 height 35
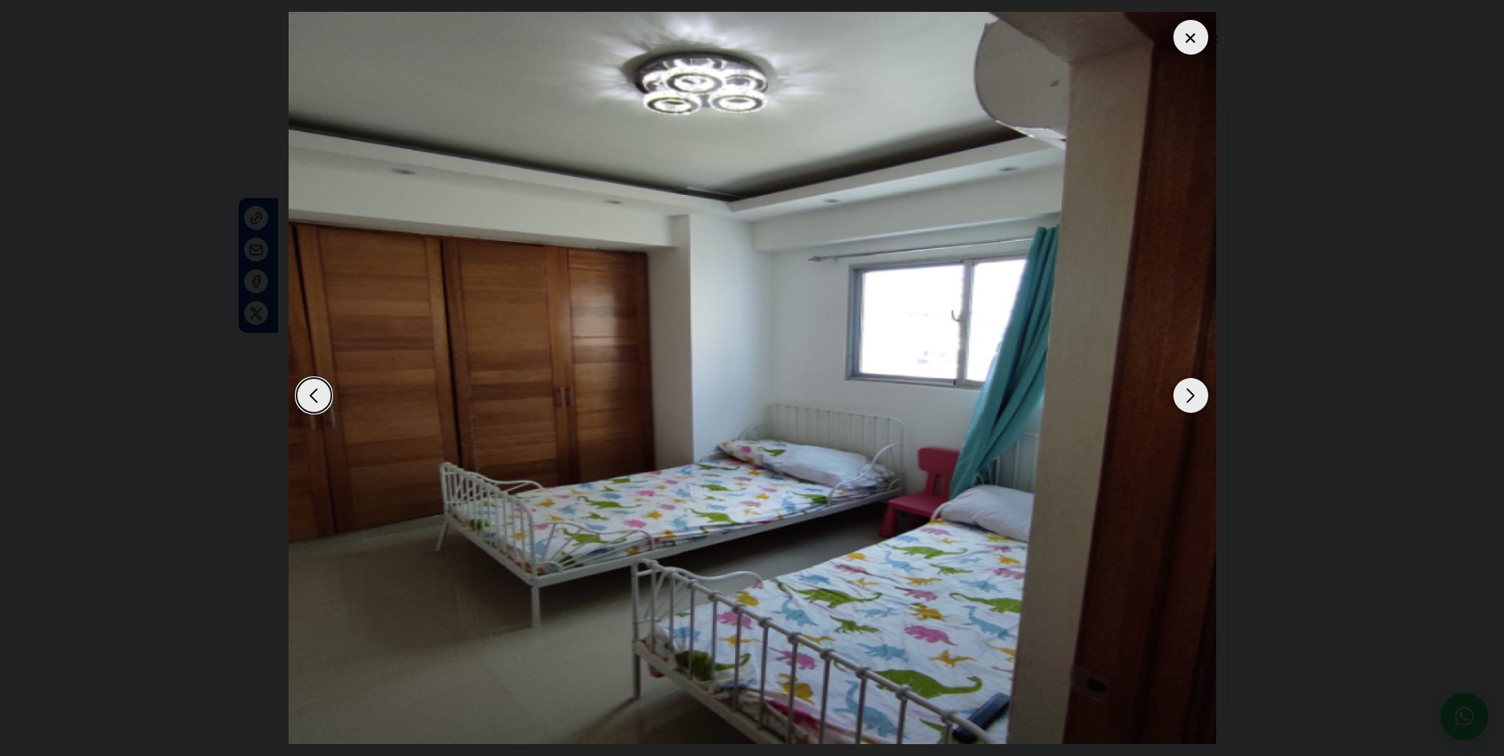
click at [1192, 390] on div "Next slide" at bounding box center [1190, 395] width 35 height 35
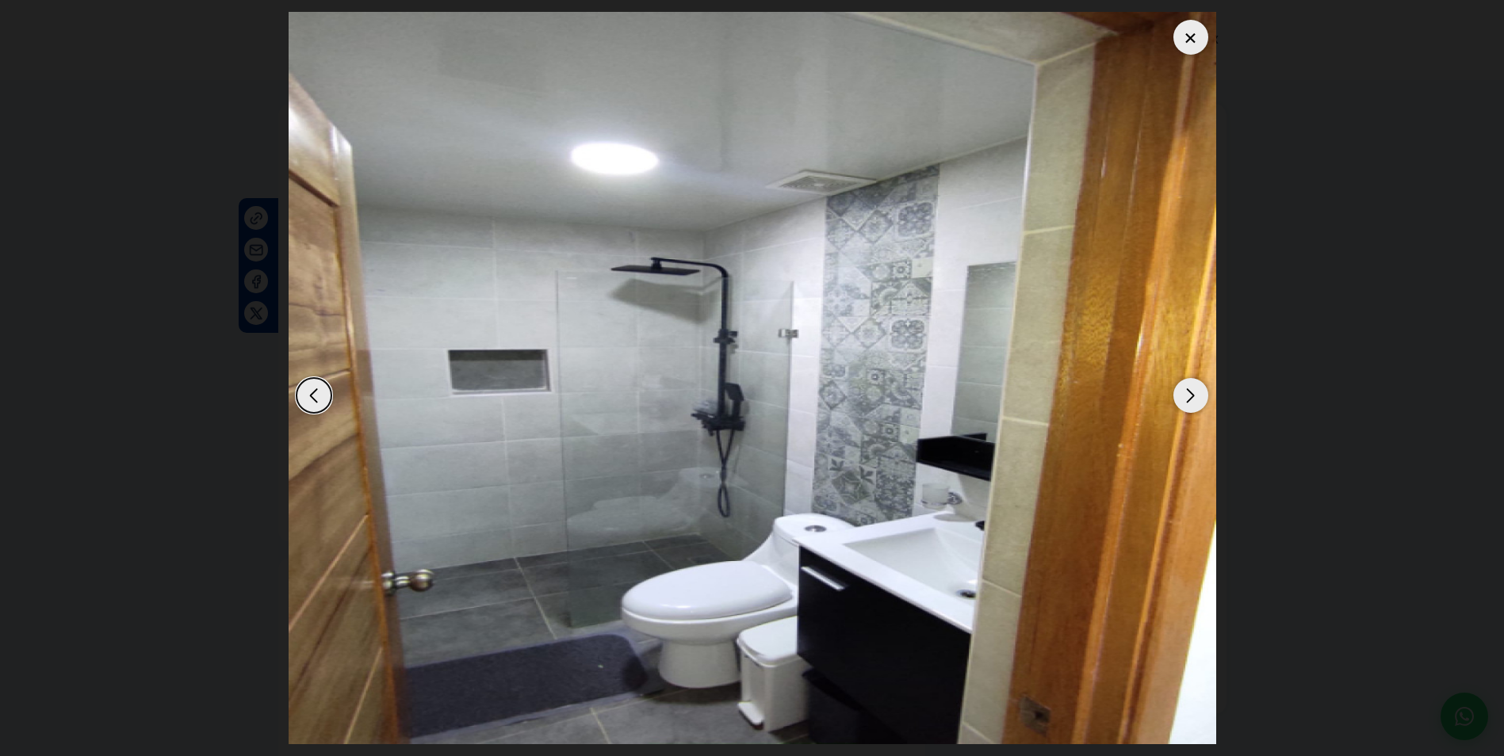
click at [1192, 390] on div "Next slide" at bounding box center [1190, 395] width 35 height 35
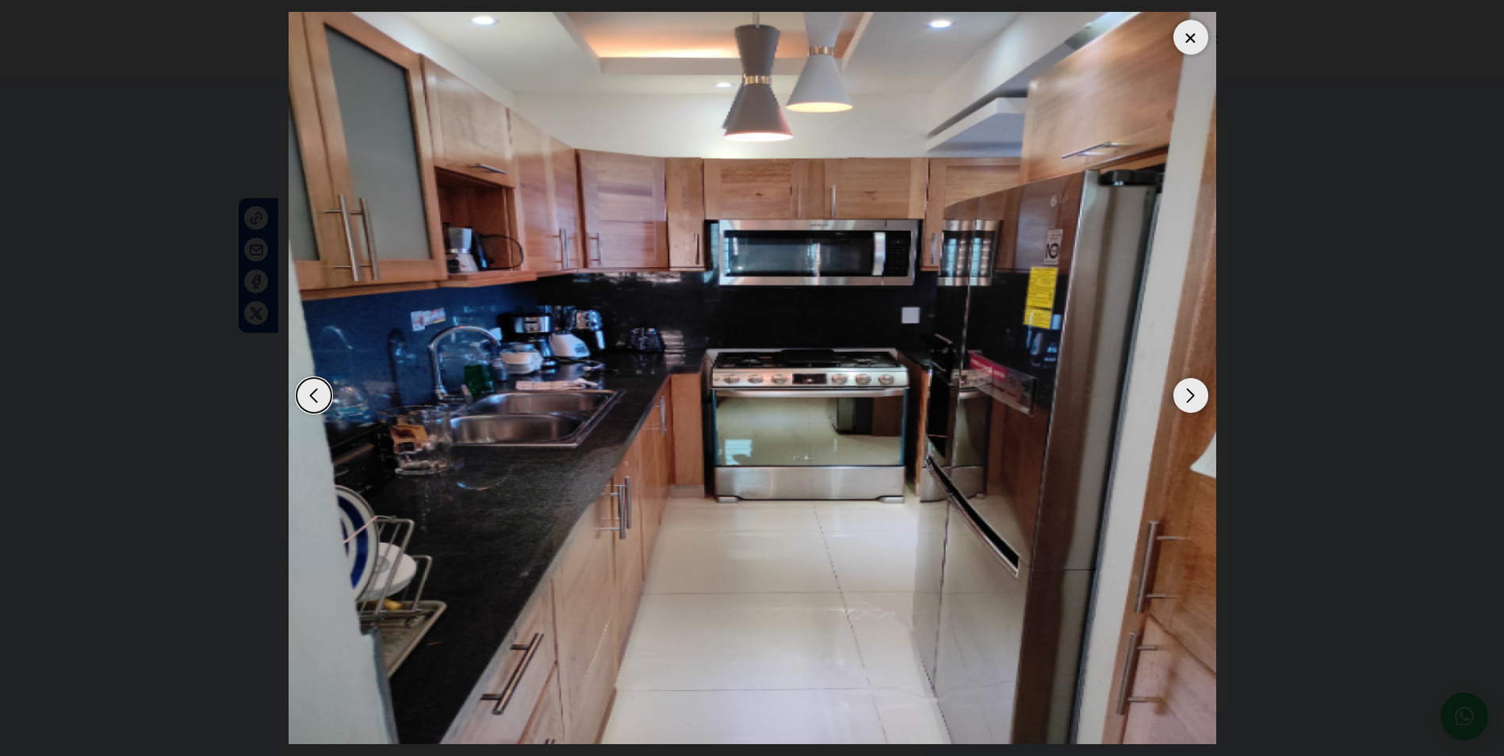
click at [1191, 395] on div "Next slide" at bounding box center [1190, 395] width 35 height 35
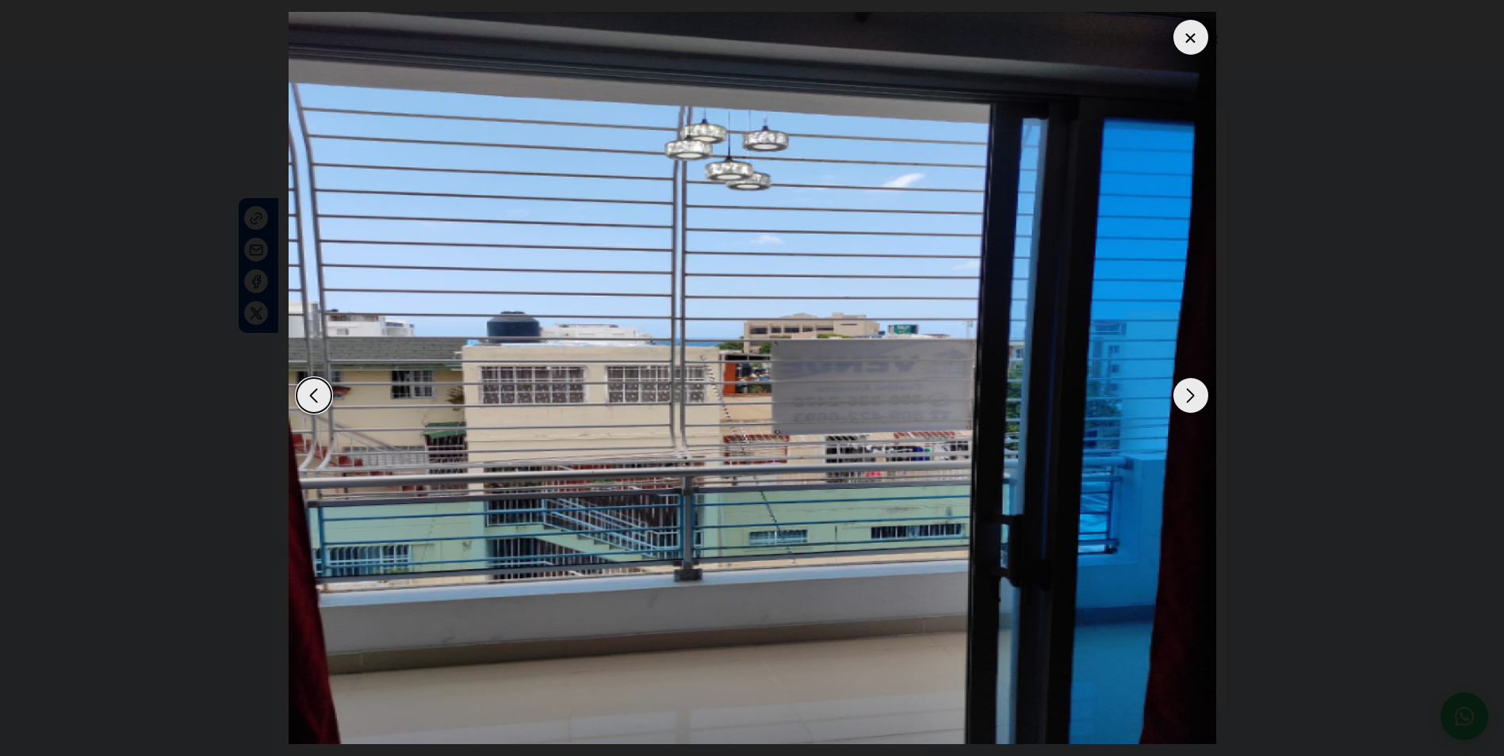
click at [1191, 392] on div "Next slide" at bounding box center [1190, 395] width 35 height 35
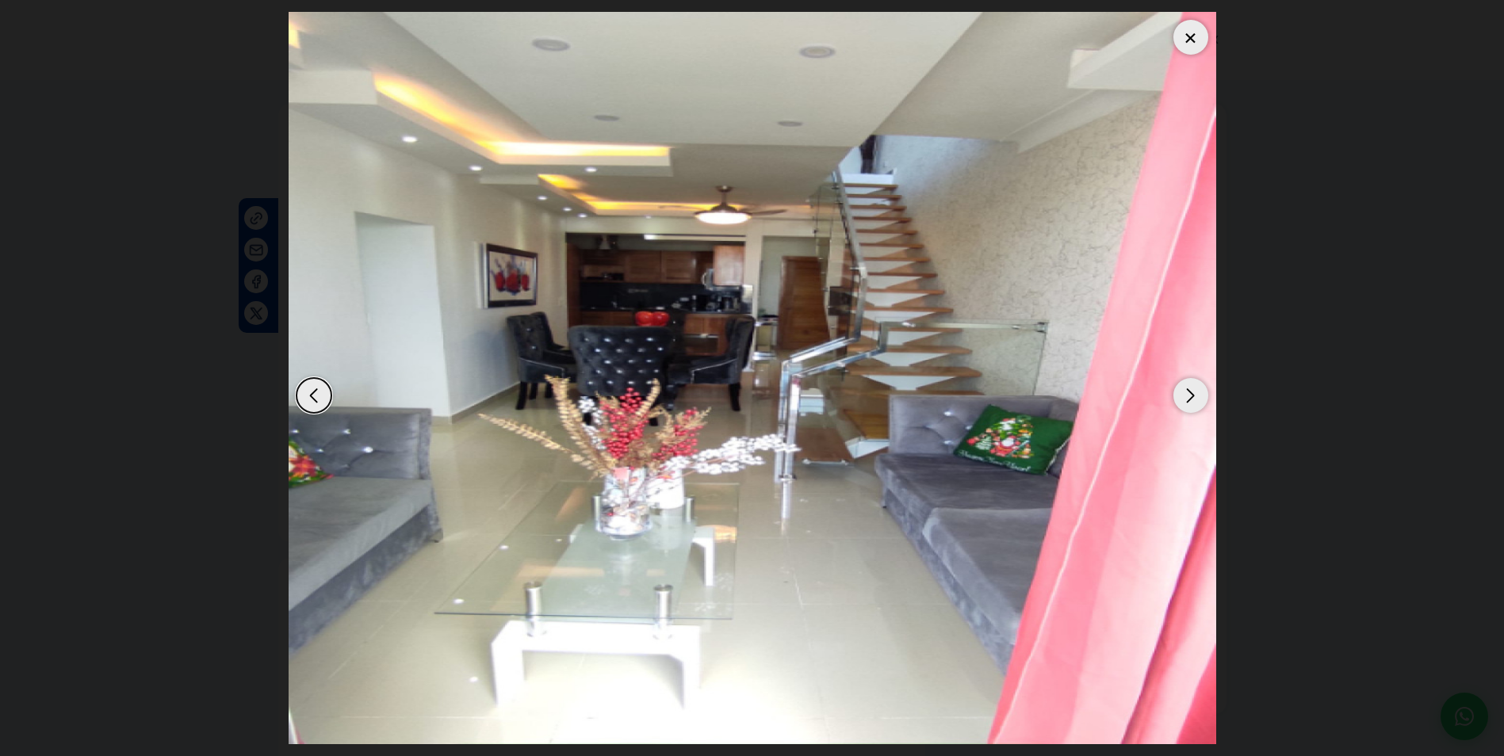
click at [1191, 392] on div "Next slide" at bounding box center [1190, 395] width 35 height 35
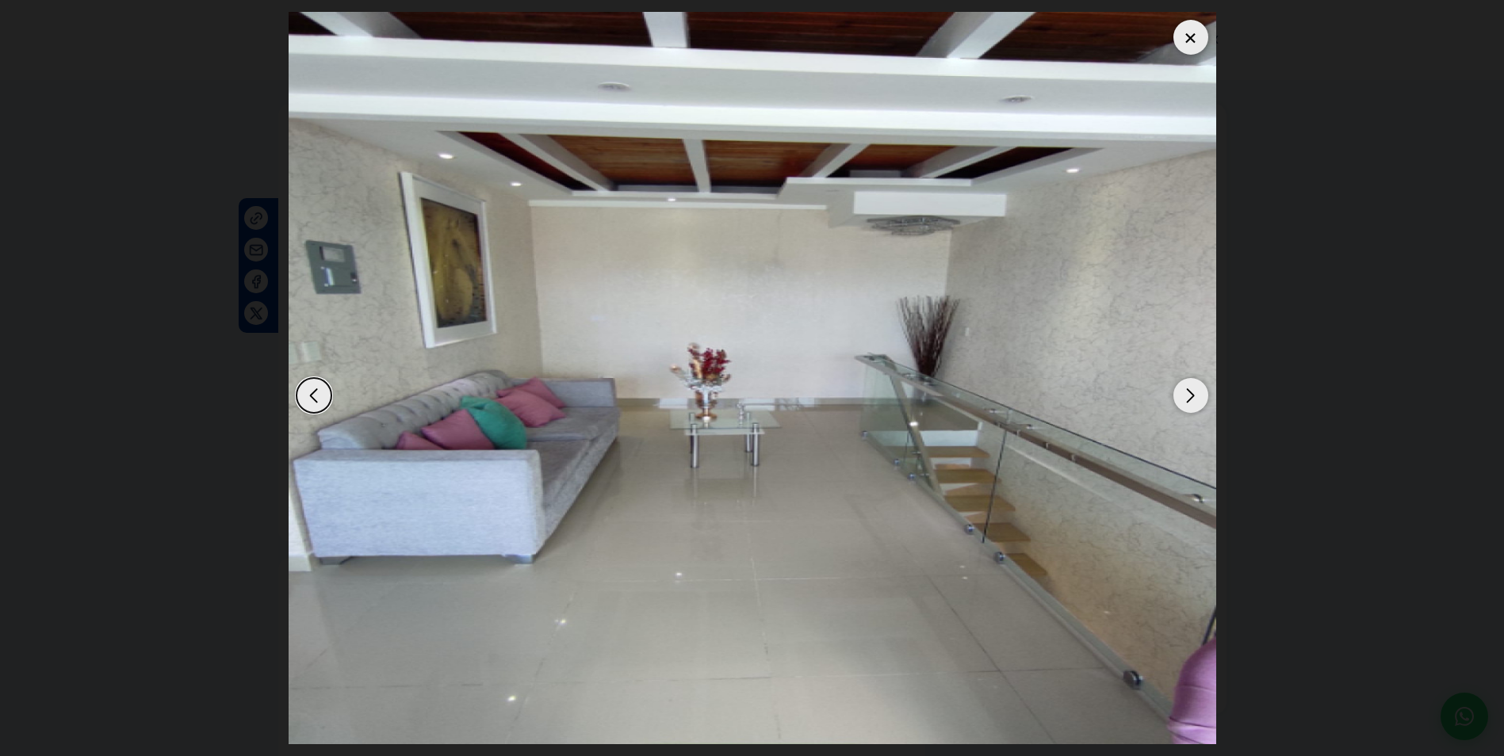
click at [1191, 392] on div "Next slide" at bounding box center [1190, 395] width 35 height 35
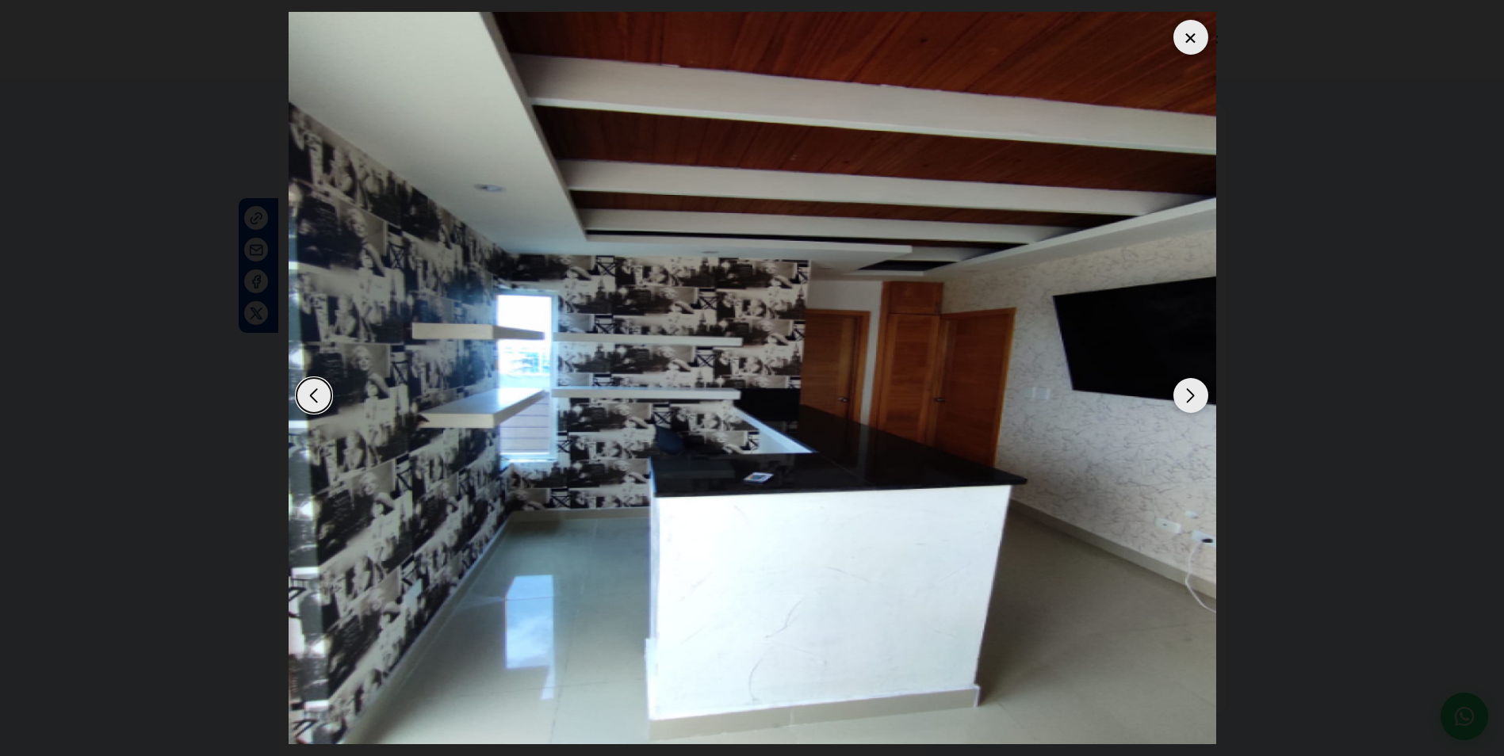
click at [1191, 392] on div "Next slide" at bounding box center [1190, 395] width 35 height 35
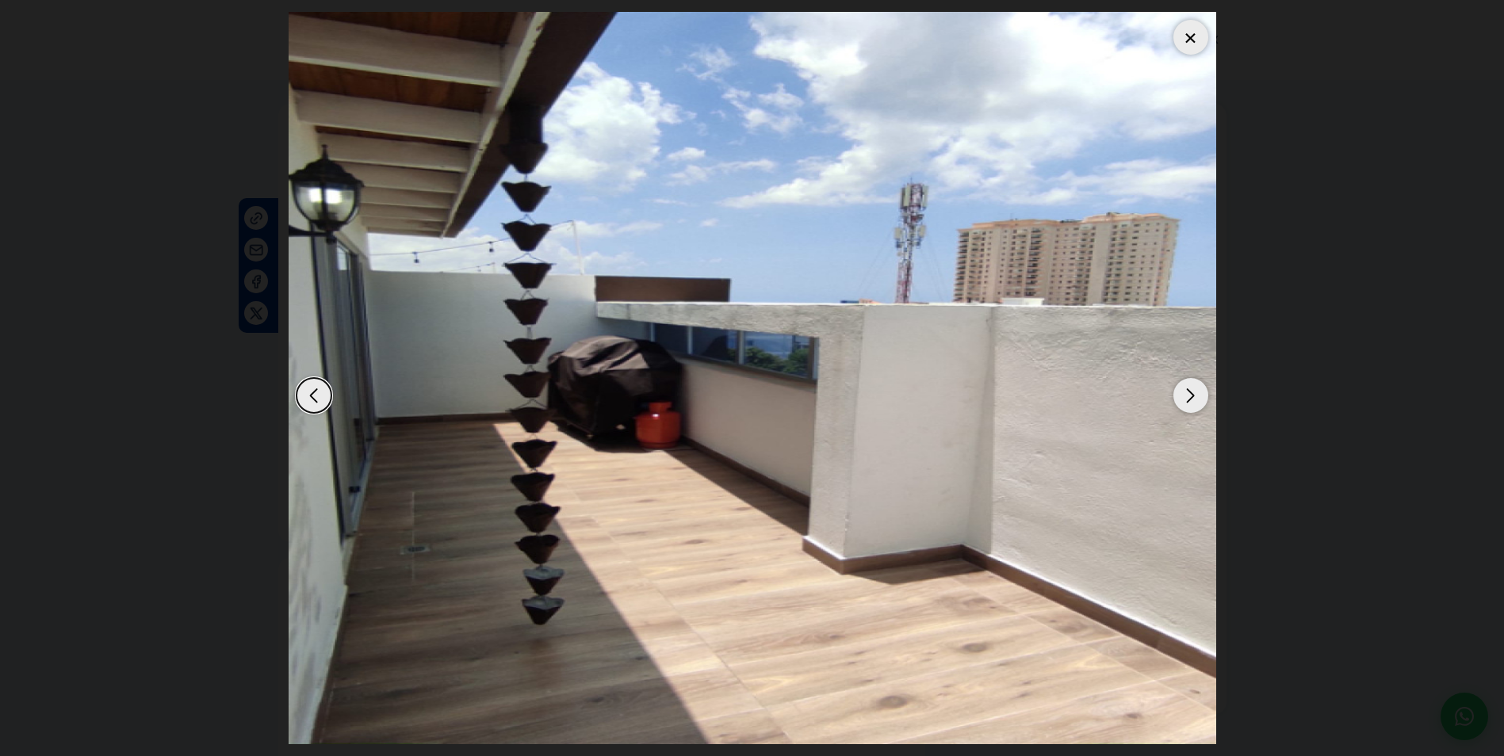
click at [1191, 392] on div "Next slide" at bounding box center [1190, 395] width 35 height 35
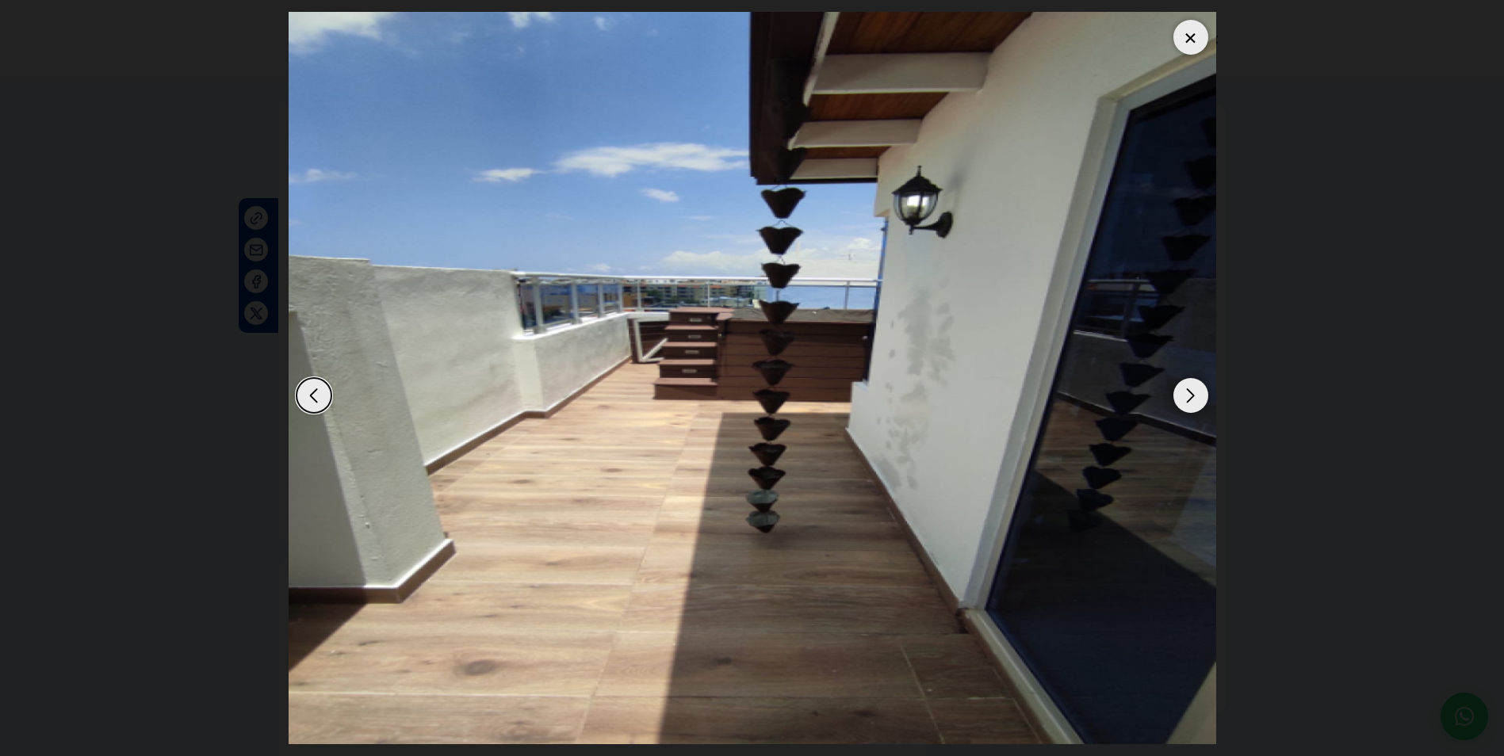
click at [1191, 389] on div "Next slide" at bounding box center [1190, 395] width 35 height 35
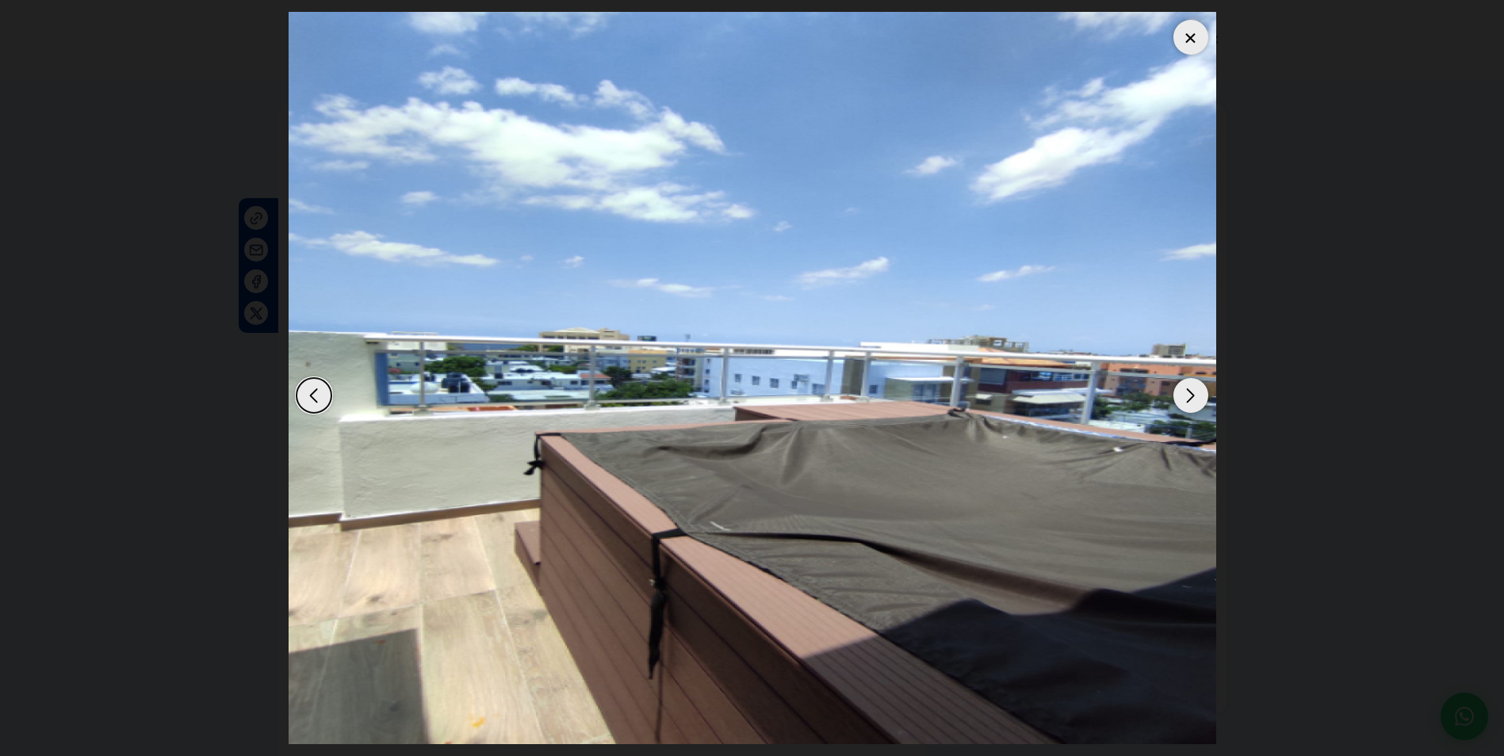
click at [1191, 389] on div "Next slide" at bounding box center [1190, 395] width 35 height 35
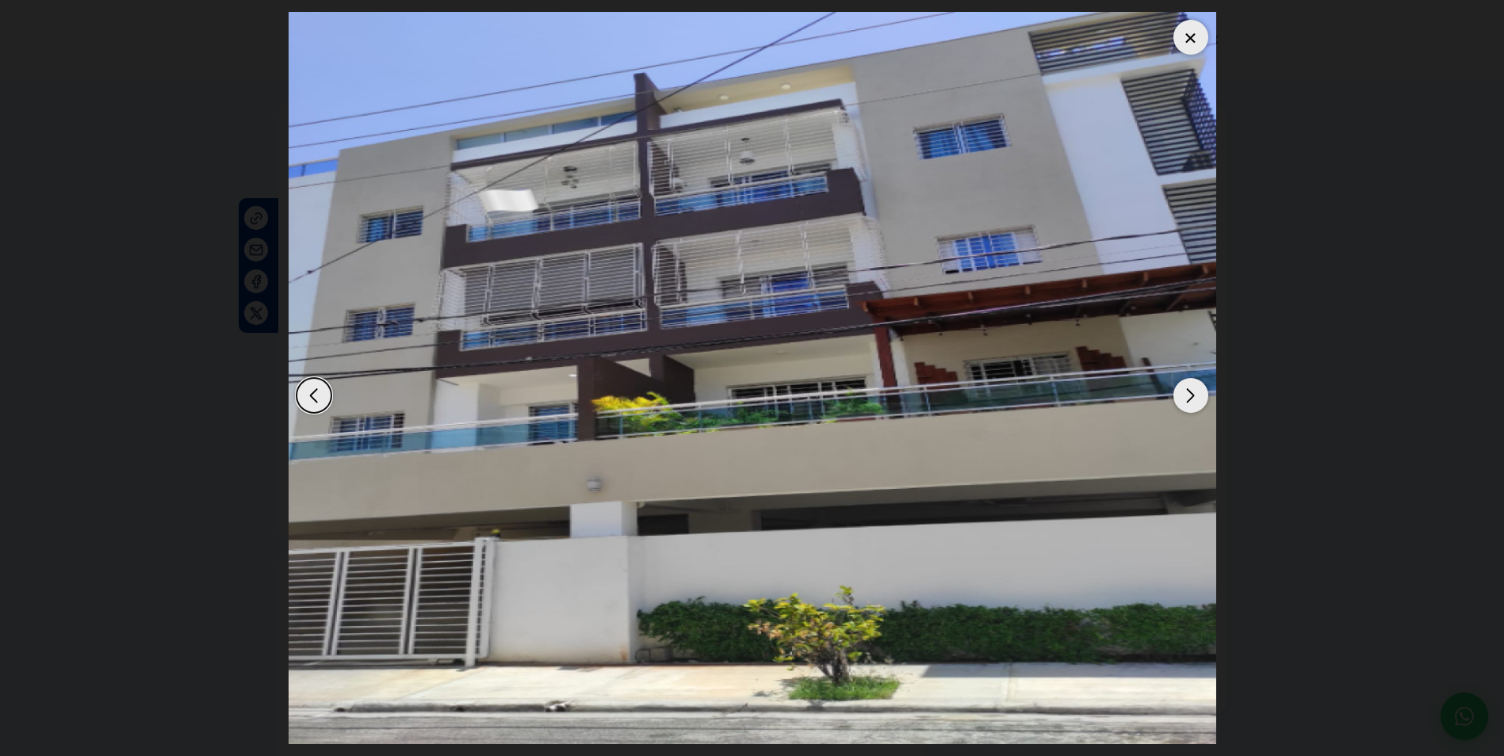
click at [1191, 389] on div "Next slide" at bounding box center [1190, 395] width 35 height 35
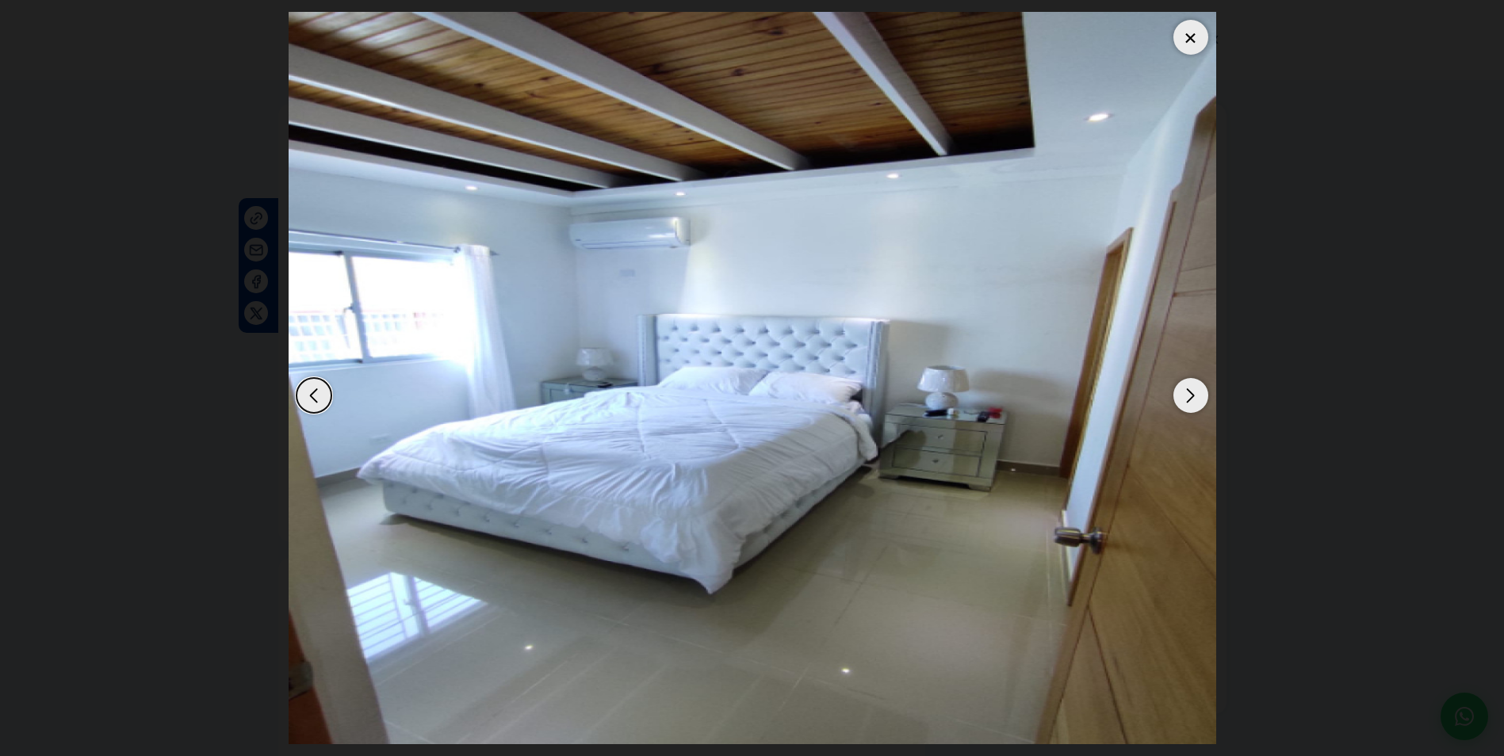
click at [1191, 389] on div "Next slide" at bounding box center [1190, 395] width 35 height 35
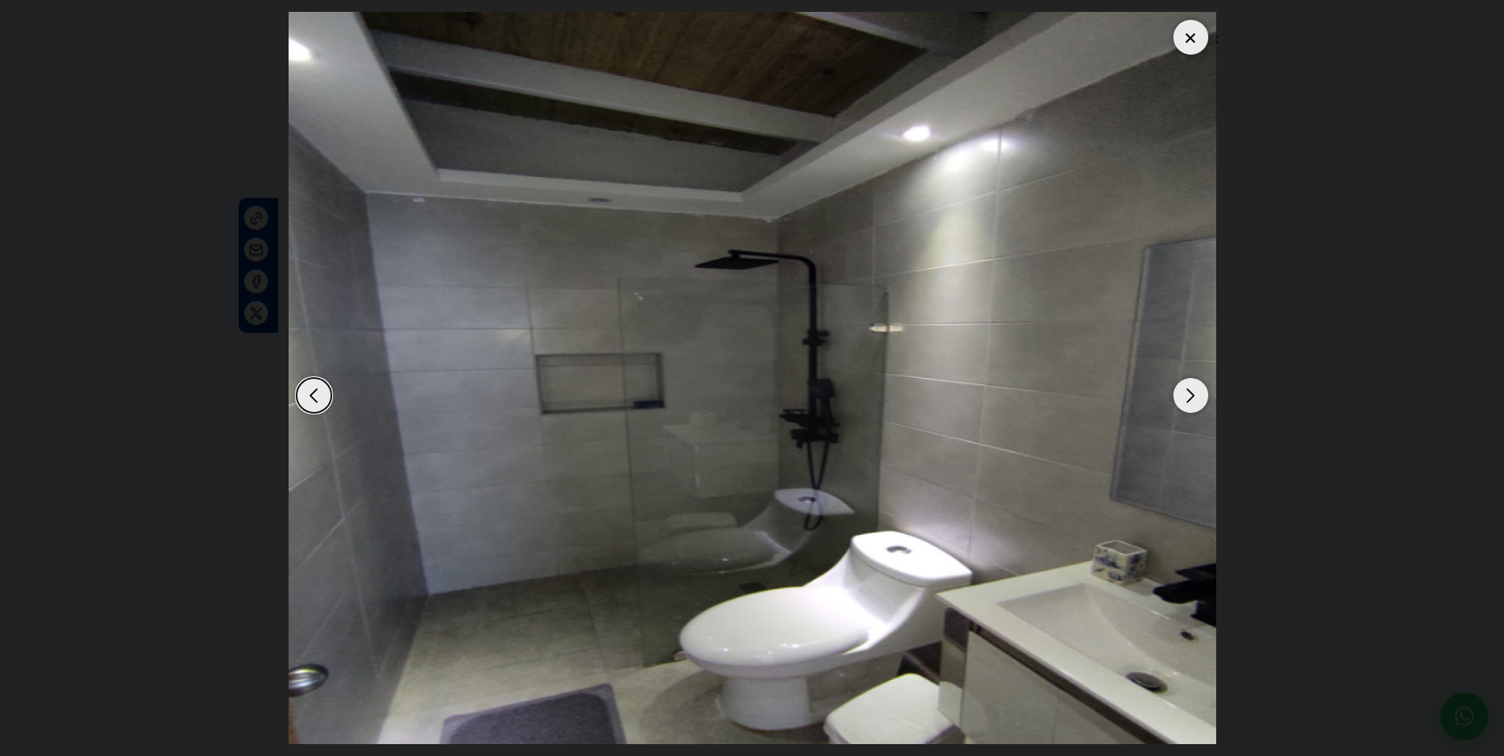
click at [1191, 389] on div "Next slide" at bounding box center [1190, 395] width 35 height 35
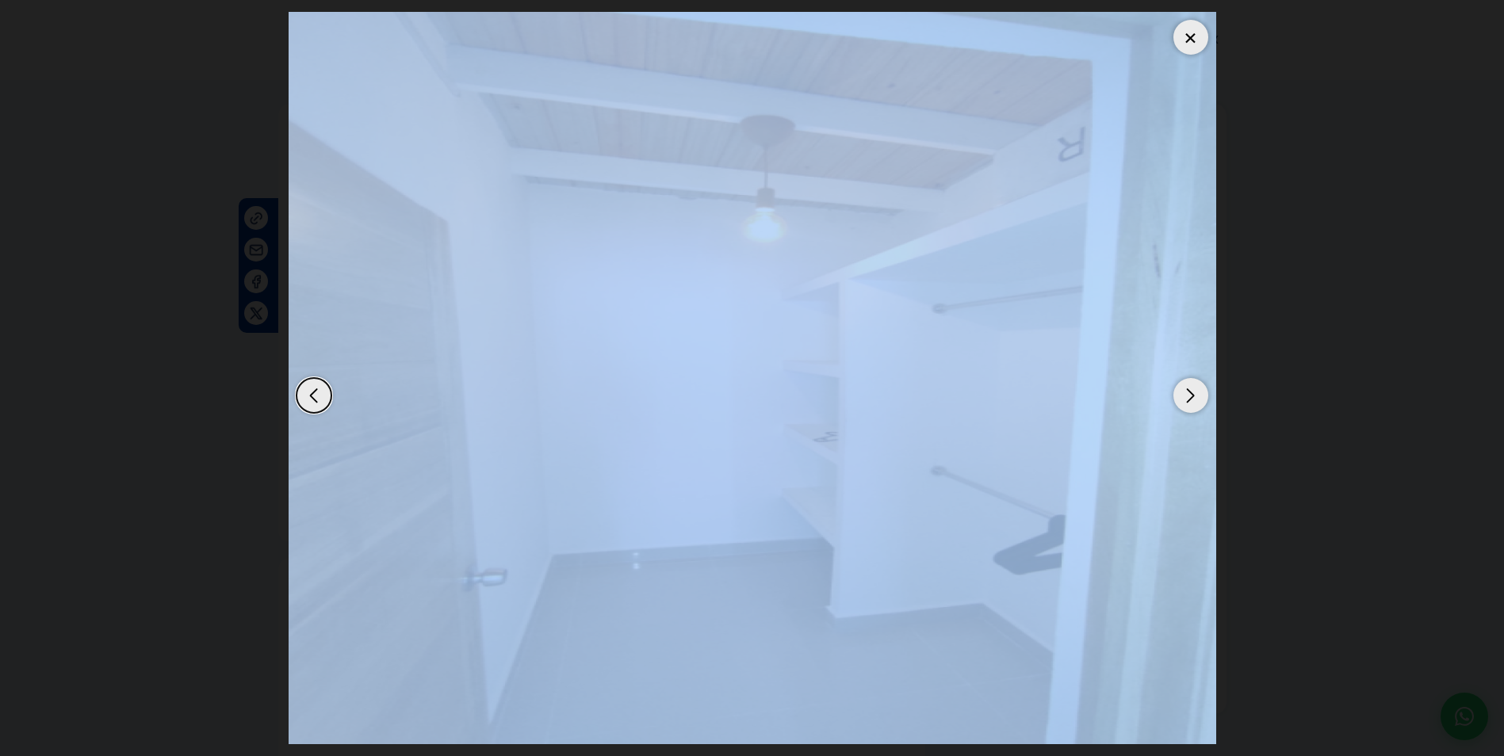
click at [1191, 389] on div "Next slide" at bounding box center [1190, 395] width 35 height 35
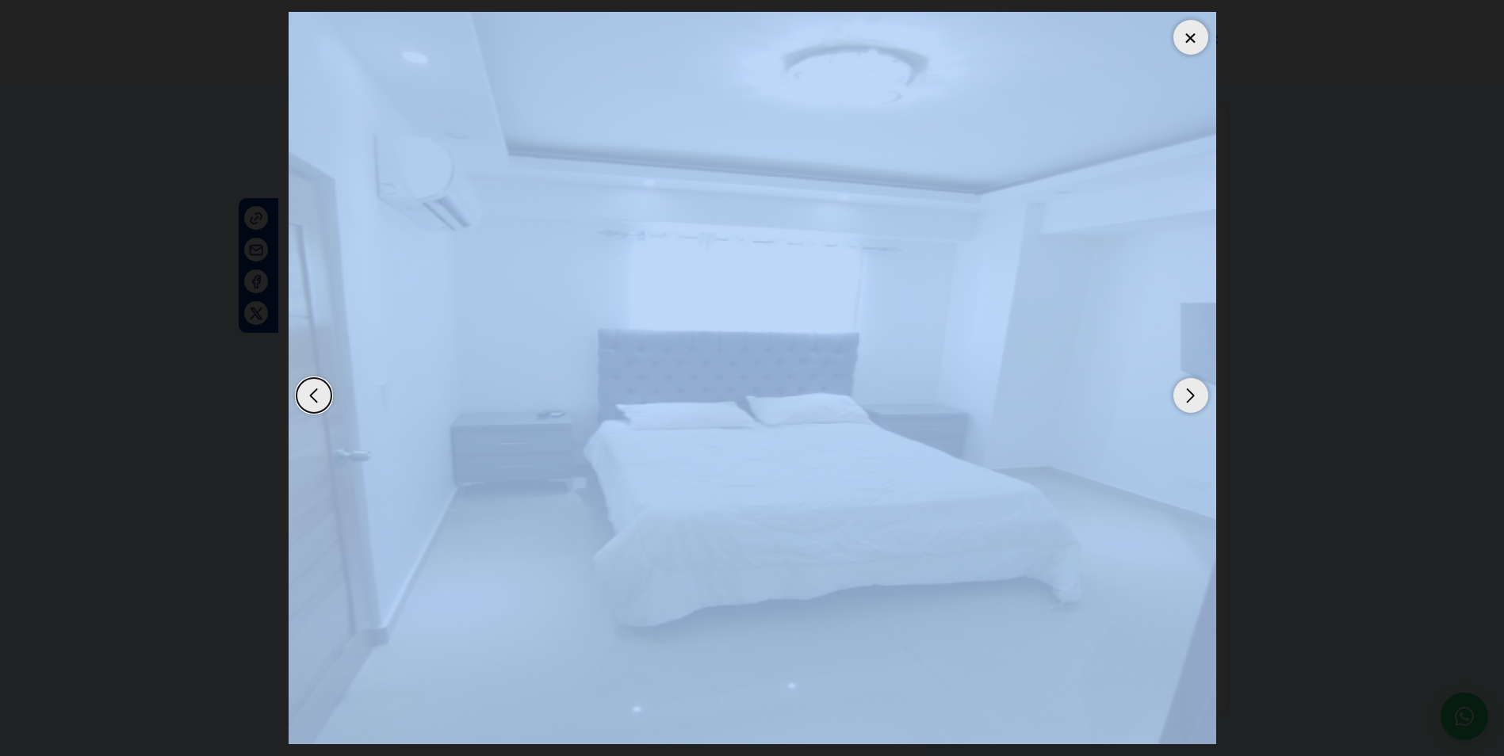
click at [1197, 32] on div at bounding box center [1190, 37] width 35 height 35
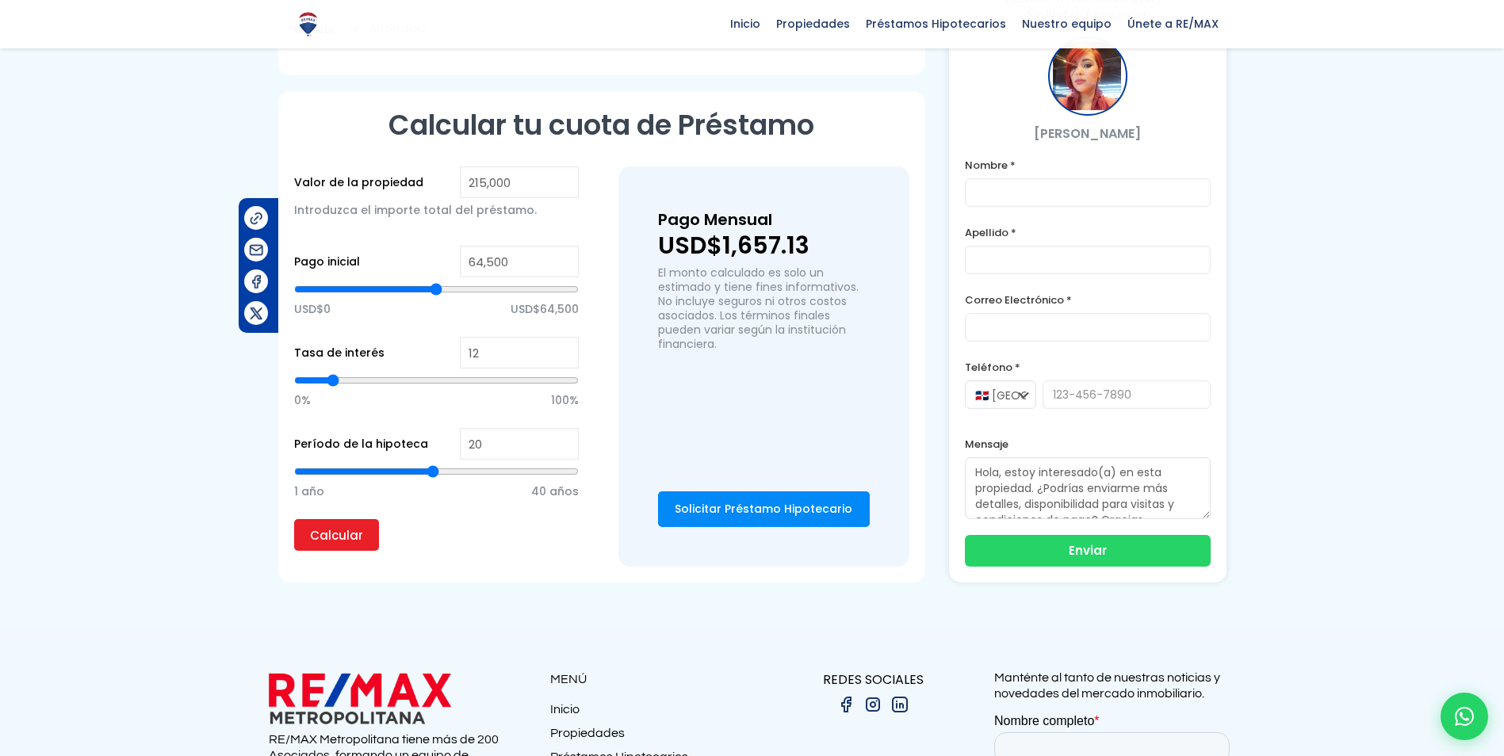
scroll to position [1453, 0]
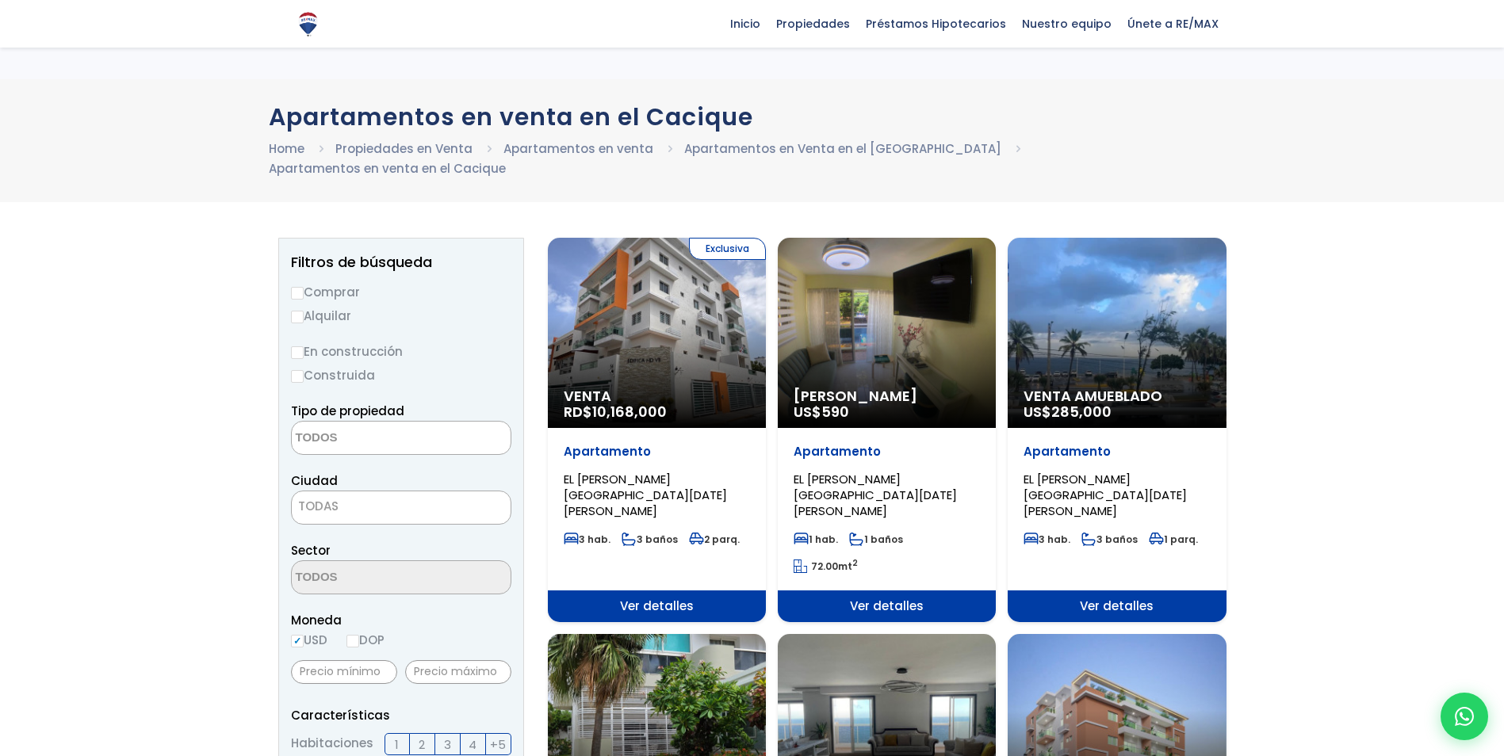
select select
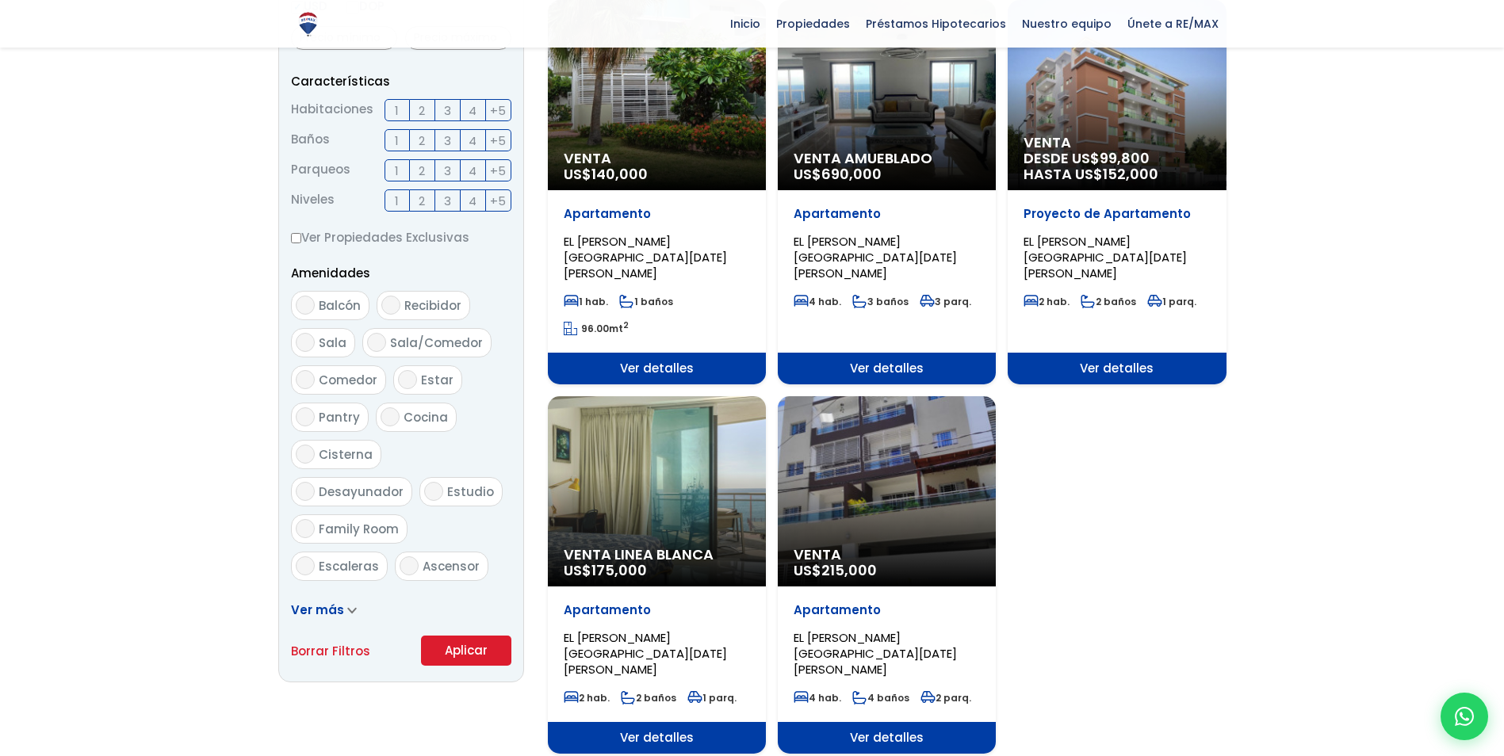
scroll to position [713, 0]
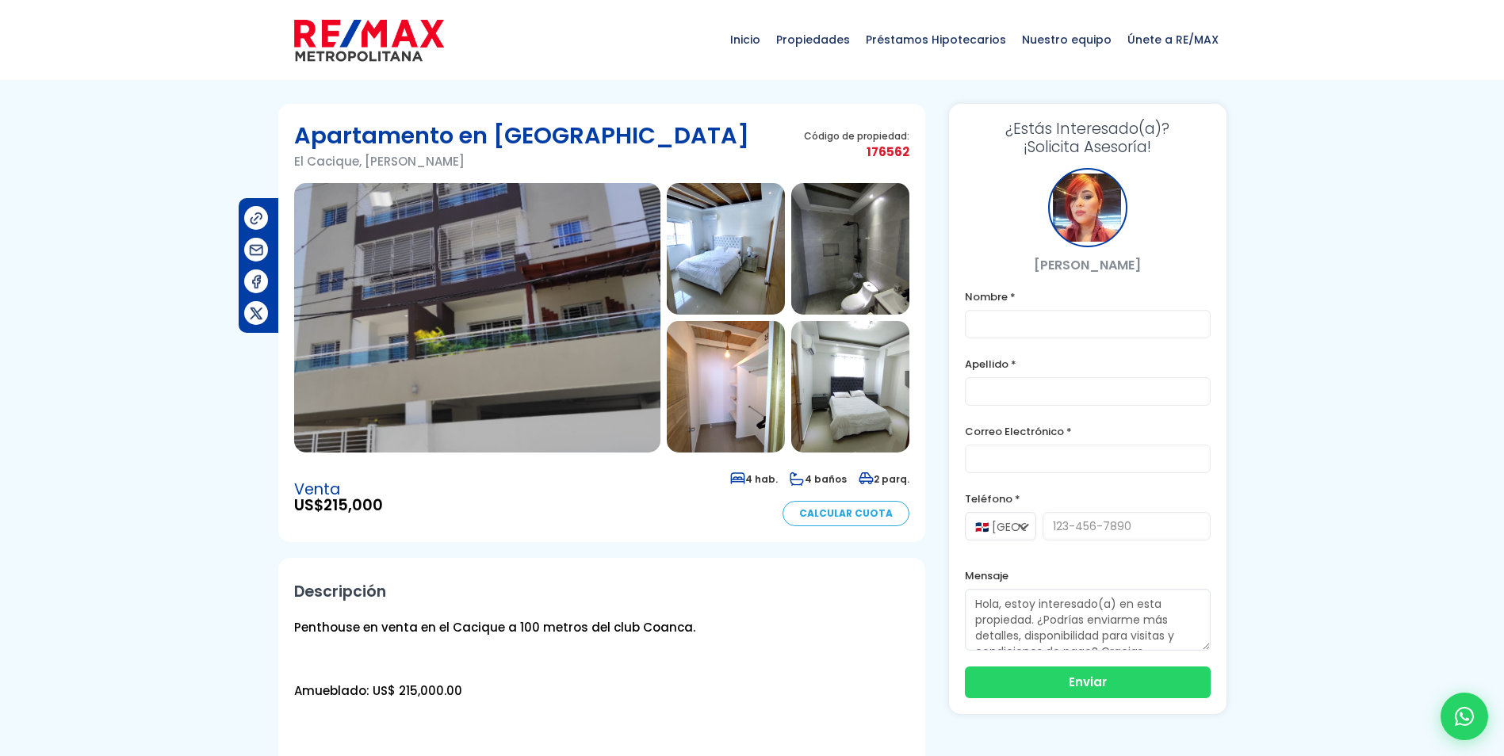
click at [547, 393] on img at bounding box center [477, 318] width 366 height 270
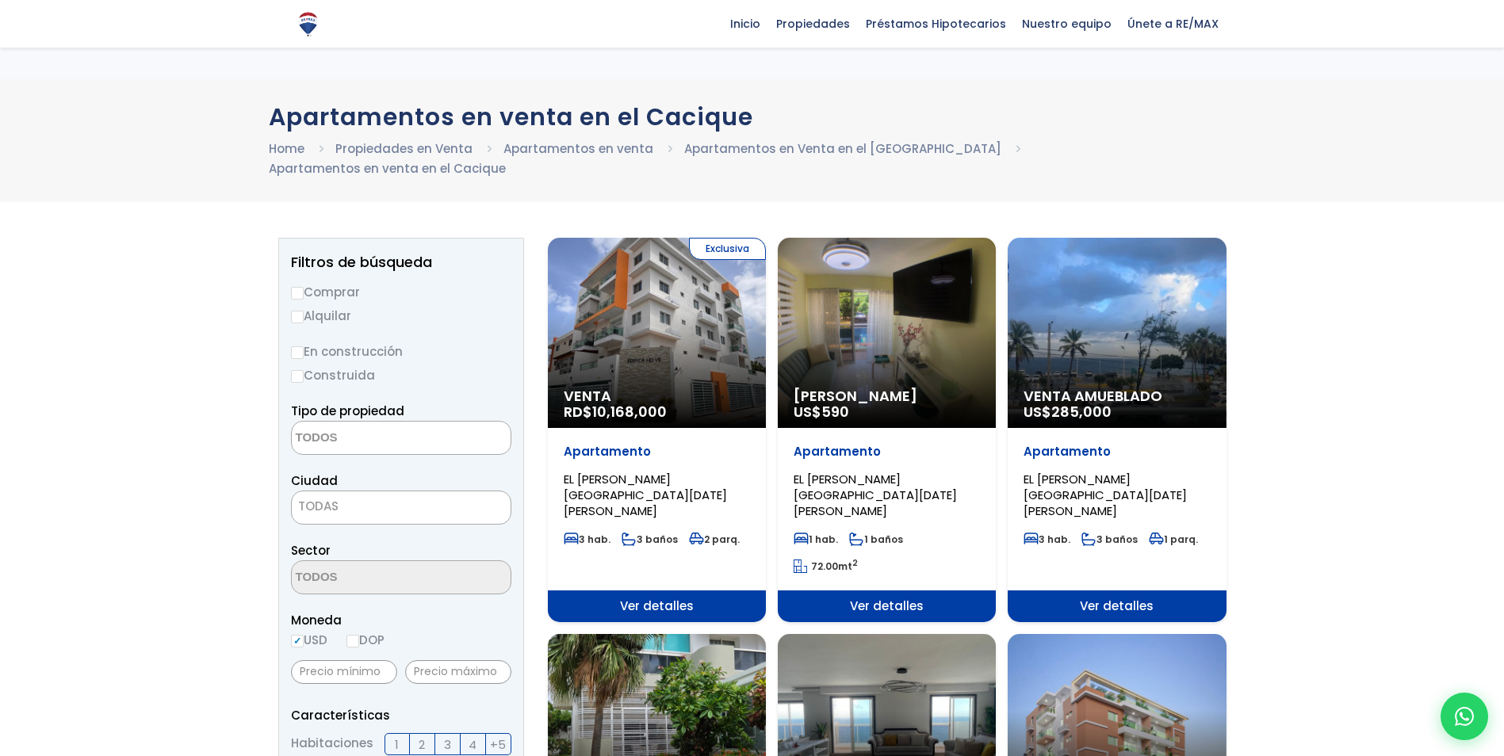
select select
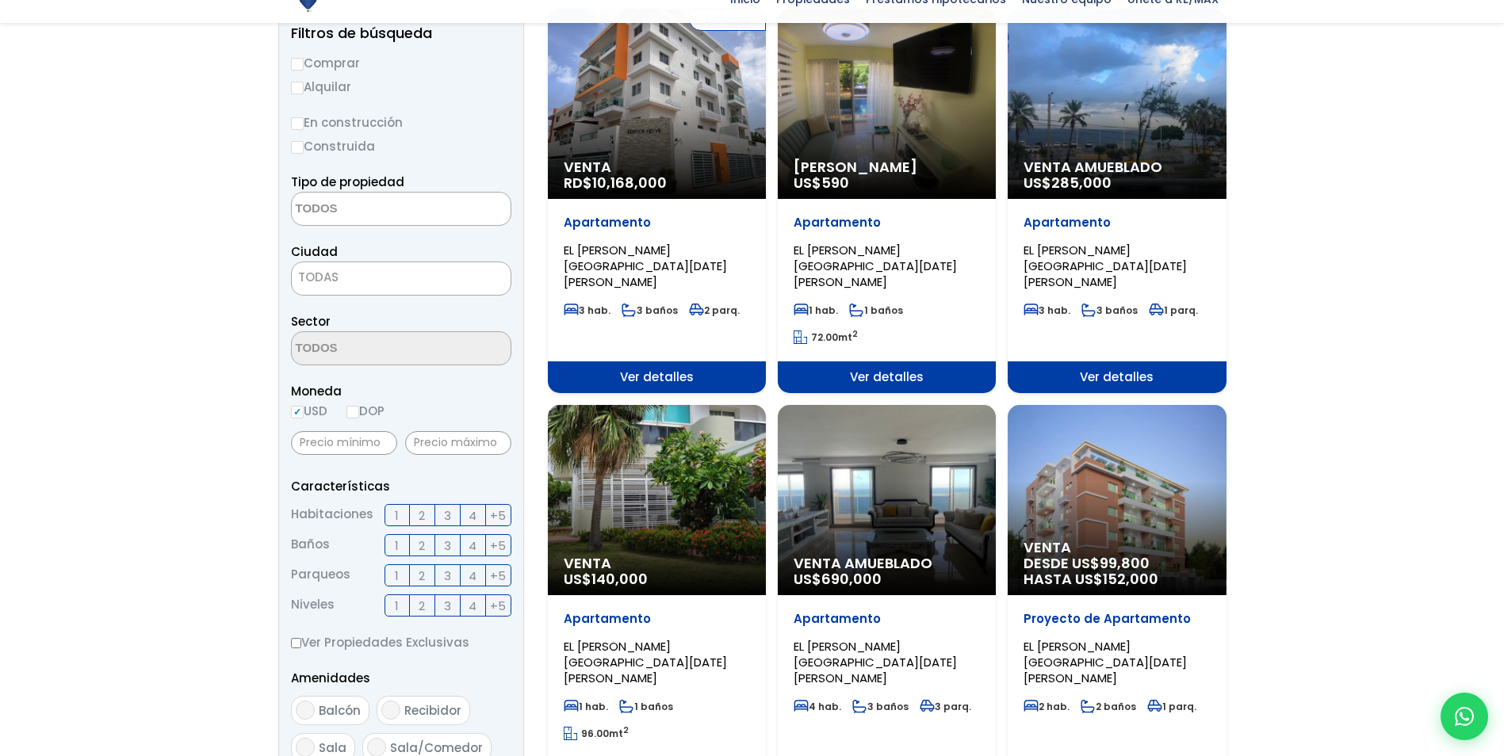
scroll to position [238, 0]
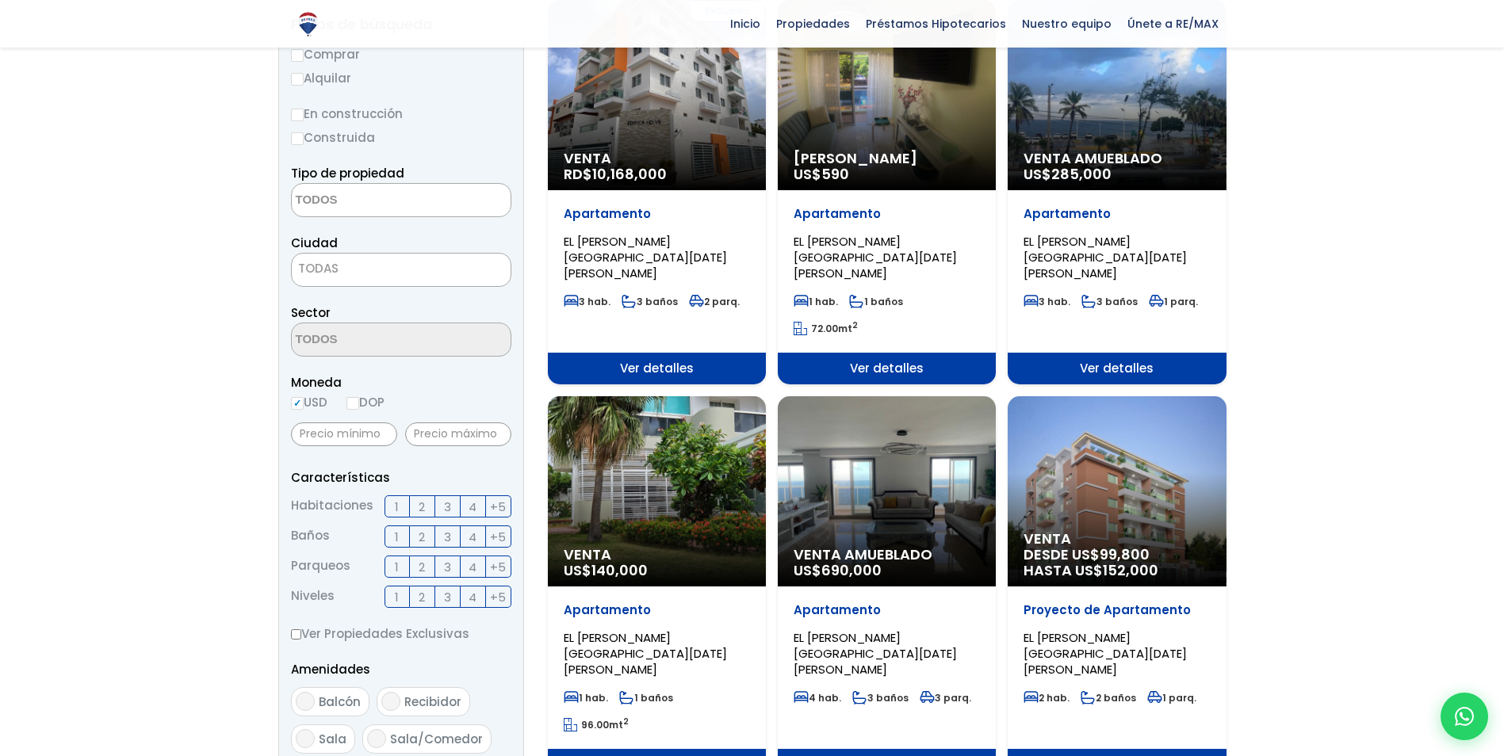
click at [677, 190] on div "Venta US$ 140,000" at bounding box center [657, 95] width 218 height 190
click at [692, 190] on div "Venta US$ 140,000" at bounding box center [657, 95] width 218 height 190
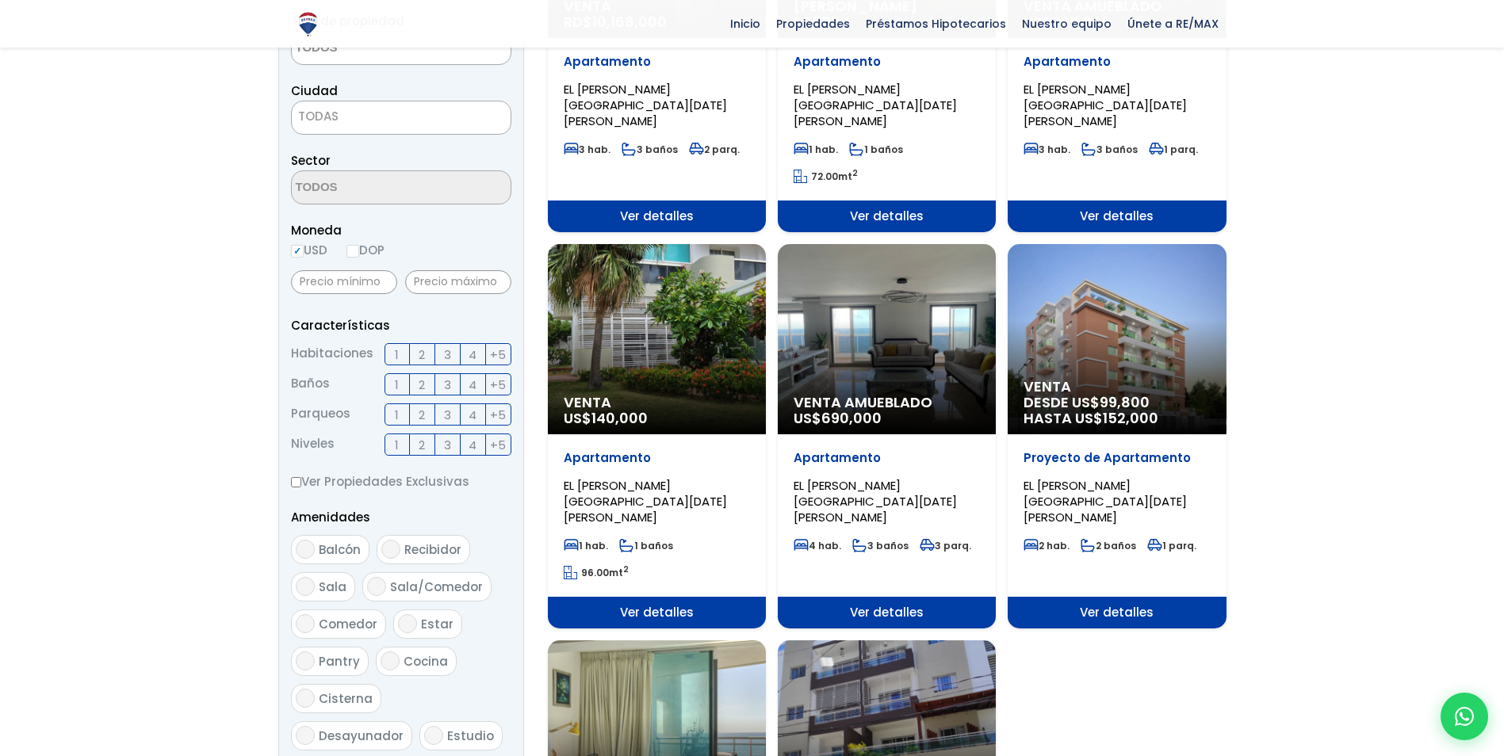
scroll to position [396, 0]
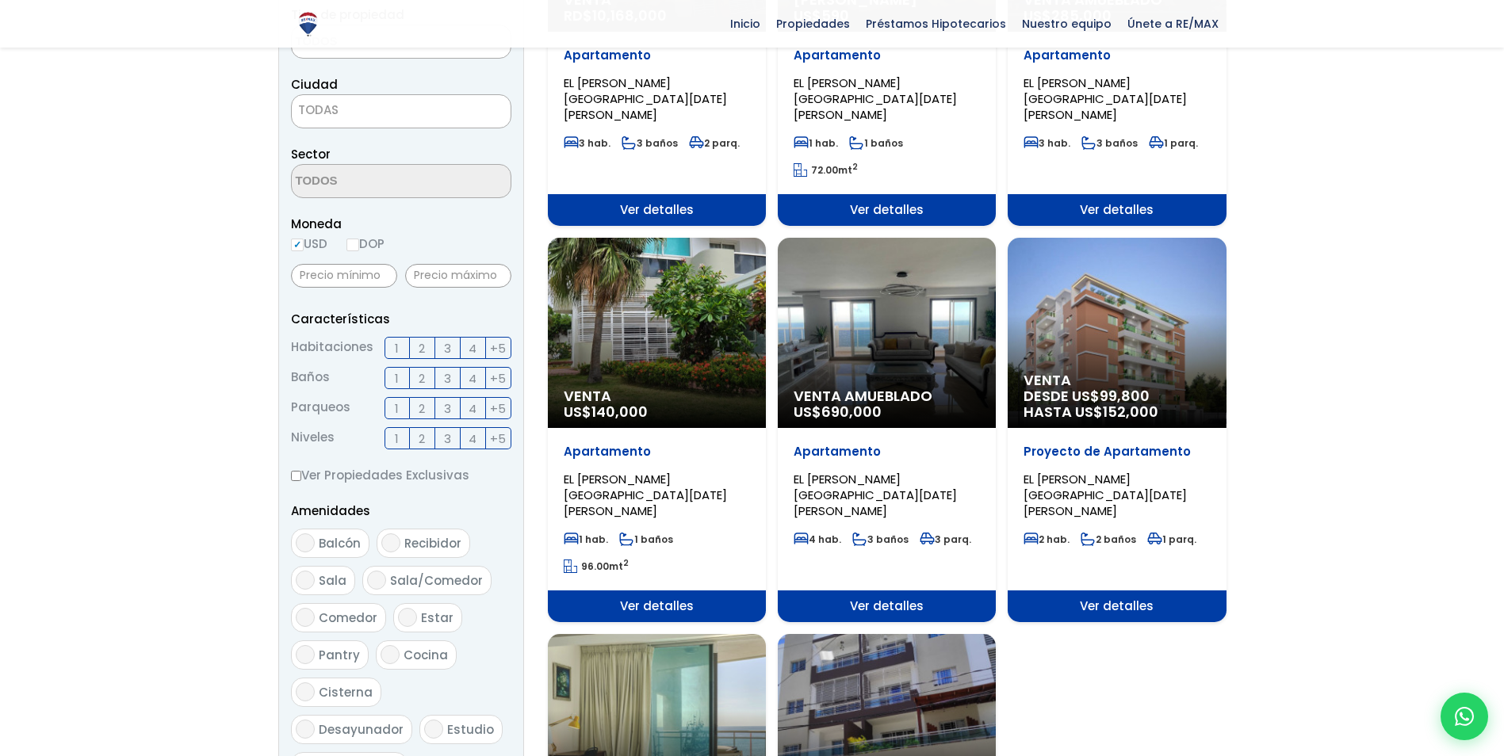
click at [674, 63] on p "Apartamento" at bounding box center [657, 56] width 186 height 16
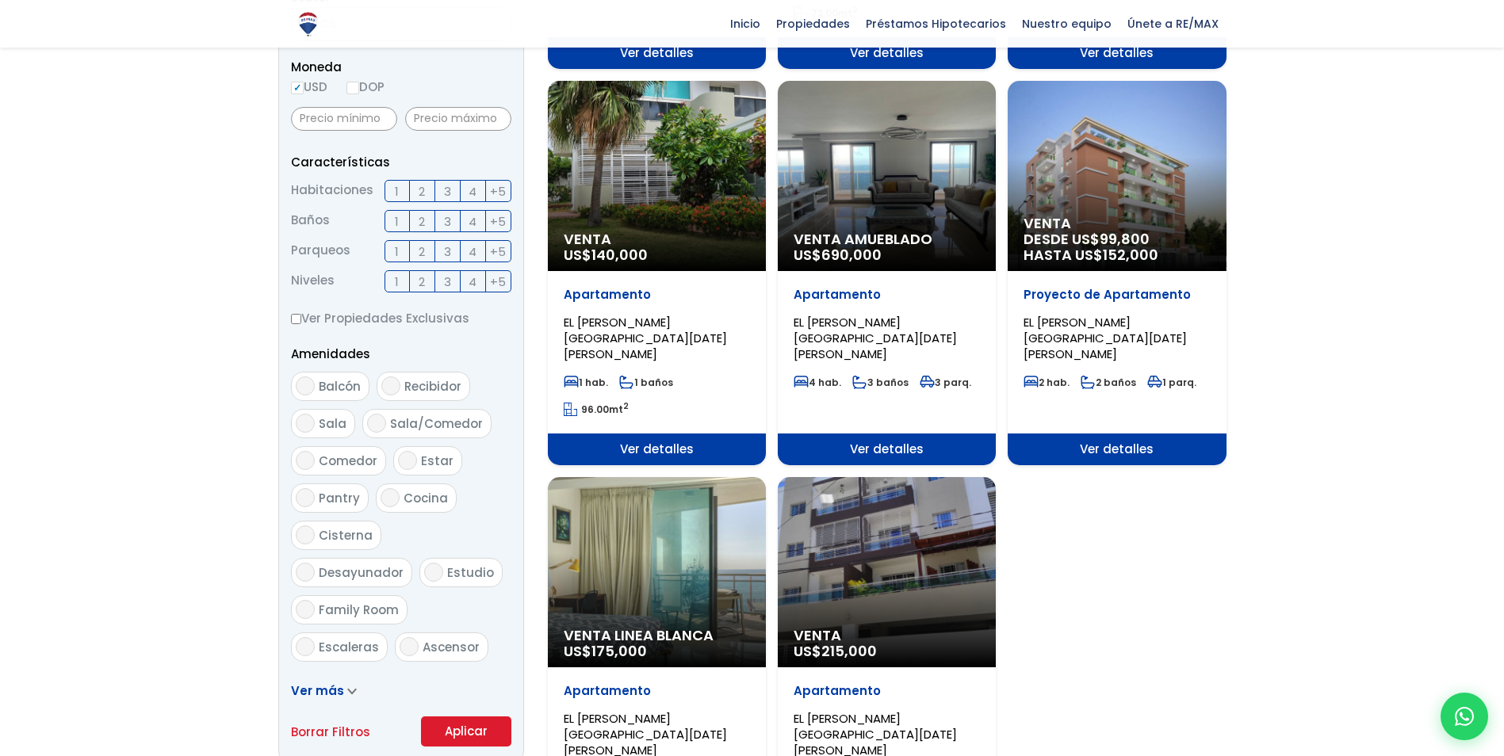
scroll to position [555, 0]
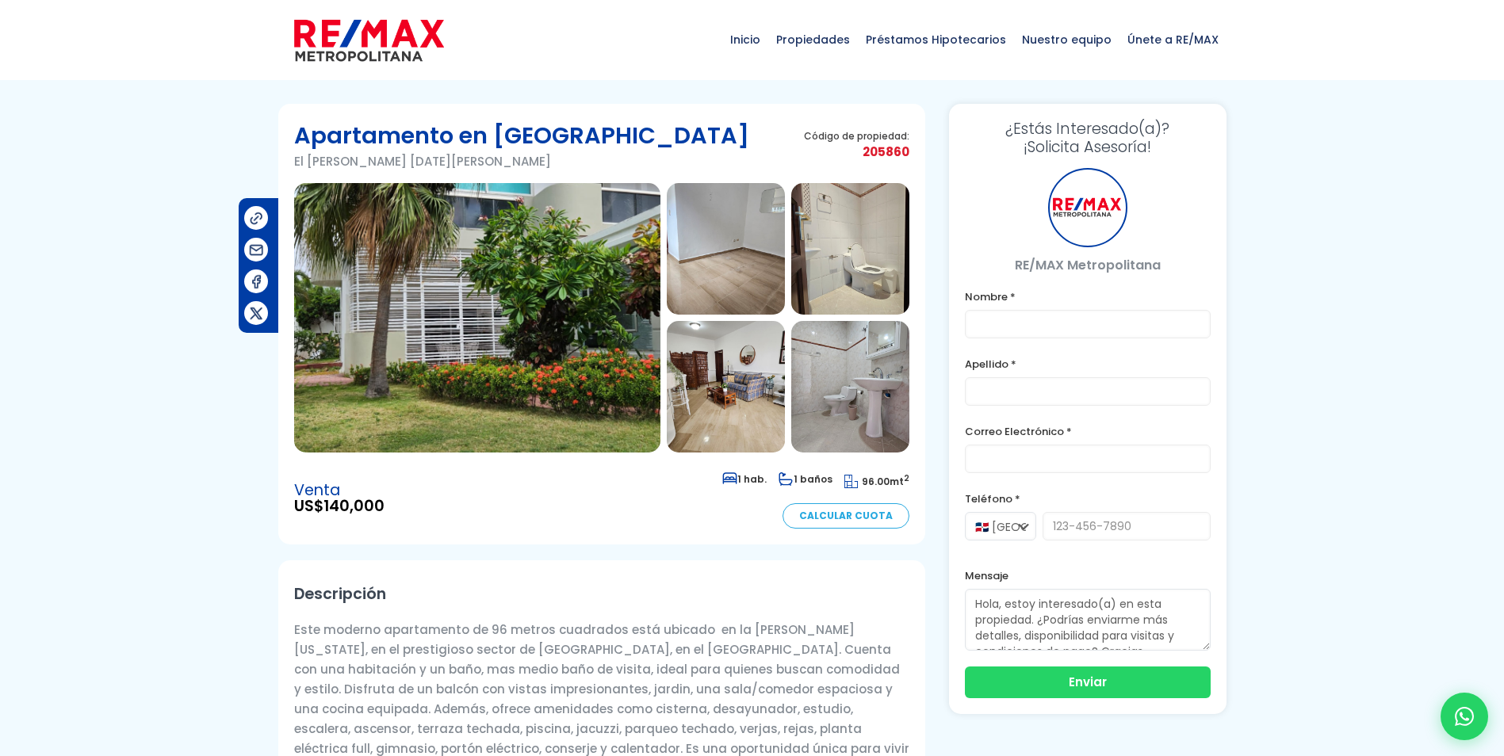
click at [583, 374] on img at bounding box center [477, 318] width 366 height 270
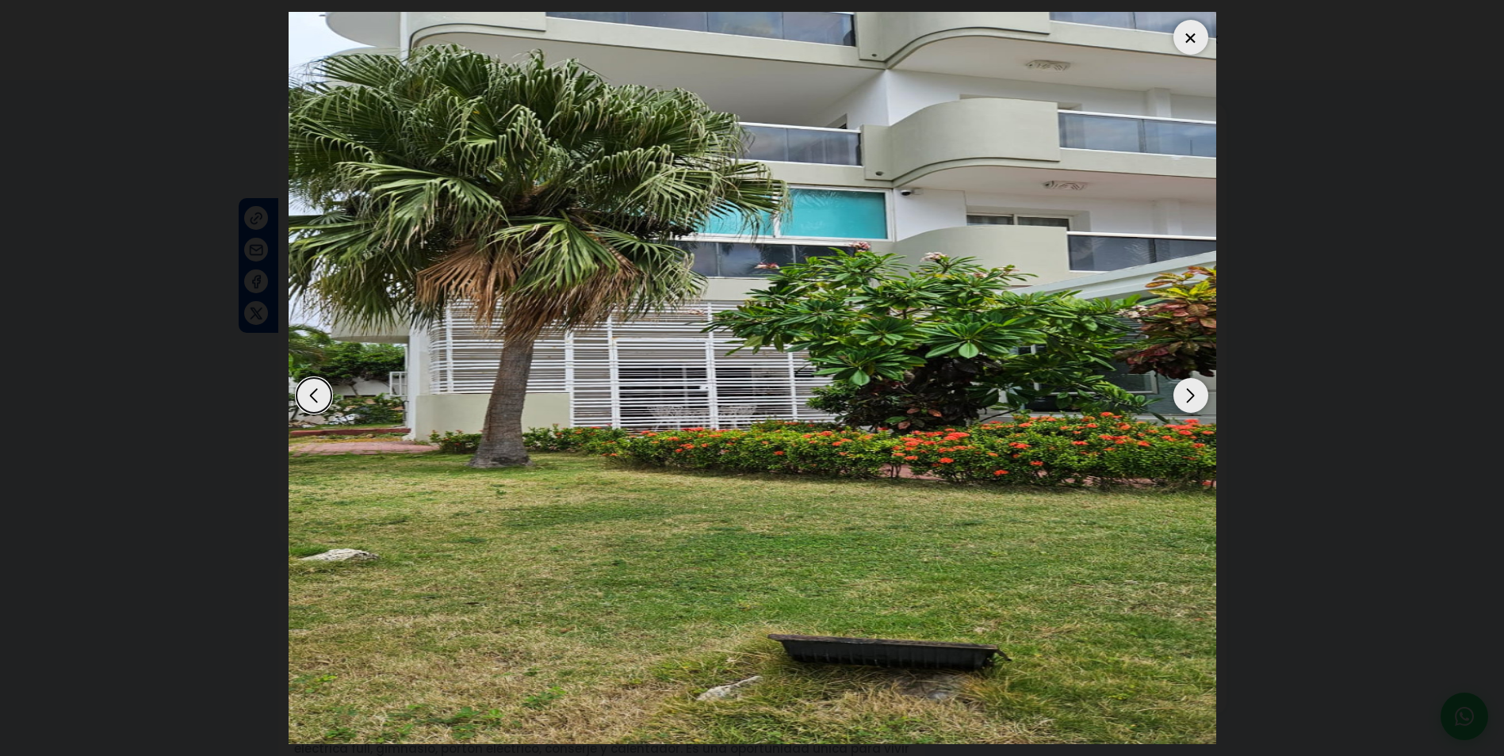
click at [1185, 393] on div "Next slide" at bounding box center [1190, 395] width 35 height 35
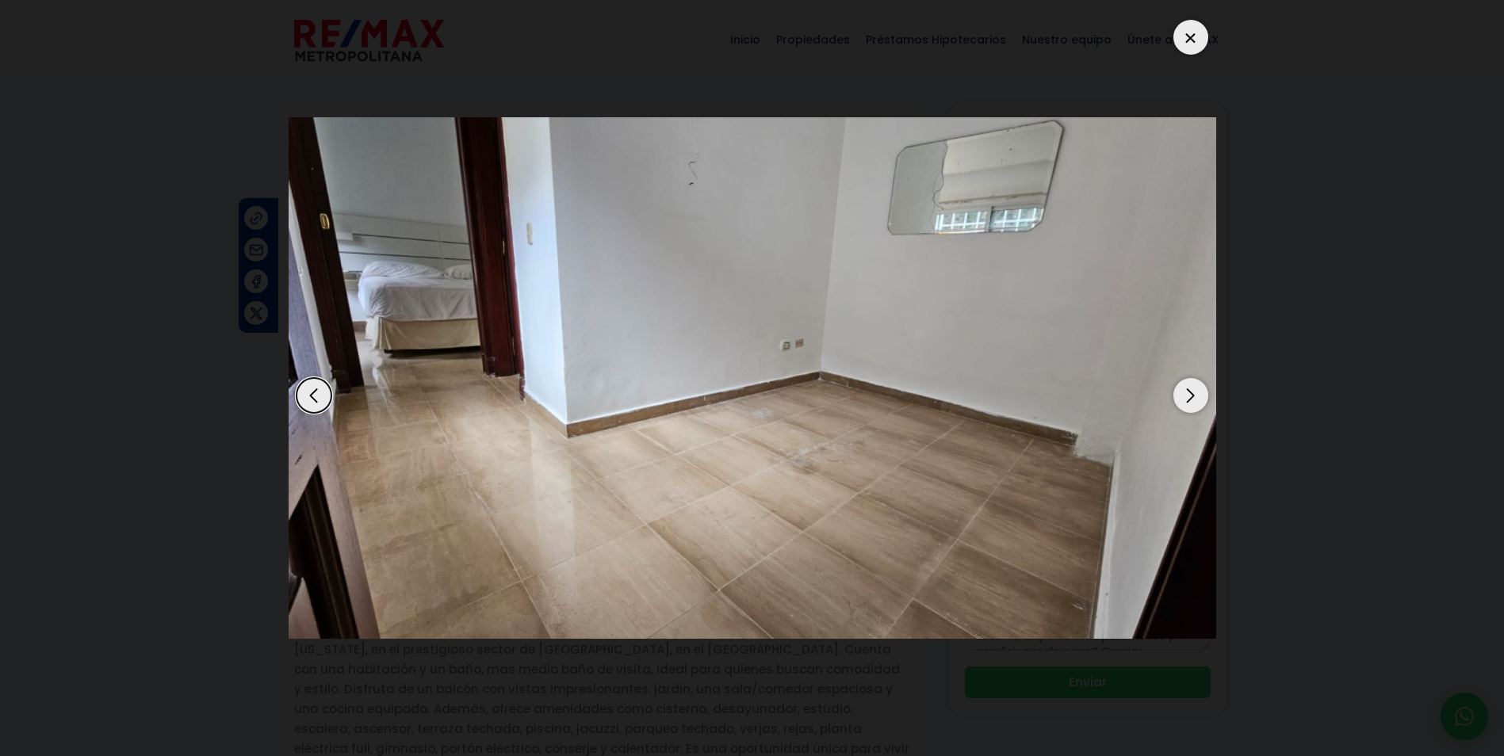
click at [1185, 393] on div "Next slide" at bounding box center [1190, 395] width 35 height 35
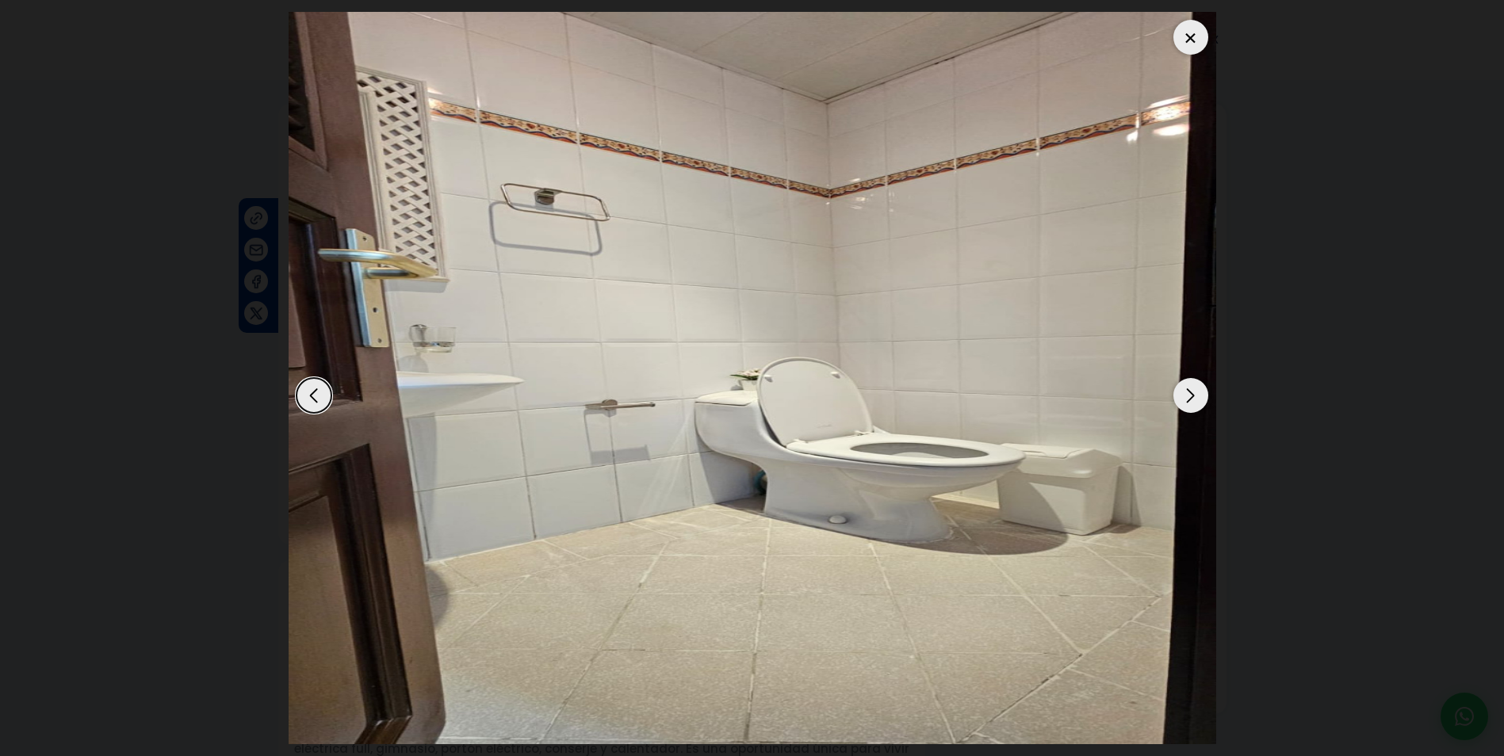
click at [1185, 393] on div "Next slide" at bounding box center [1190, 395] width 35 height 35
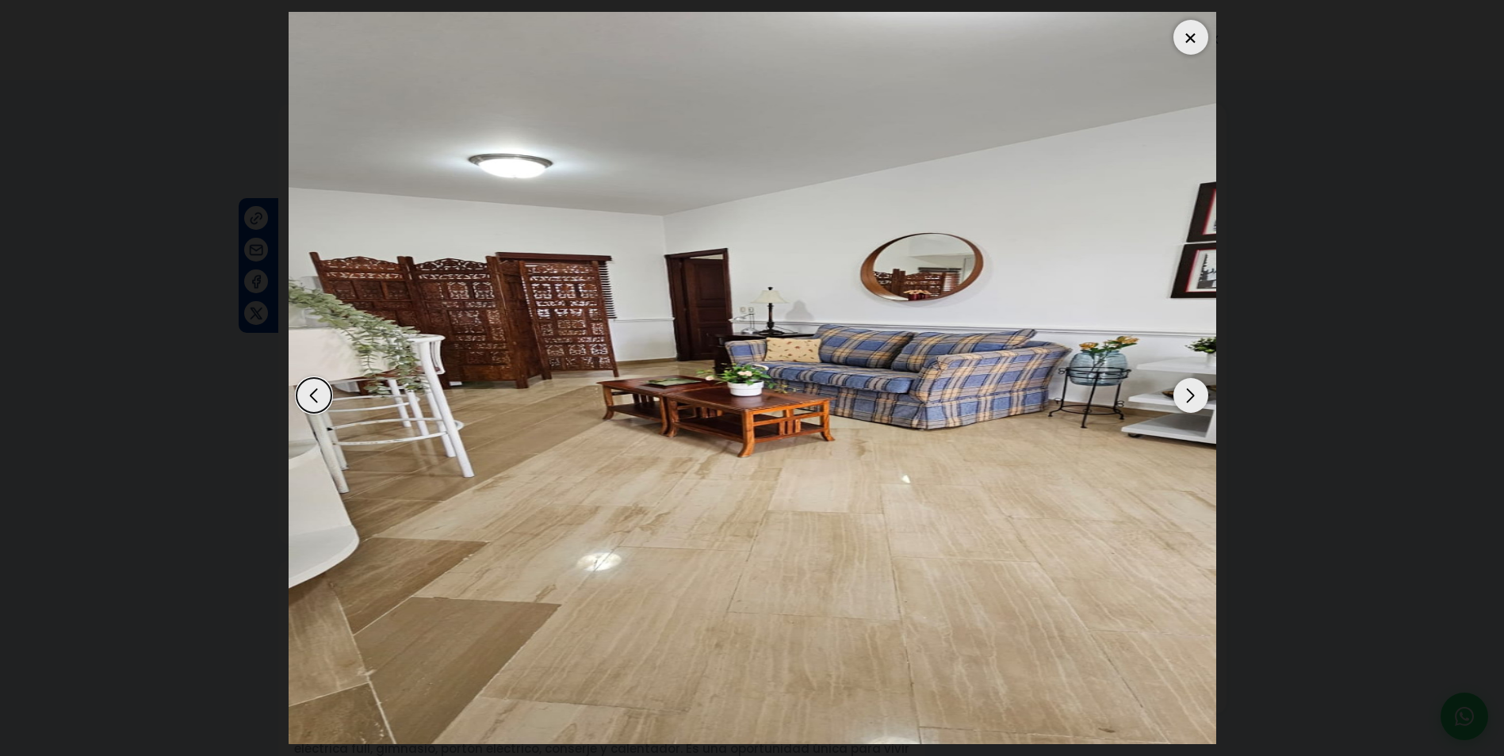
click at [1185, 393] on div "Next slide" at bounding box center [1190, 395] width 35 height 35
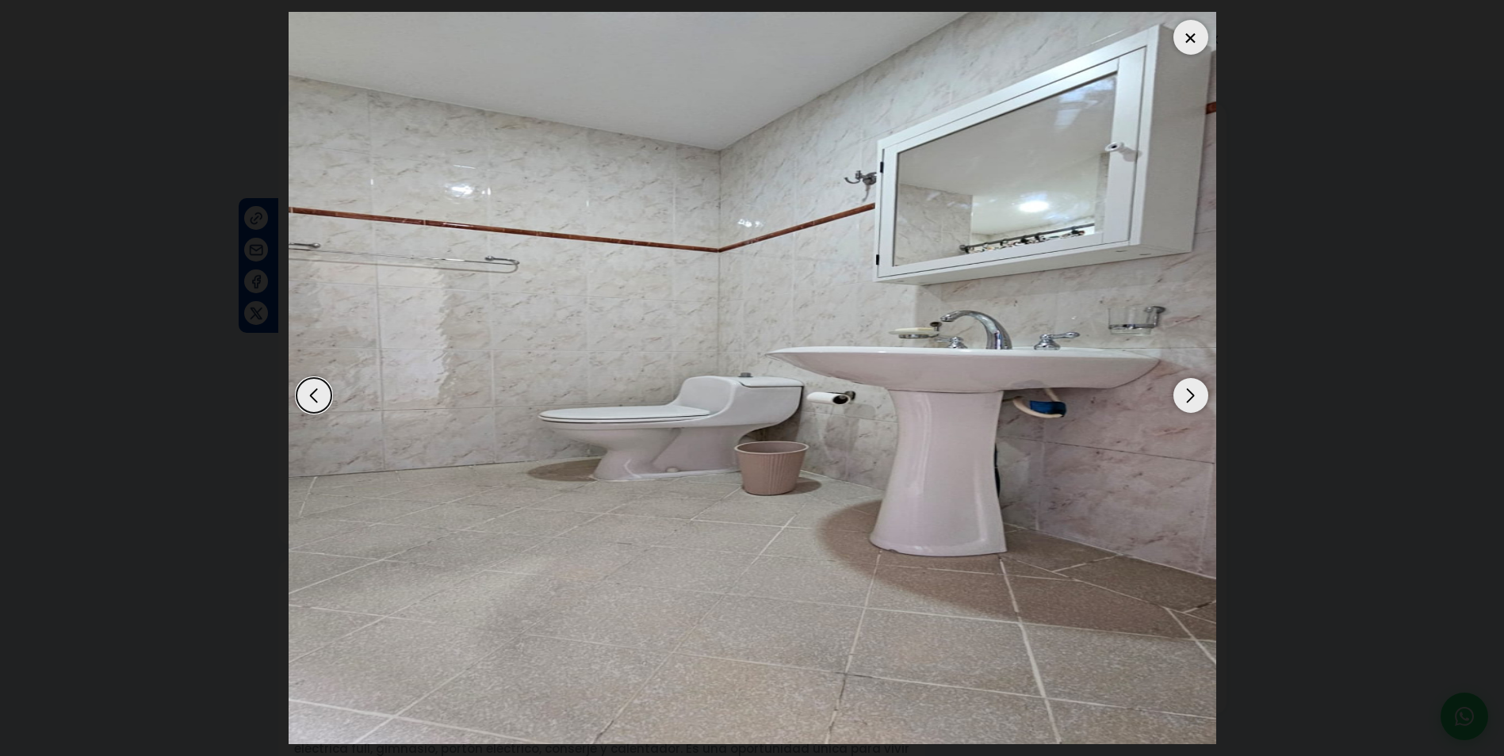
click at [1185, 393] on div "Next slide" at bounding box center [1190, 395] width 35 height 35
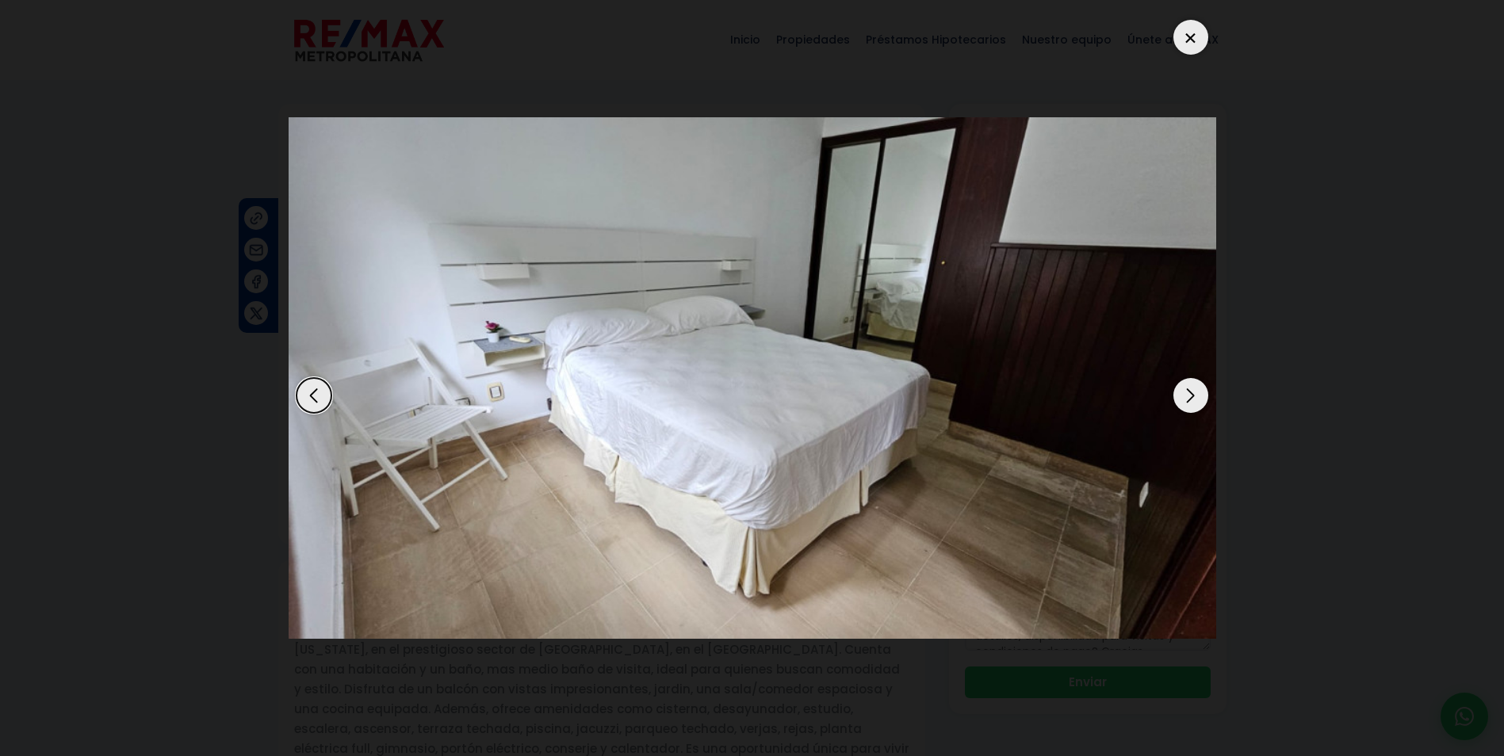
click at [1185, 393] on div "Next slide" at bounding box center [1190, 395] width 35 height 35
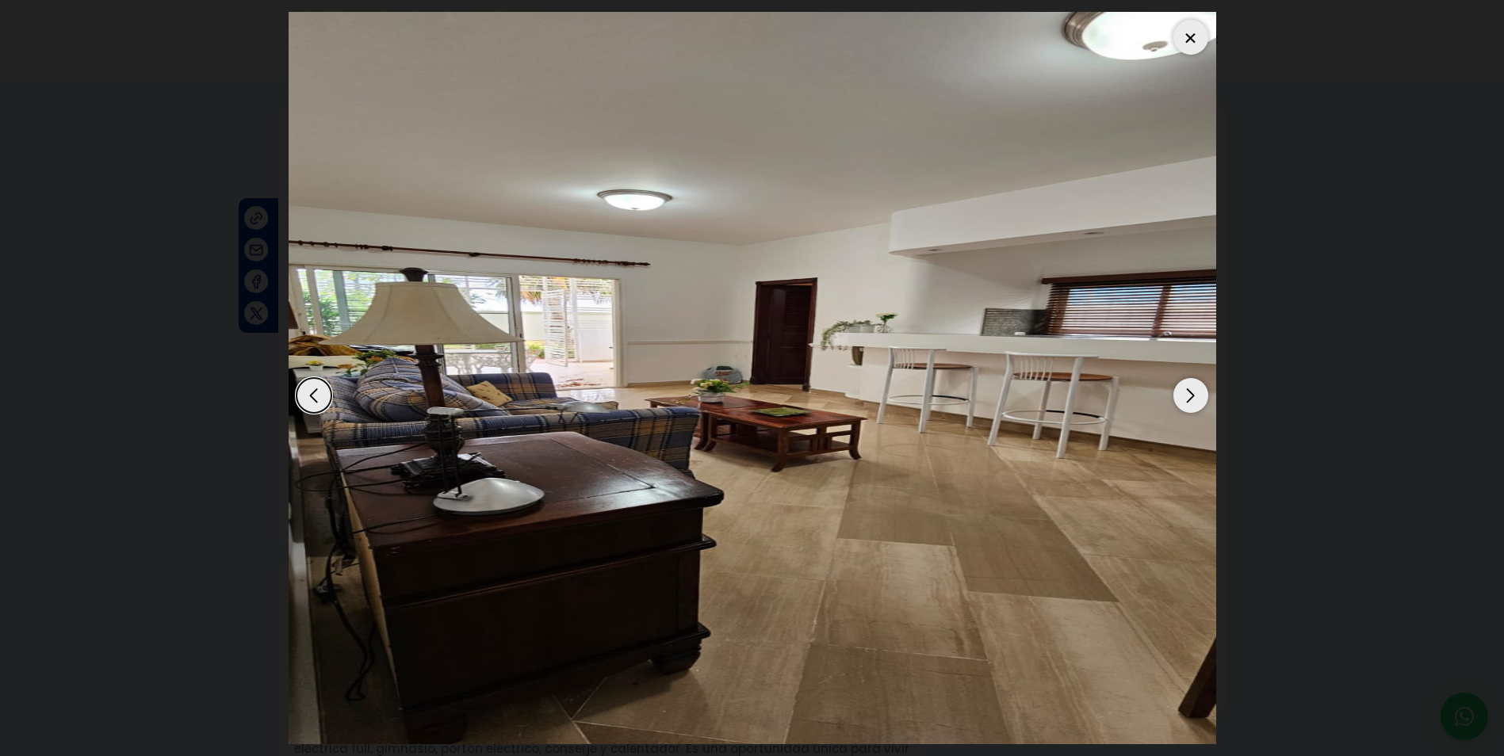
click at [1185, 393] on div "Next slide" at bounding box center [1190, 395] width 35 height 35
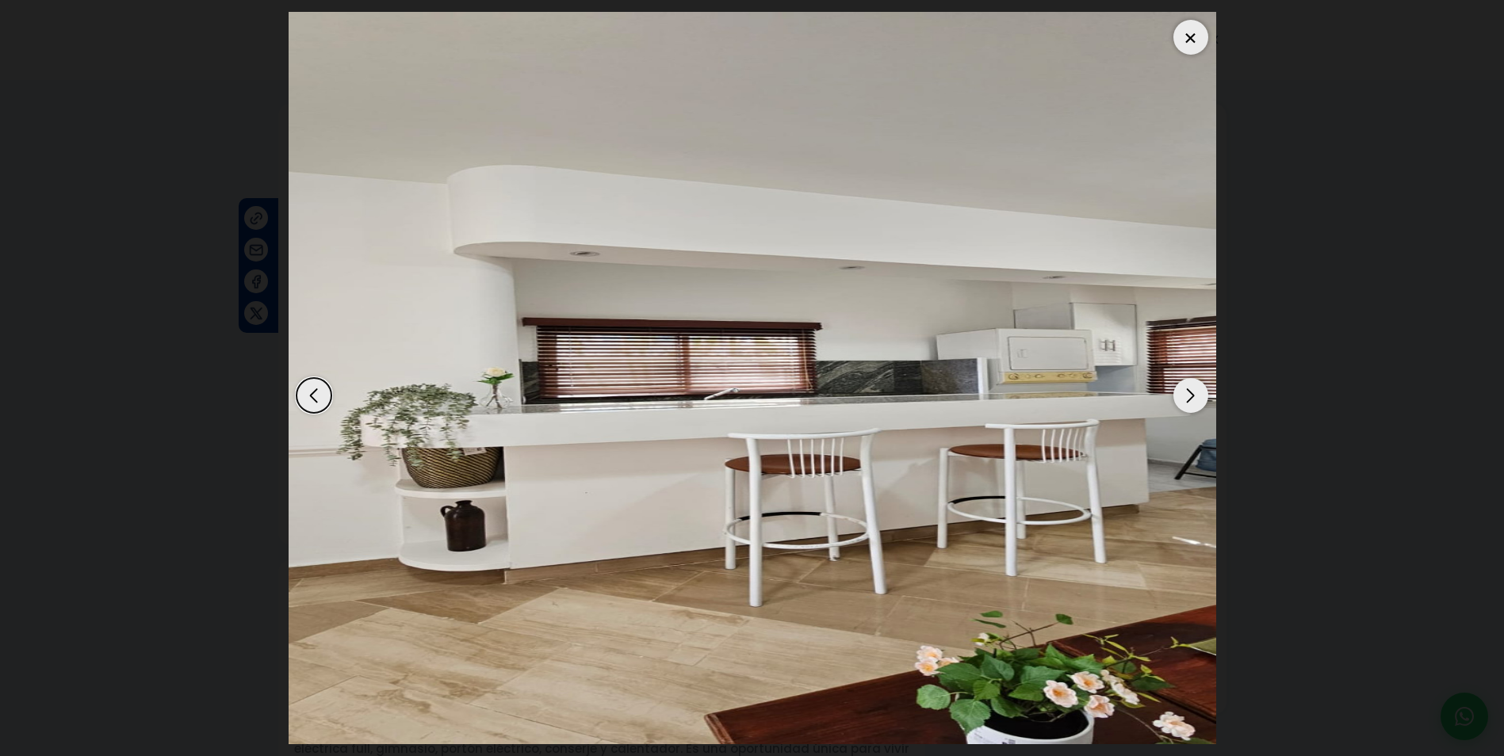
click at [1185, 393] on div "Next slide" at bounding box center [1190, 395] width 35 height 35
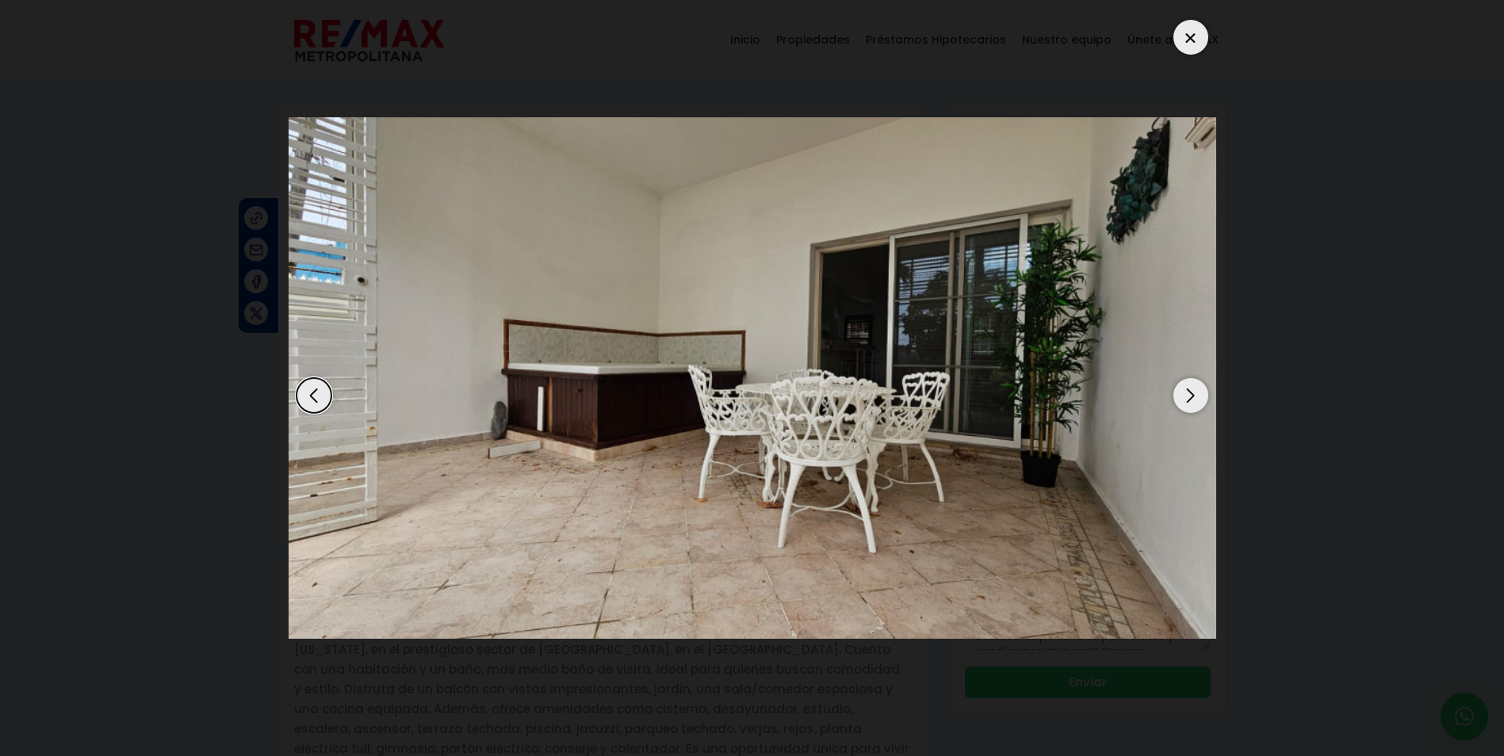
click at [1185, 393] on div "Next slide" at bounding box center [1190, 395] width 35 height 35
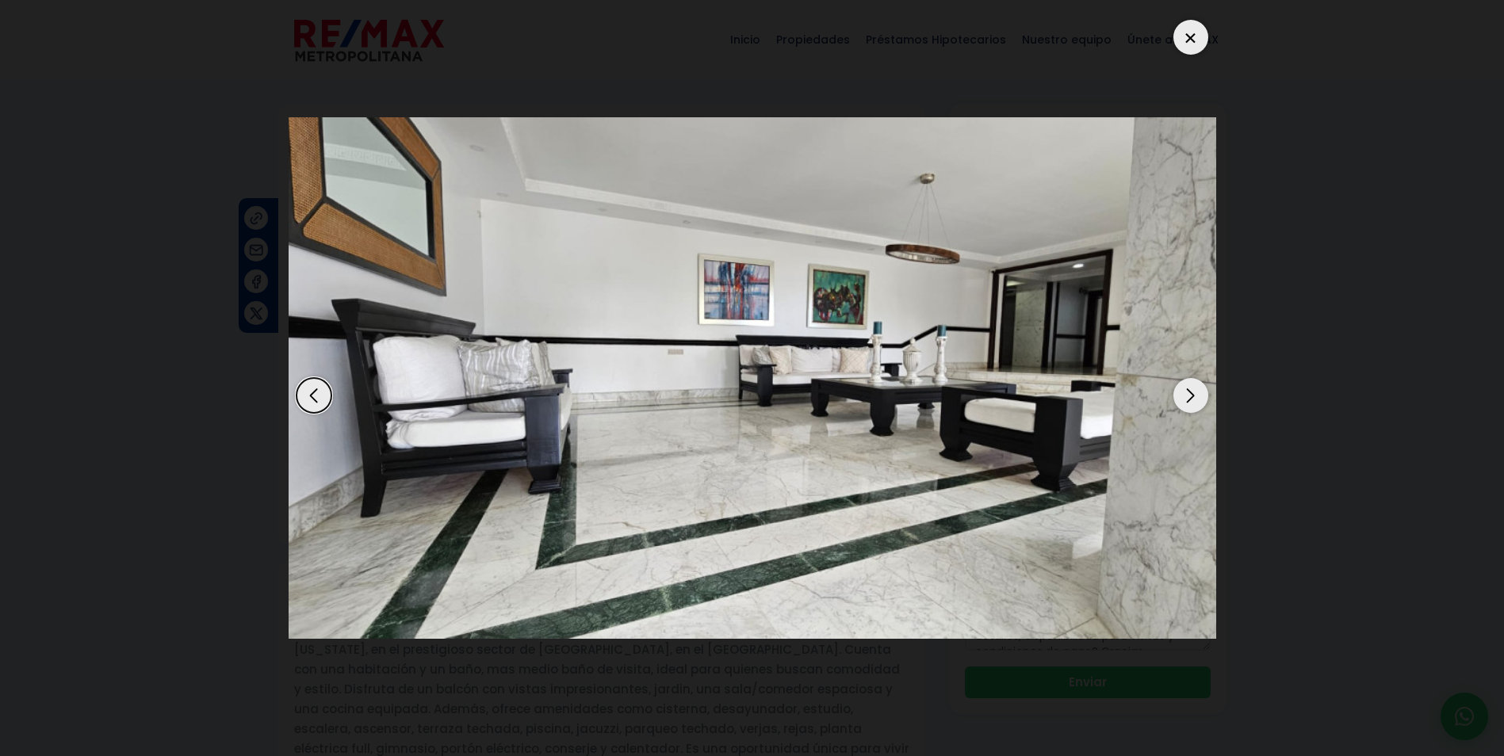
click at [1185, 393] on div "Next slide" at bounding box center [1190, 395] width 35 height 35
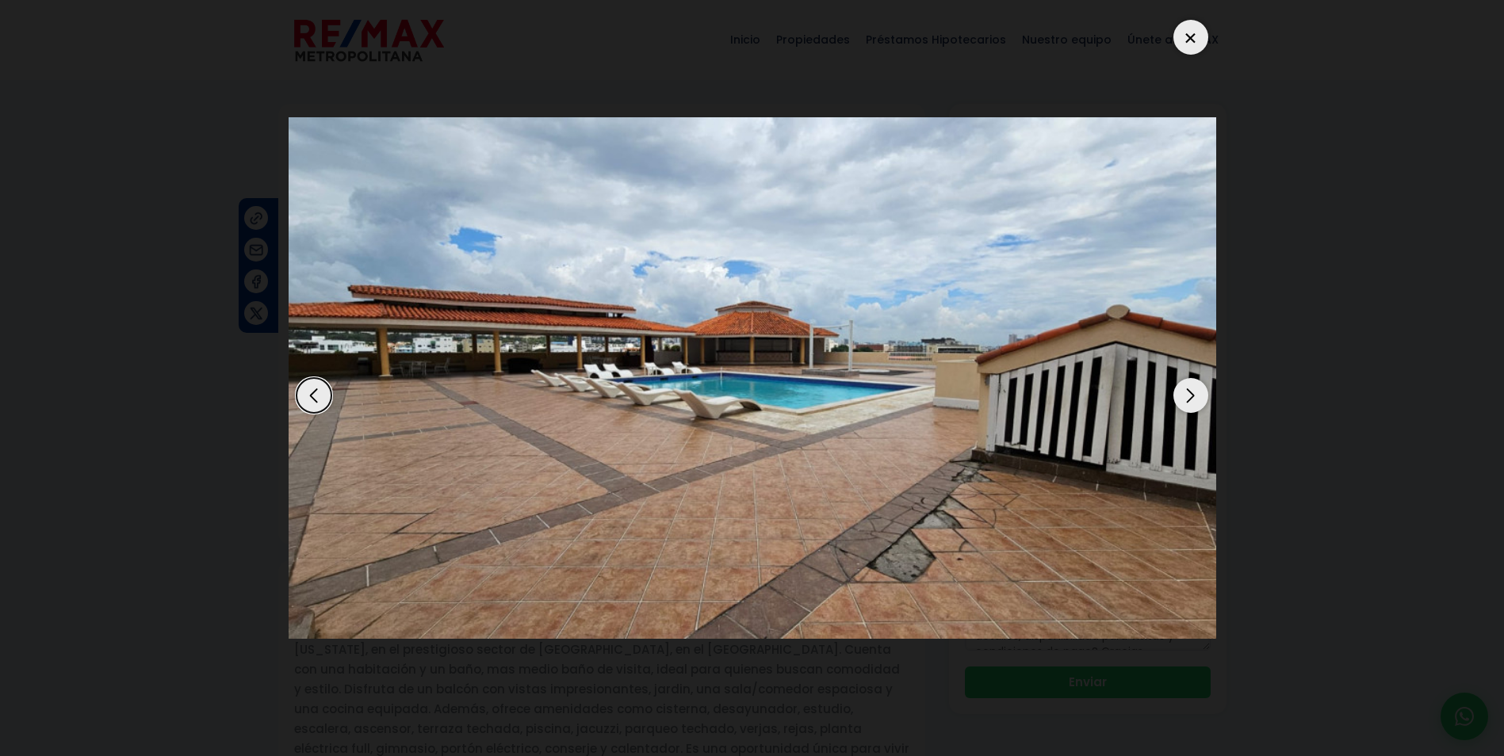
click at [1185, 393] on div "Next slide" at bounding box center [1190, 395] width 35 height 35
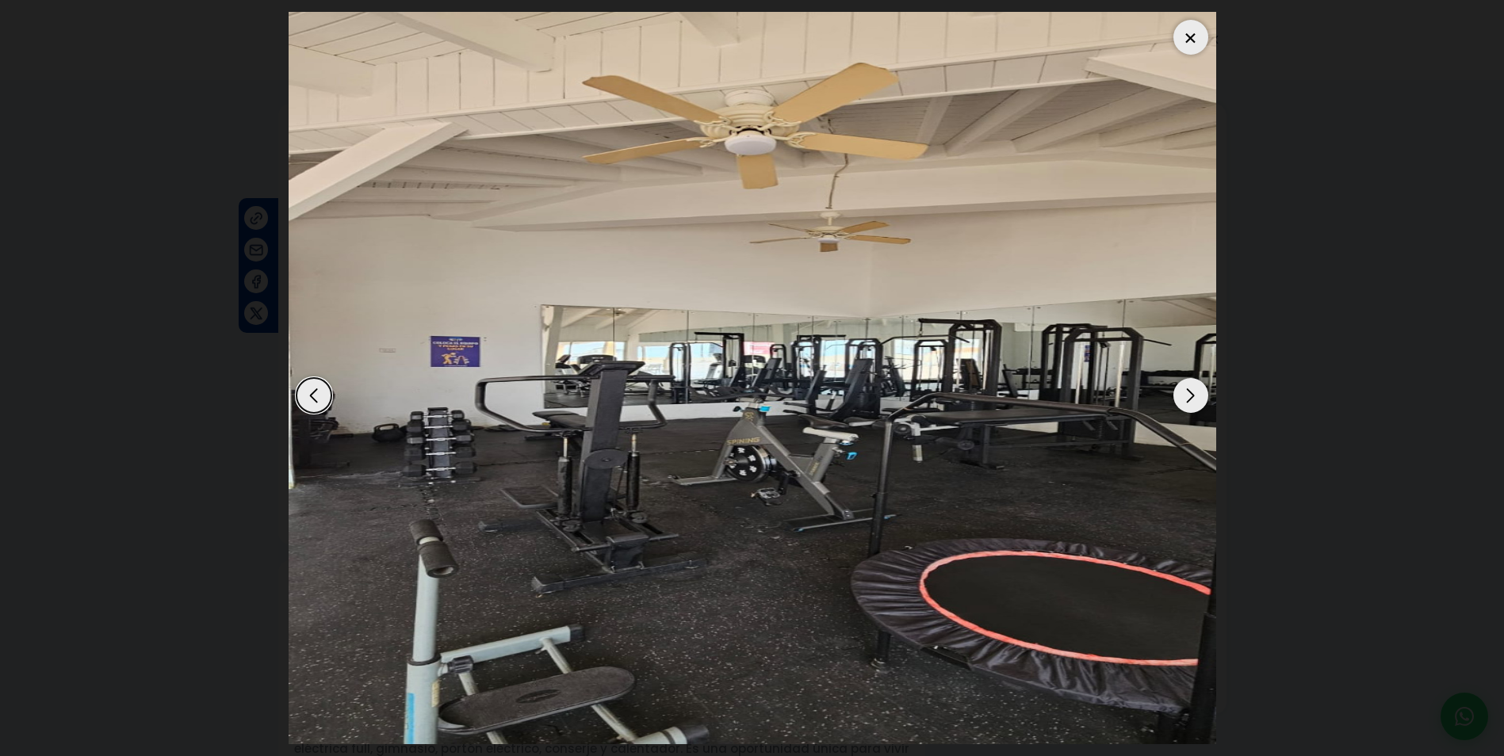
click at [1185, 393] on div "Next slide" at bounding box center [1190, 395] width 35 height 35
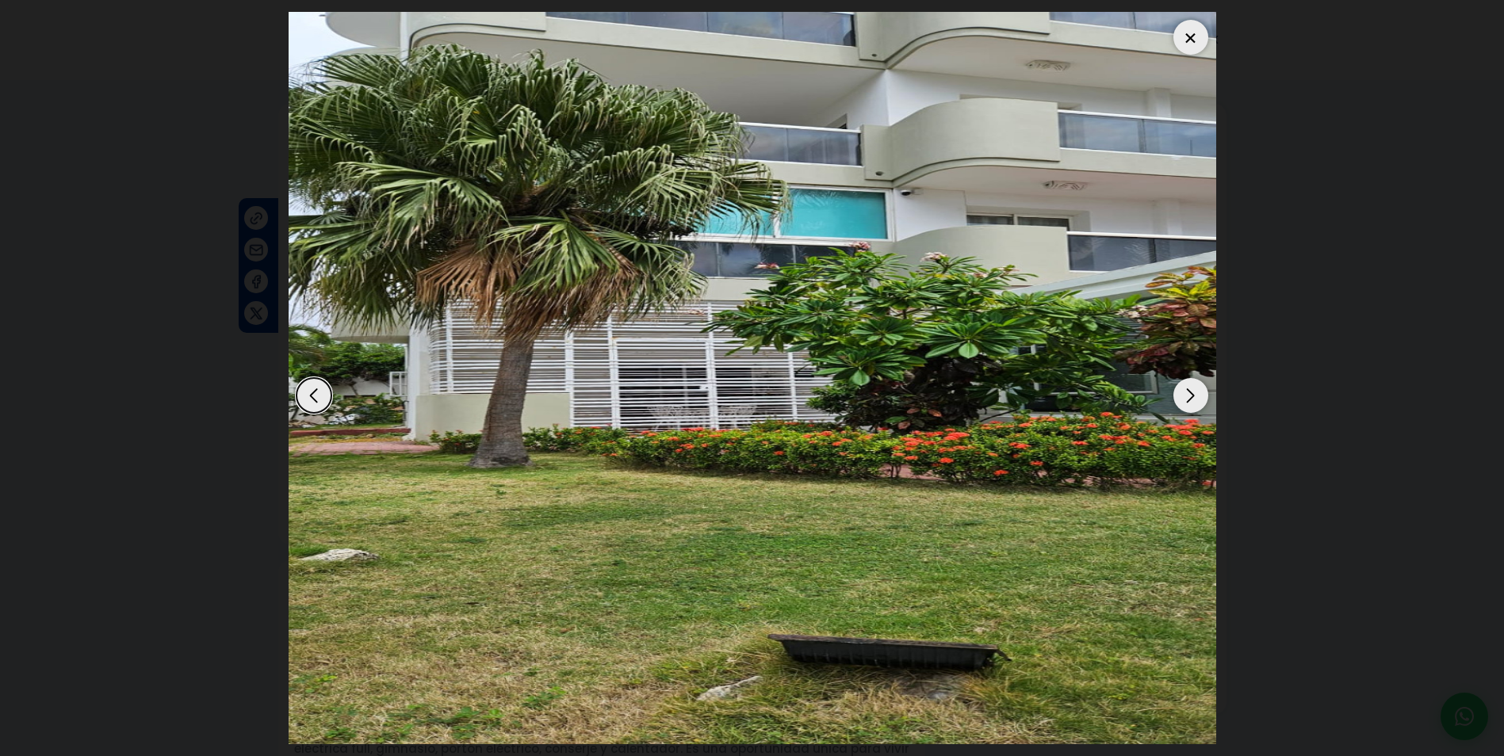
click at [1185, 393] on div "Next slide" at bounding box center [1190, 395] width 35 height 35
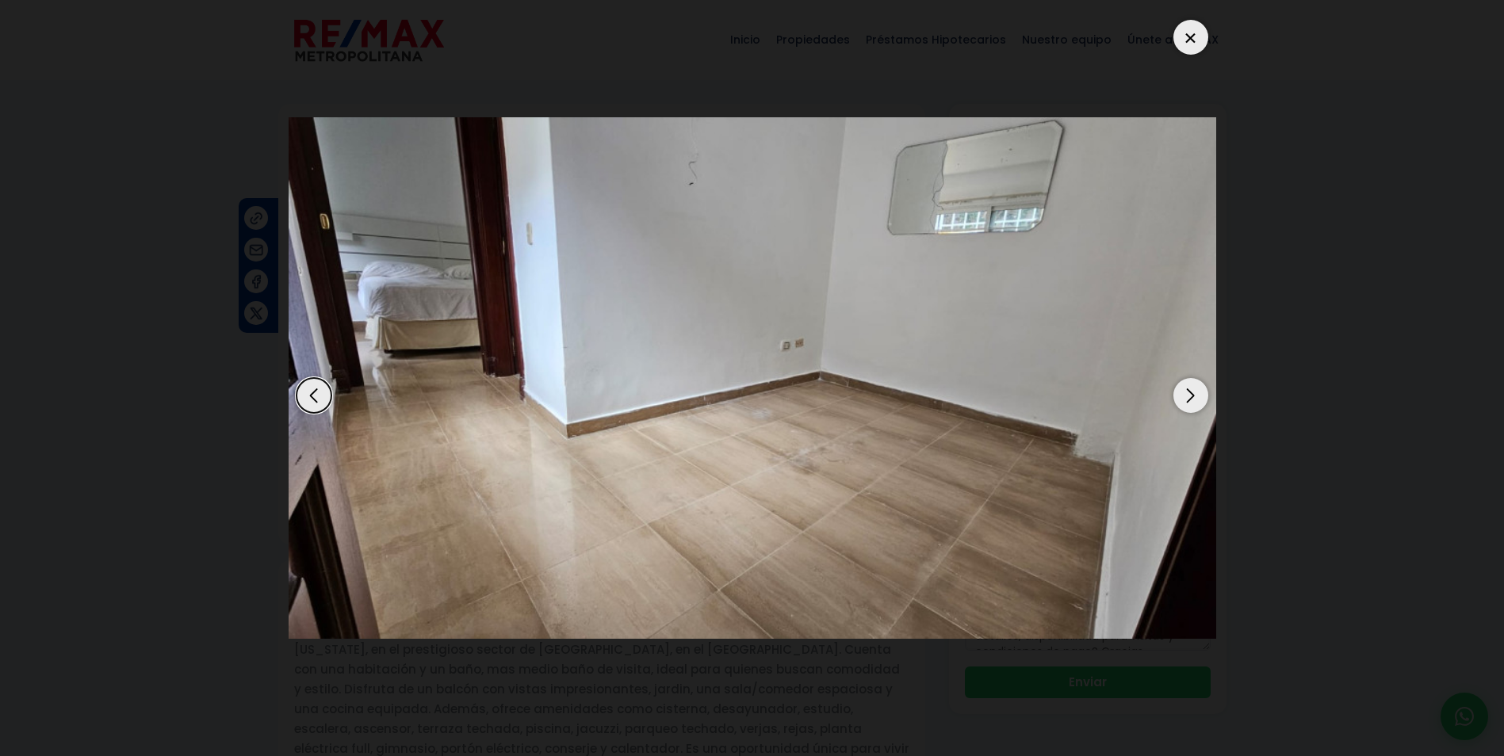
click at [1187, 31] on div at bounding box center [1190, 37] width 35 height 35
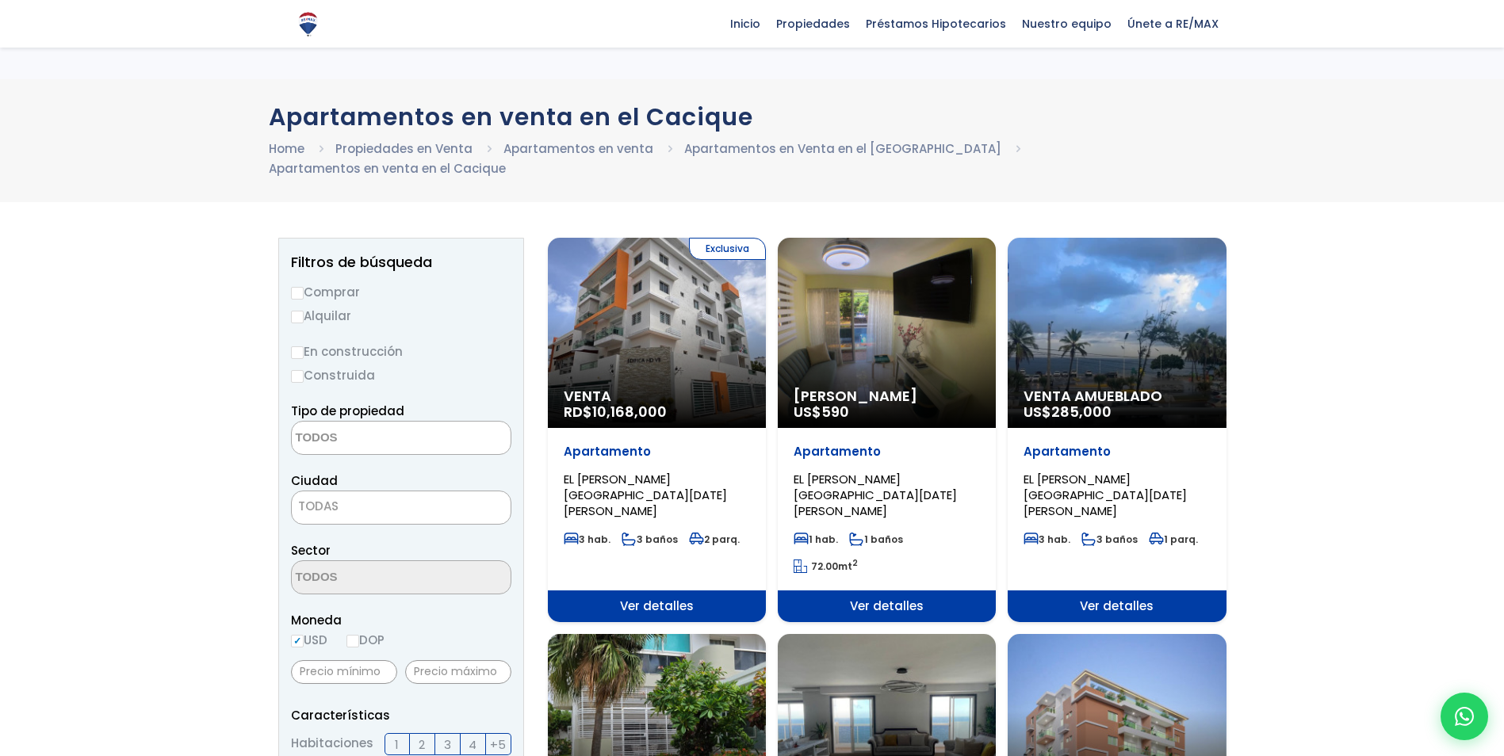
select select
